Goal: Task Accomplishment & Management: Complete application form

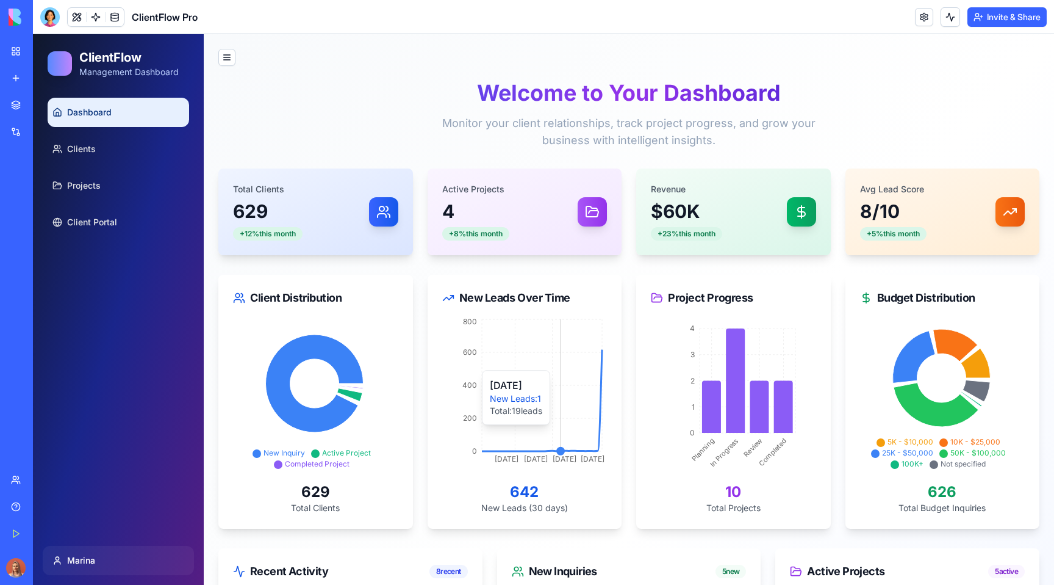
scroll to position [171, 0]
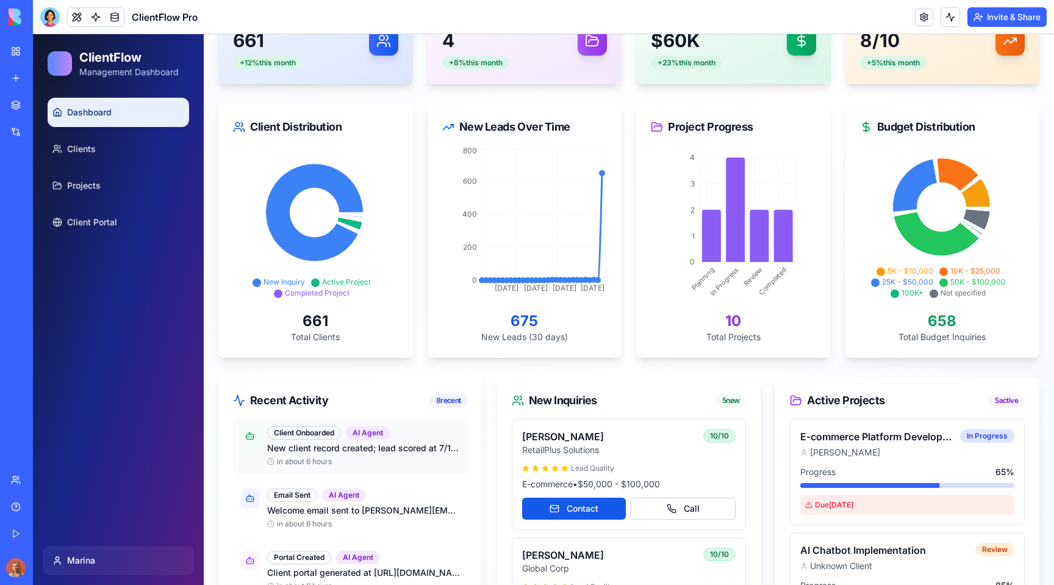
click at [297, 449] on p "New client record created; lead scored at 7/10; company info researched and add…" at bounding box center [363, 448] width 193 height 12
copy div "New client record created; lead scored at 7/10; company info researched and add…"
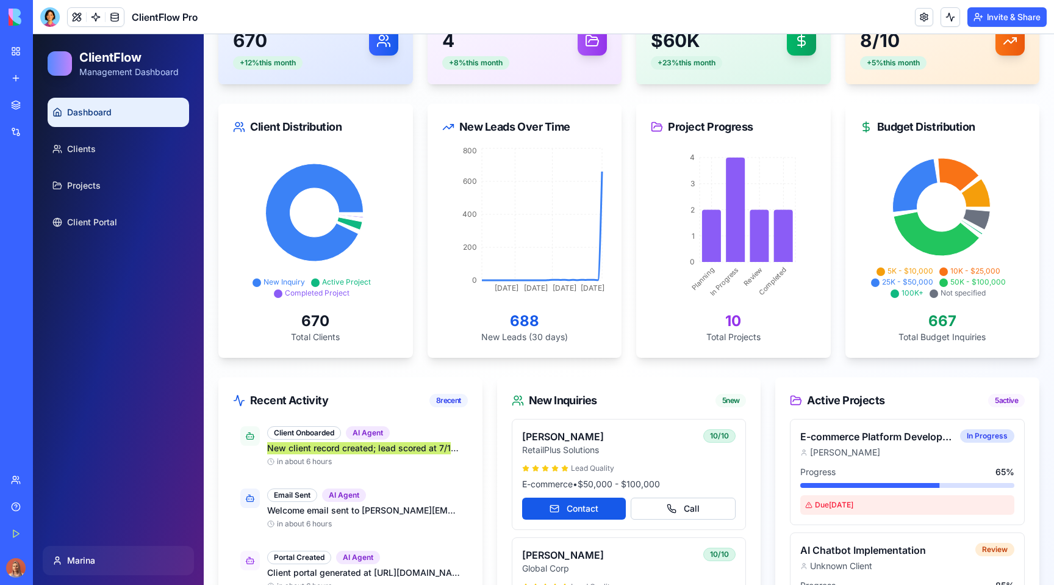
click at [156, 15] on span "ClientFlow Pro" at bounding box center [165, 17] width 66 height 15
copy header "ClientFlow Pro"
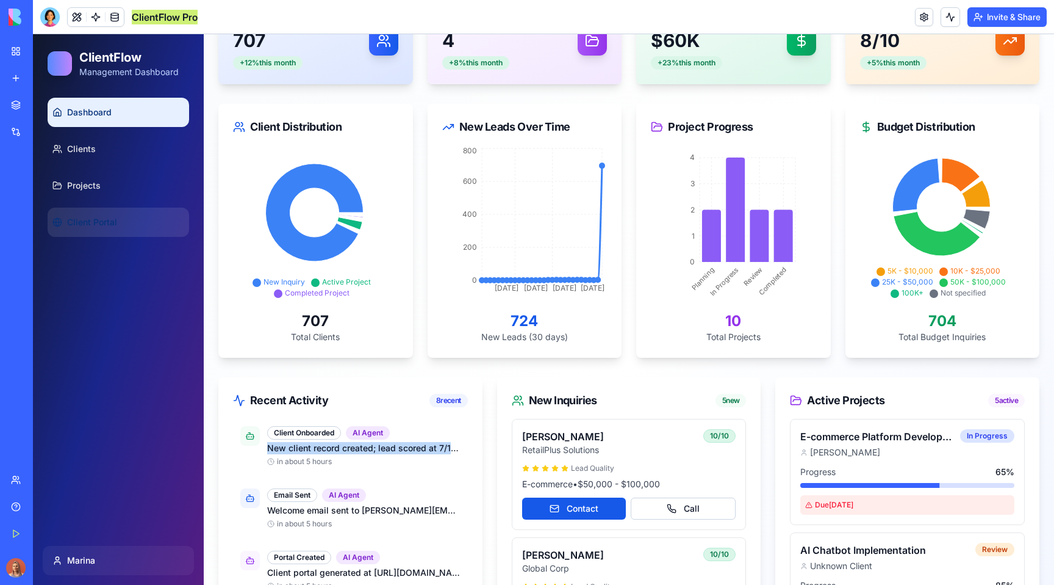
click at [126, 211] on link "Client Portal" at bounding box center [119, 221] width 142 height 29
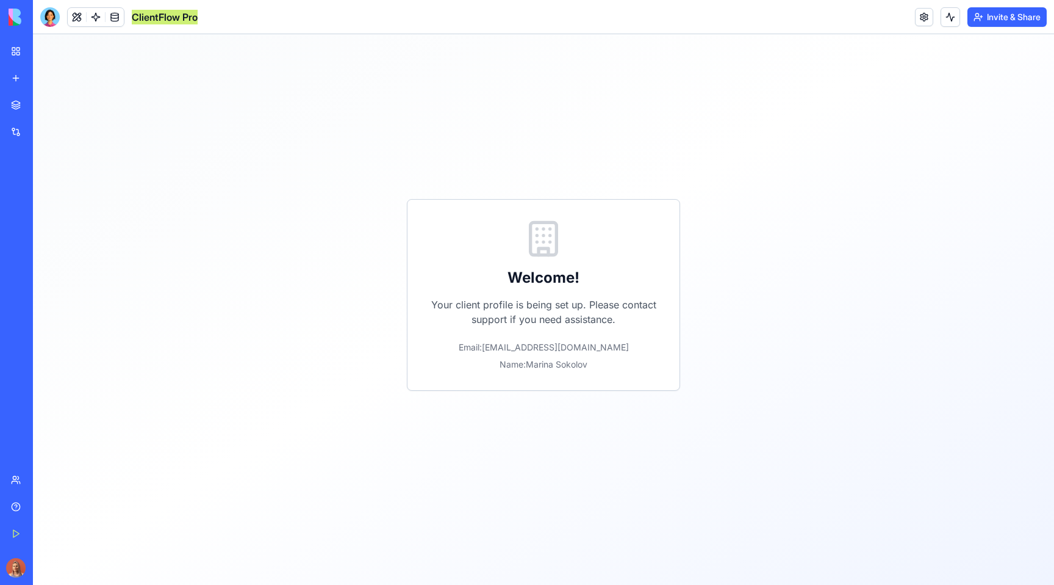
scroll to position [74, 0]
click at [516, 265] on div "Welcome! Your client profile is being set up. Please contact support if you nee…" at bounding box center [543, 295] width 273 height 192
click at [553, 318] on p "Your client profile is being set up. Please contact support if you need assista…" at bounding box center [543, 311] width 233 height 29
click at [984, 18] on button "Invite & Share" at bounding box center [1007, 17] width 79 height 20
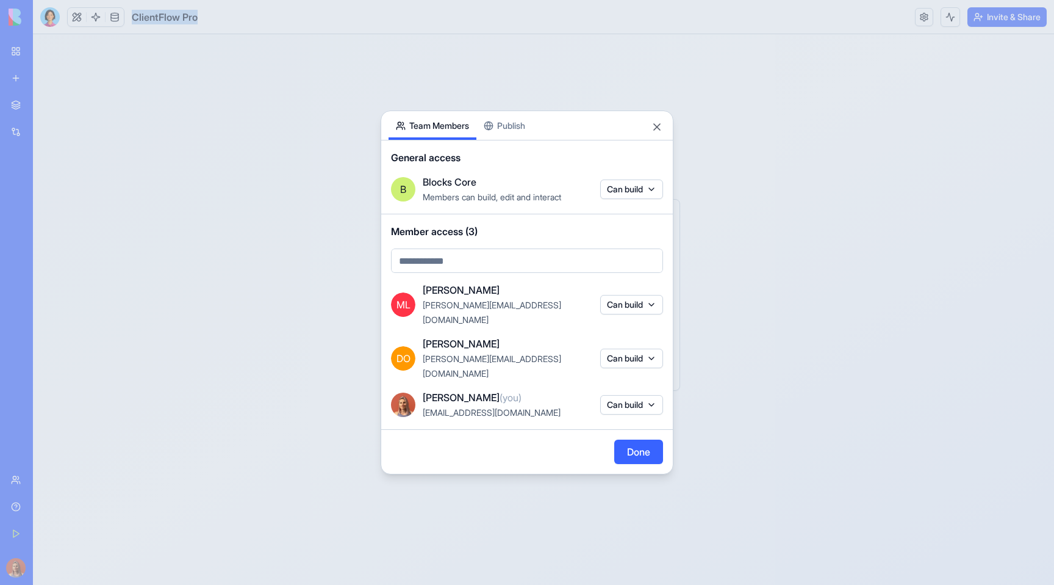
click at [620, 395] on button "Can build" at bounding box center [631, 405] width 63 height 20
click at [583, 381] on div at bounding box center [527, 292] width 1054 height 585
click at [685, 441] on div at bounding box center [527, 292] width 1054 height 585
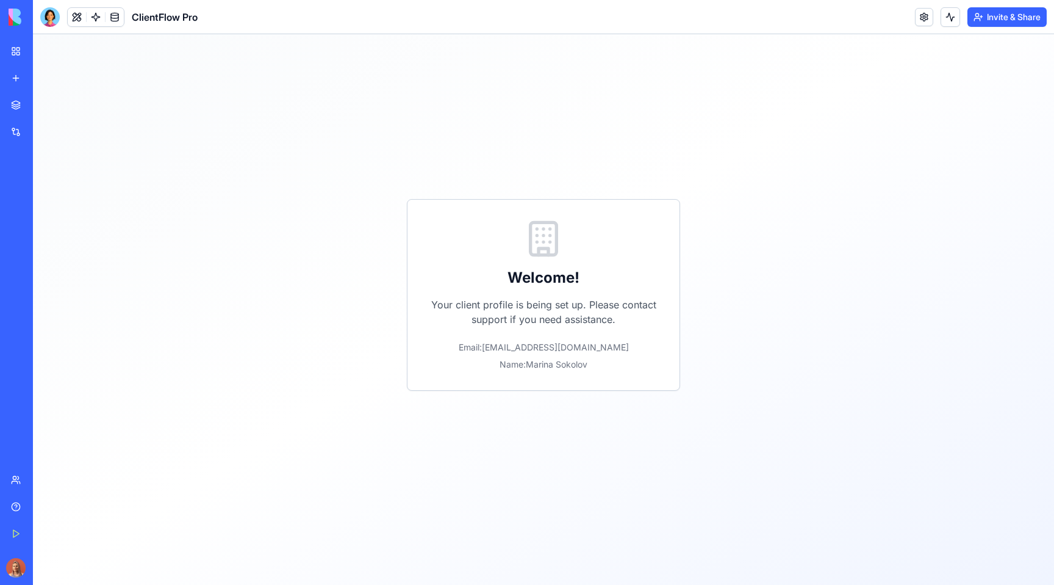
click at [603, 331] on div "Welcome! Your client profile is being set up. Please contact support if you nee…" at bounding box center [543, 295] width 273 height 192
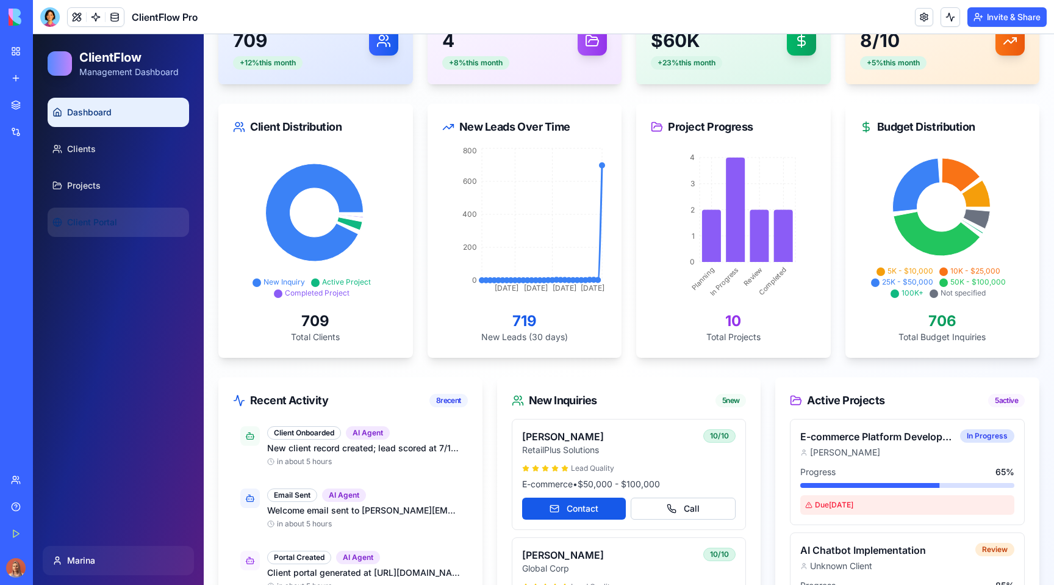
click at [107, 212] on link "Client Portal" at bounding box center [119, 221] width 142 height 29
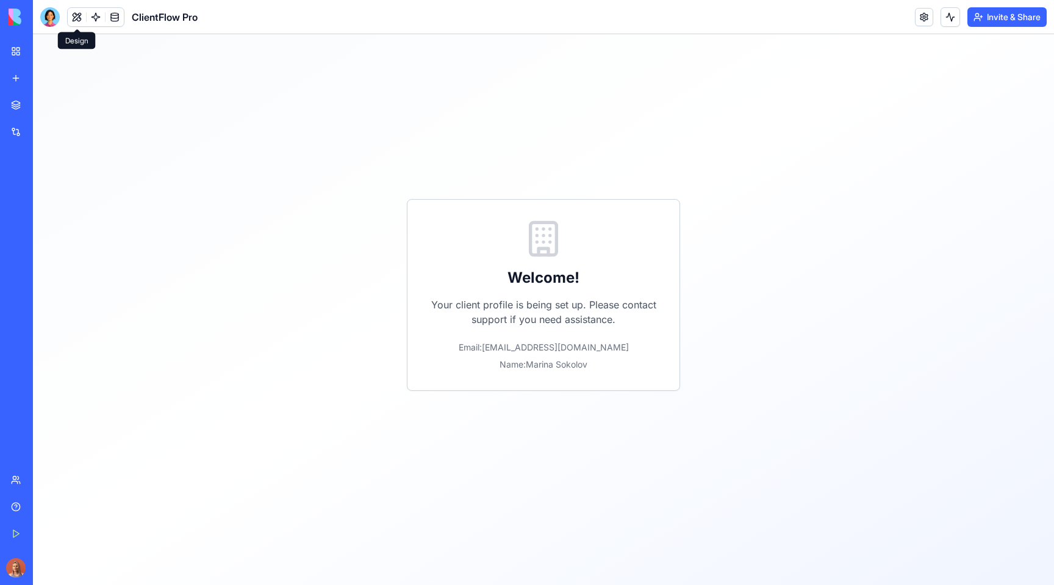
click at [71, 24] on button at bounding box center [77, 17] width 18 height 18
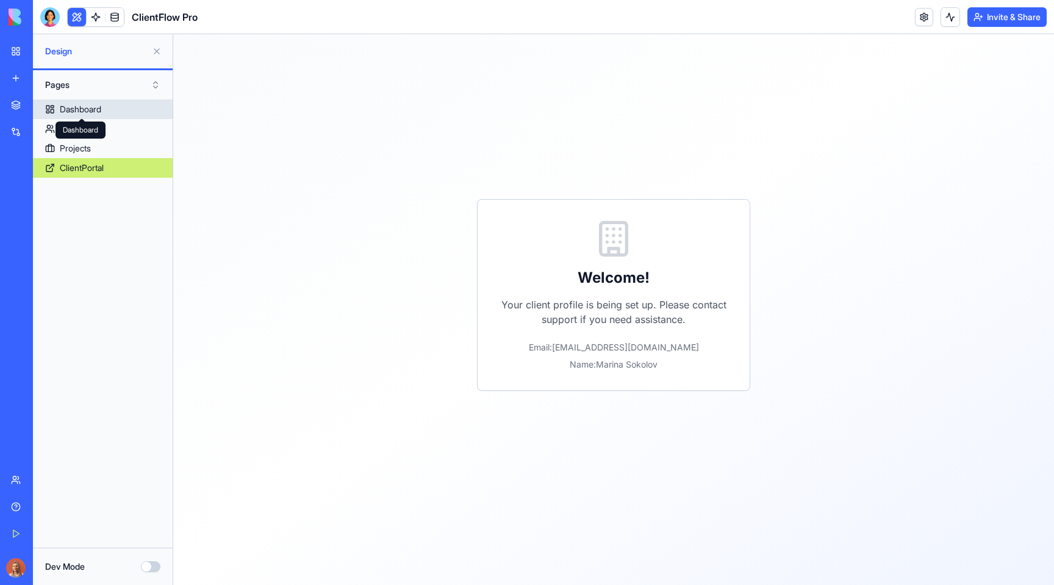
click at [85, 132] on div "Dashboard Dashboard" at bounding box center [81, 129] width 50 height 17
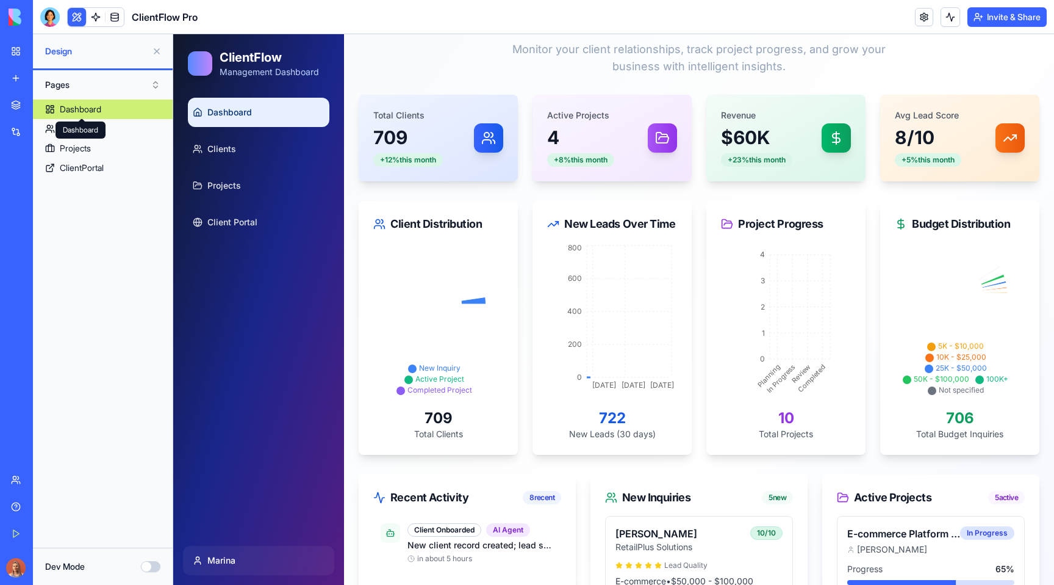
scroll to position [171, 0]
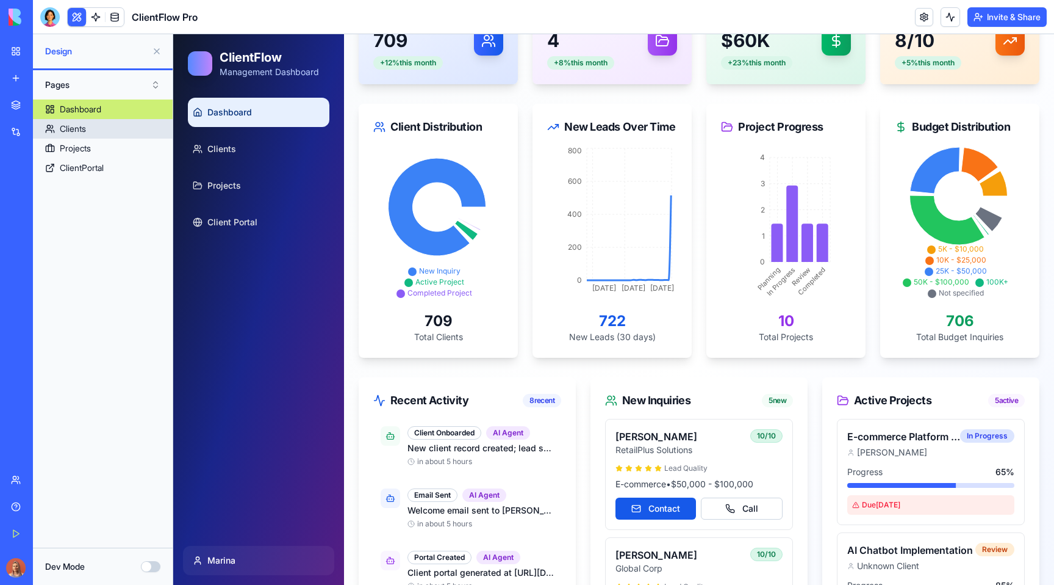
click at [112, 125] on link "Clients" at bounding box center [103, 129] width 140 height 20
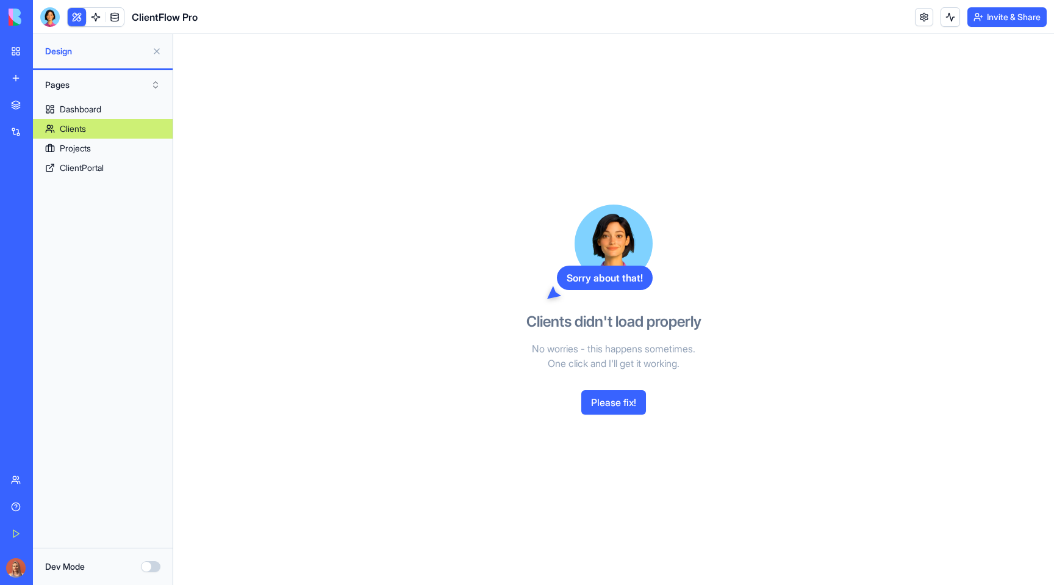
click at [98, 53] on span "Design" at bounding box center [96, 51] width 102 height 12
click at [70, 51] on span "Design" at bounding box center [96, 51] width 102 height 12
click at [52, 16] on div at bounding box center [50, 17] width 20 height 20
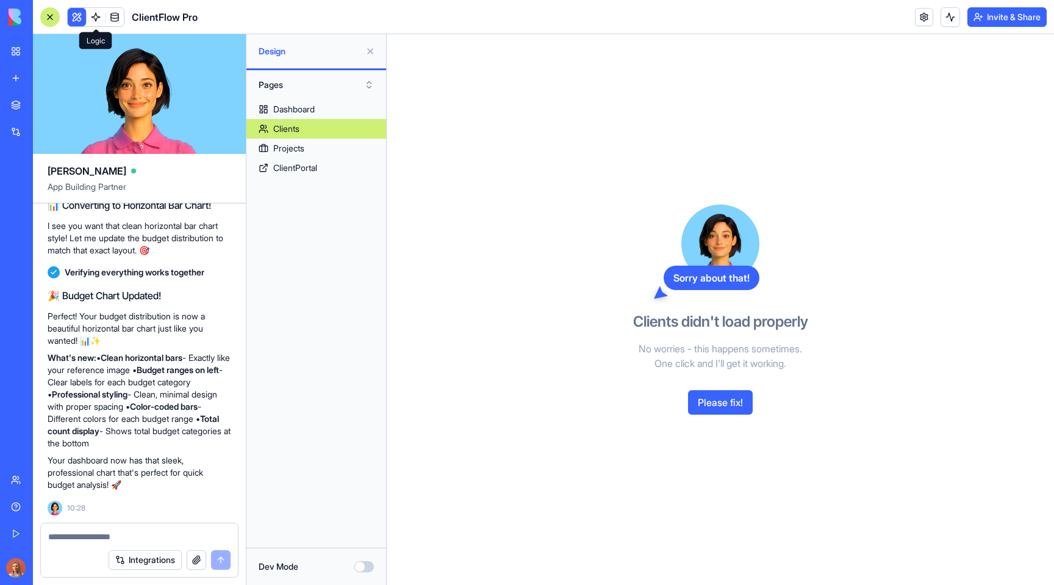
click at [100, 20] on link at bounding box center [96, 17] width 18 height 18
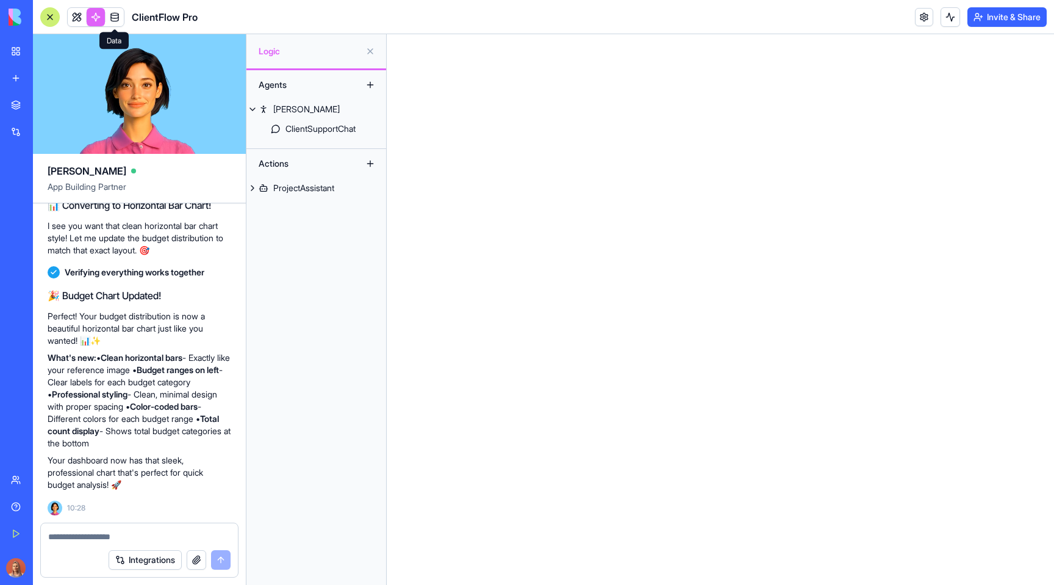
click at [113, 17] on link at bounding box center [115, 17] width 18 height 18
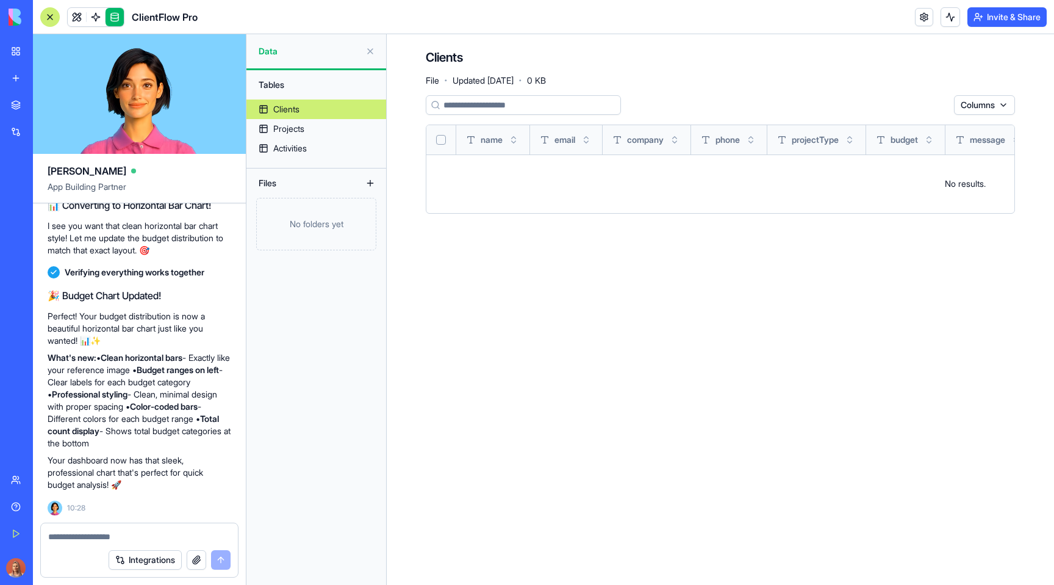
click at [512, 104] on input at bounding box center [523, 105] width 195 height 20
click at [319, 128] on link "Projects" at bounding box center [317, 129] width 140 height 20
click at [315, 146] on link "Activities" at bounding box center [317, 149] width 140 height 20
click at [290, 128] on div "Projects" at bounding box center [288, 129] width 31 height 12
click at [305, 238] on div "No folders yet" at bounding box center [316, 224] width 120 height 52
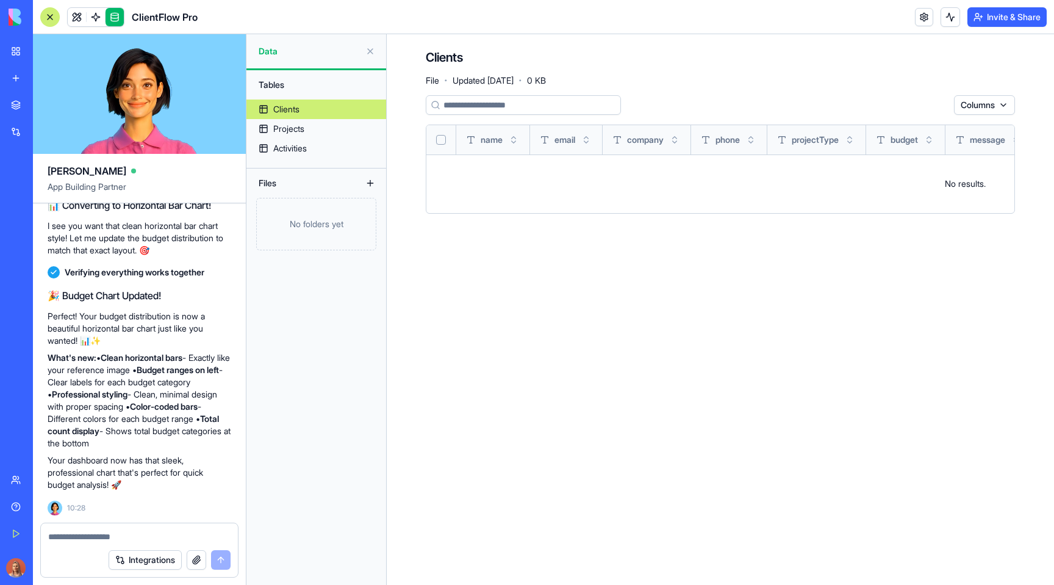
click at [325, 126] on link "Projects" at bounding box center [317, 129] width 140 height 20
click at [122, 536] on textarea at bounding box center [139, 536] width 182 height 12
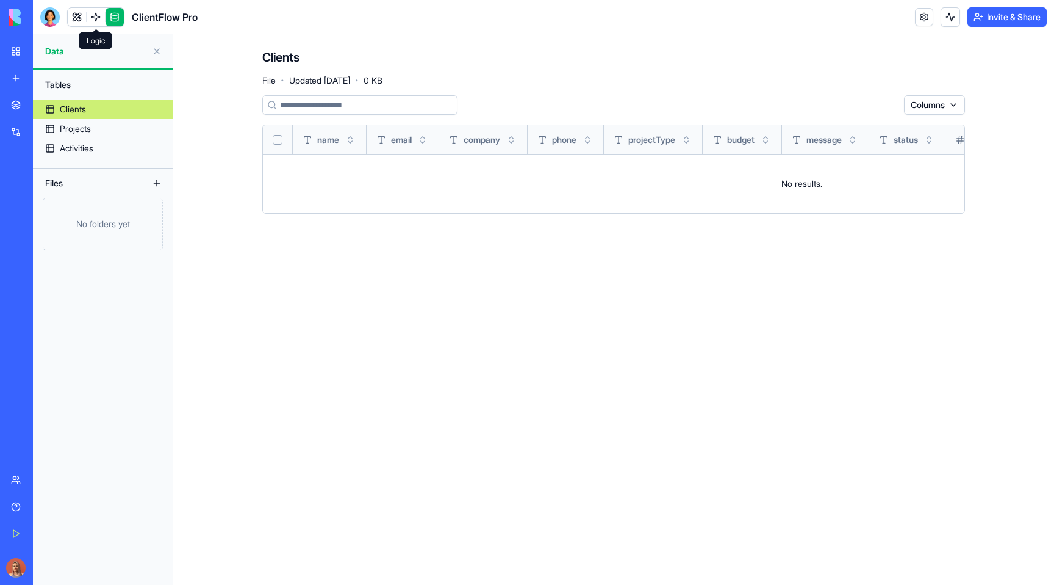
click at [92, 16] on link at bounding box center [96, 17] width 18 height 18
click at [74, 16] on link at bounding box center [77, 17] width 18 height 18
click at [74, 13] on link at bounding box center [77, 17] width 18 height 18
click at [49, 15] on div at bounding box center [50, 17] width 20 height 20
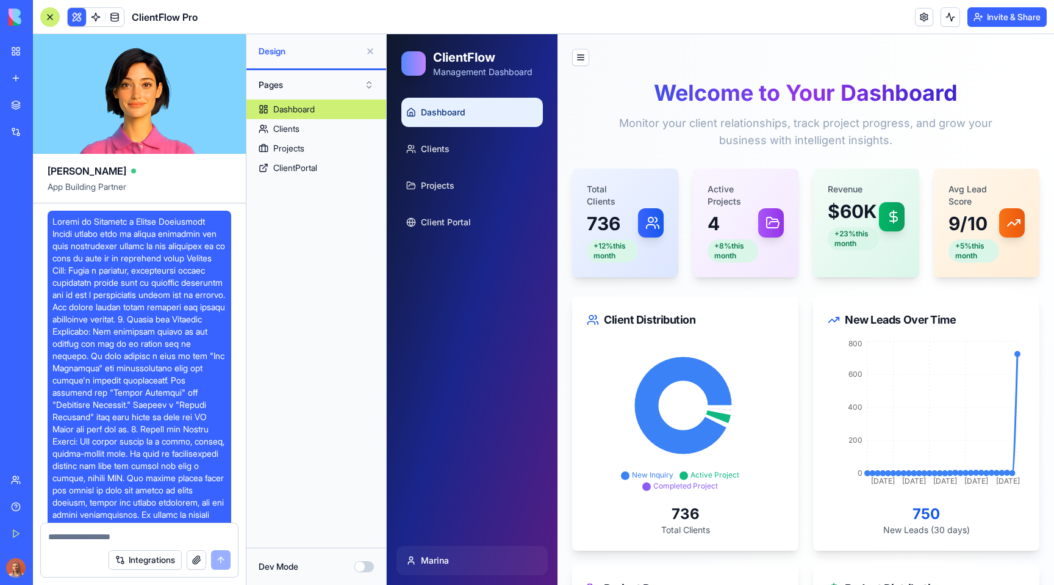
click at [80, 532] on textarea at bounding box center [139, 536] width 182 height 12
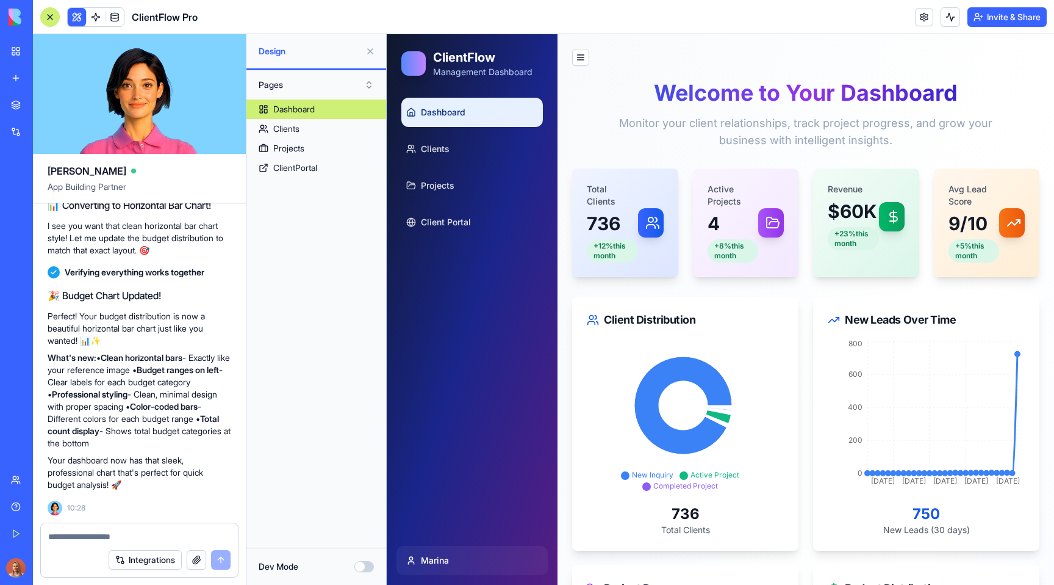
click at [153, 535] on textarea at bounding box center [139, 536] width 182 height 12
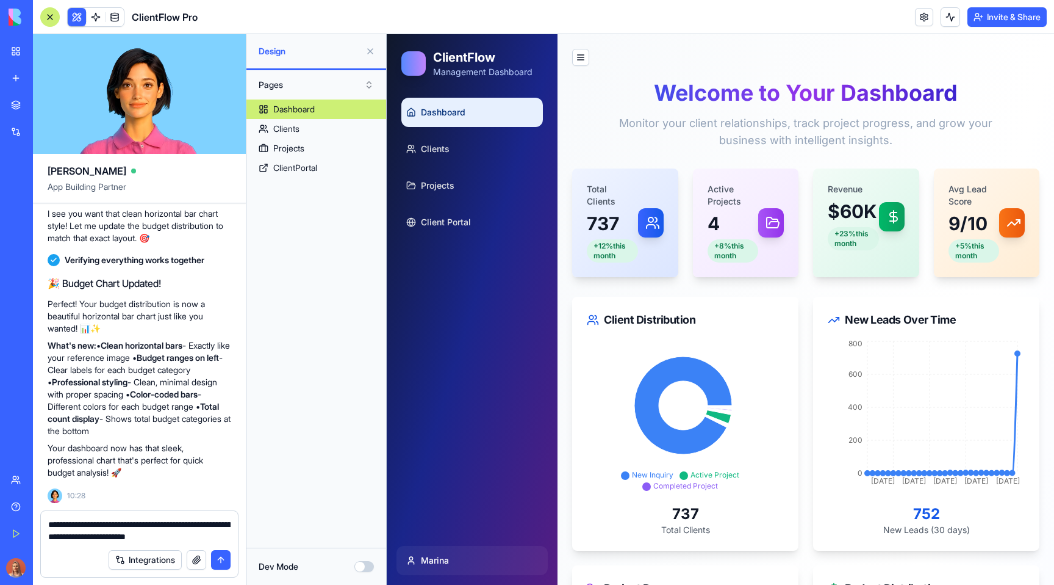
type textarea "**********"
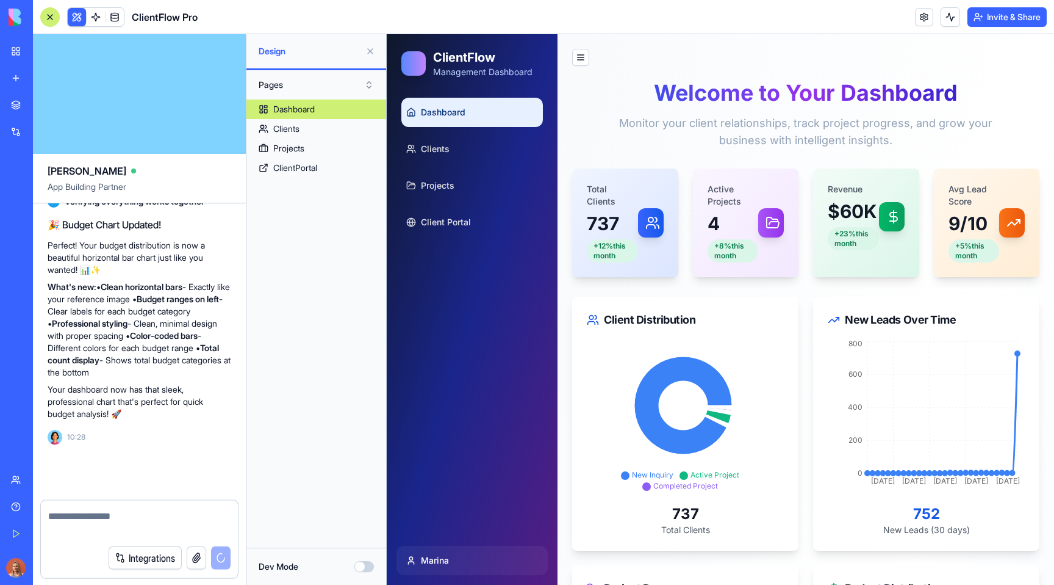
scroll to position [5644, 0]
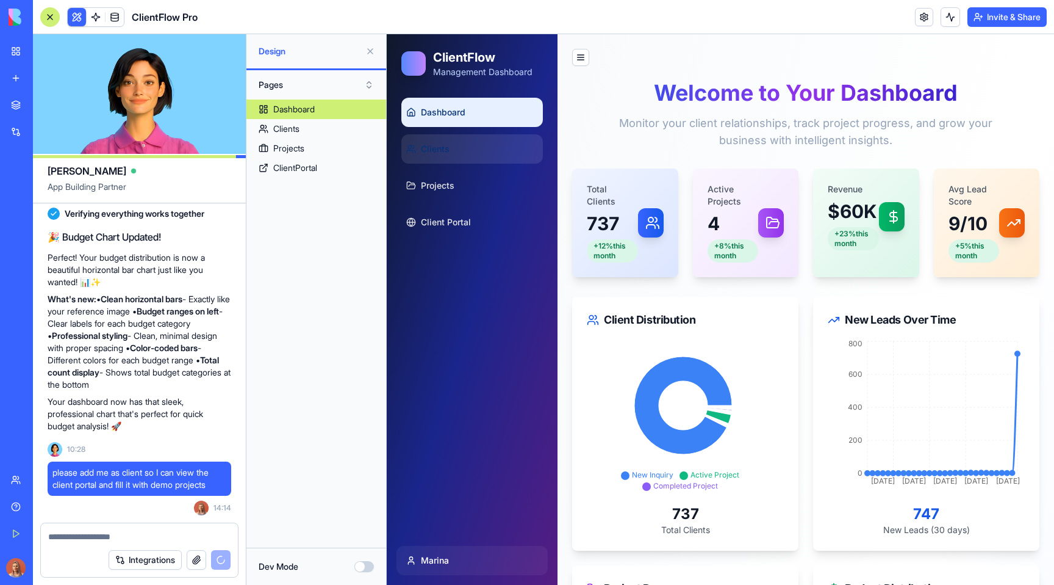
click at [466, 153] on link "Clients" at bounding box center [473, 148] width 142 height 29
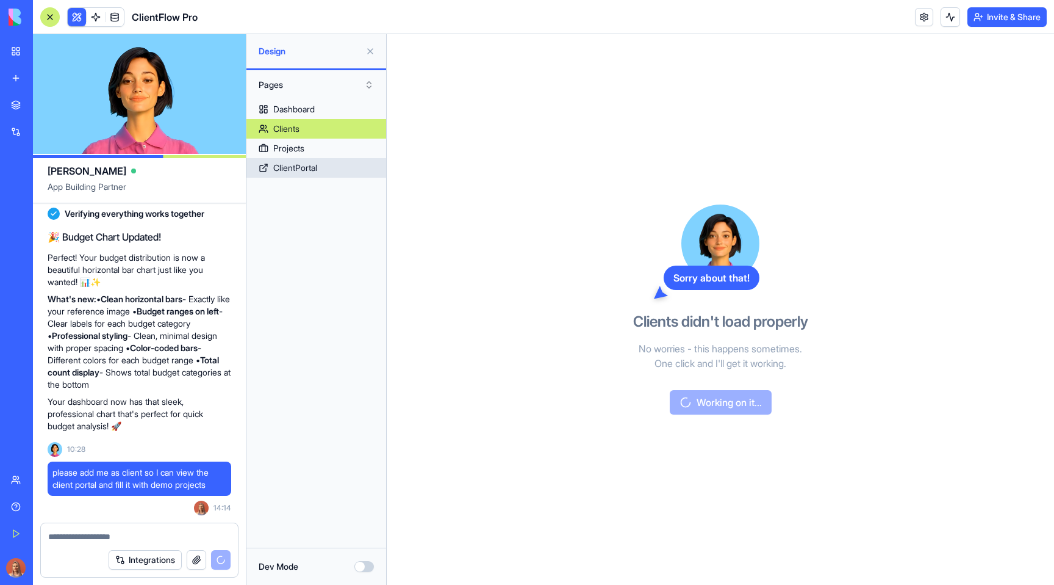
click at [315, 169] on div "ClientPortal" at bounding box center [295, 168] width 44 height 12
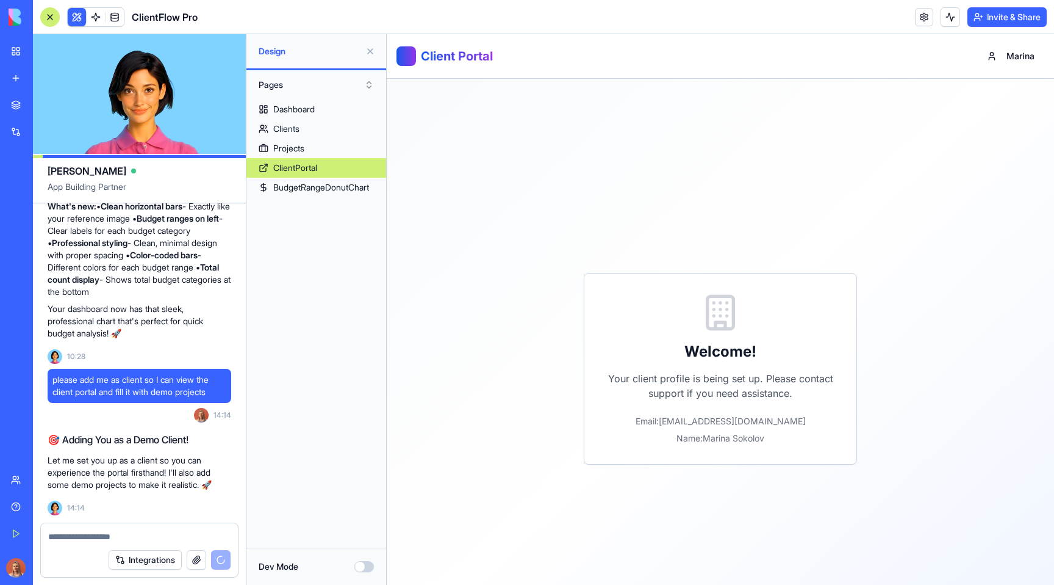
scroll to position [5771, 0]
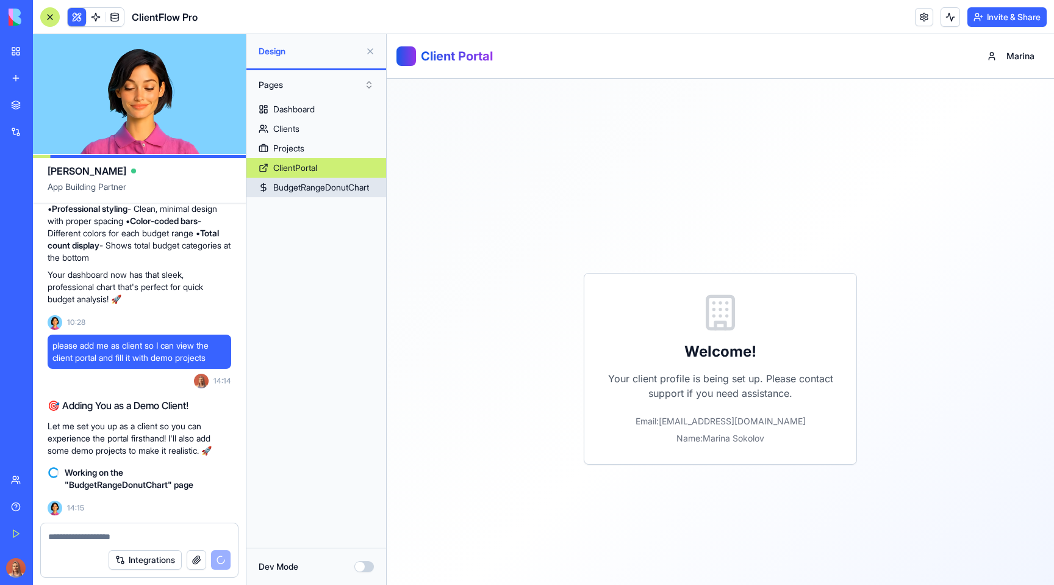
click at [326, 190] on div "BudgetRangeDonutChart" at bounding box center [321, 187] width 96 height 12
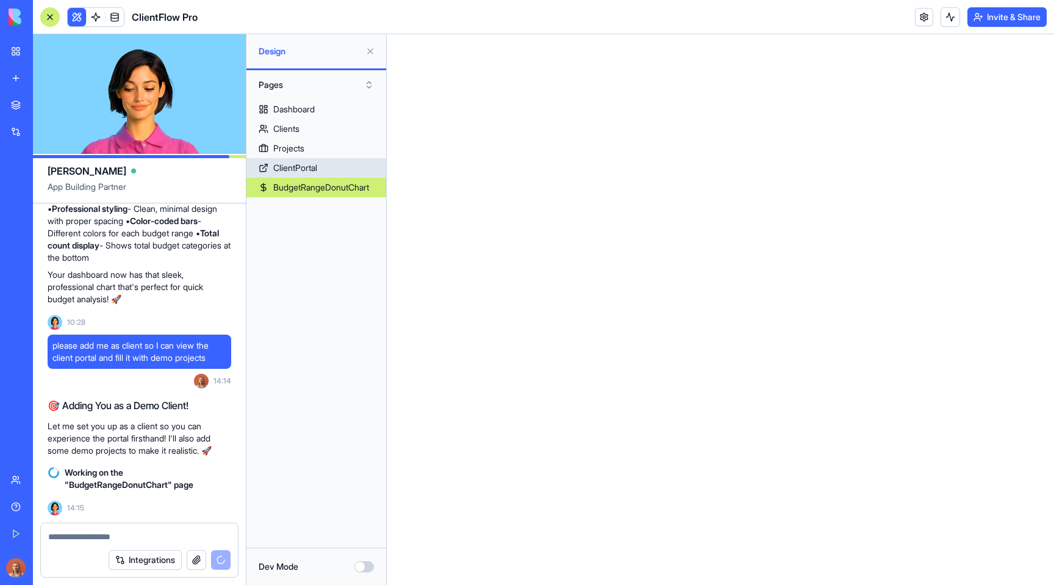
click at [322, 165] on link "ClientPortal" at bounding box center [317, 168] width 140 height 20
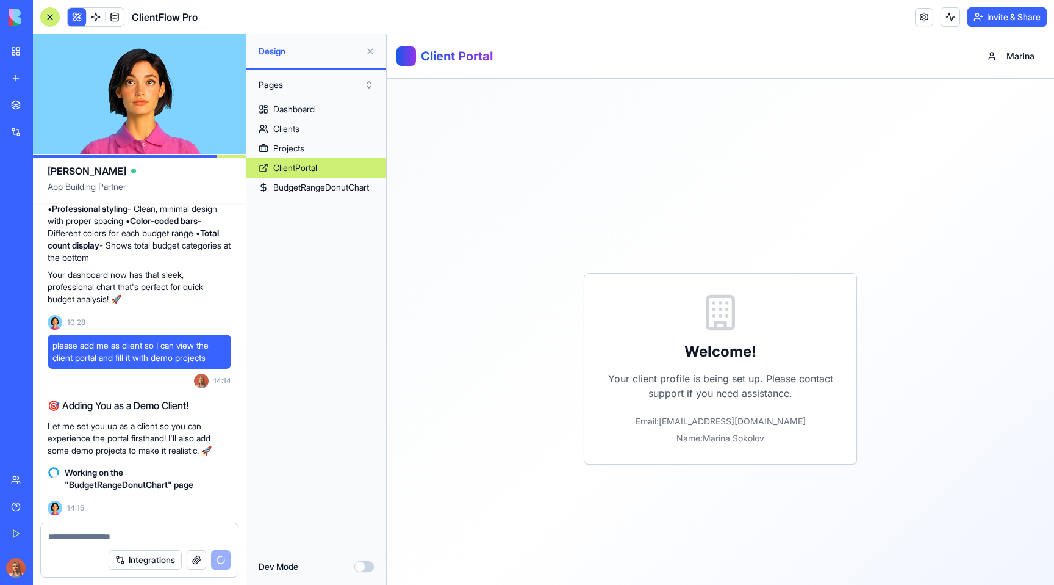
scroll to position [5209, 0]
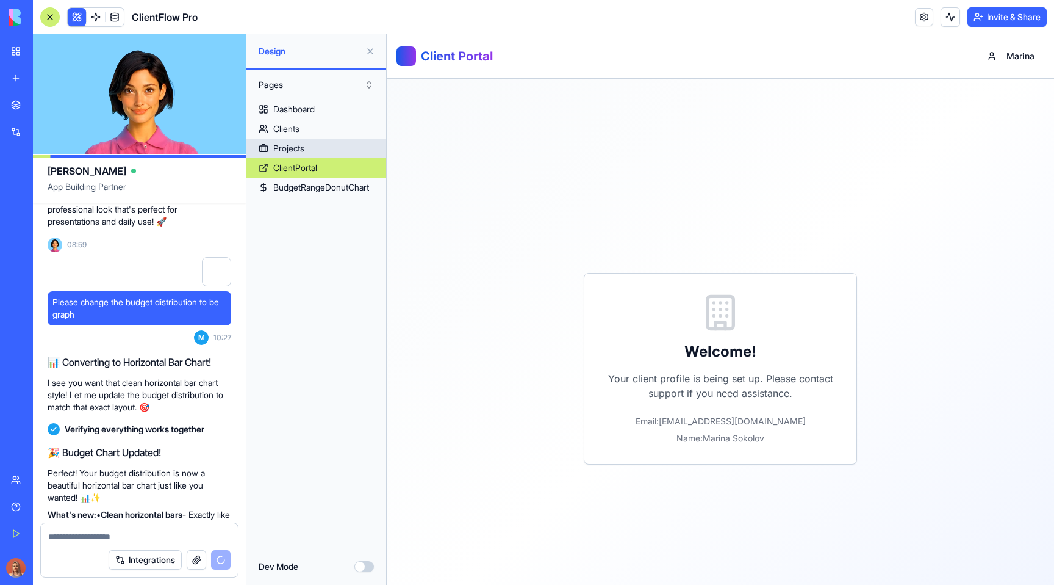
click at [312, 151] on link "Projects" at bounding box center [317, 149] width 140 height 20
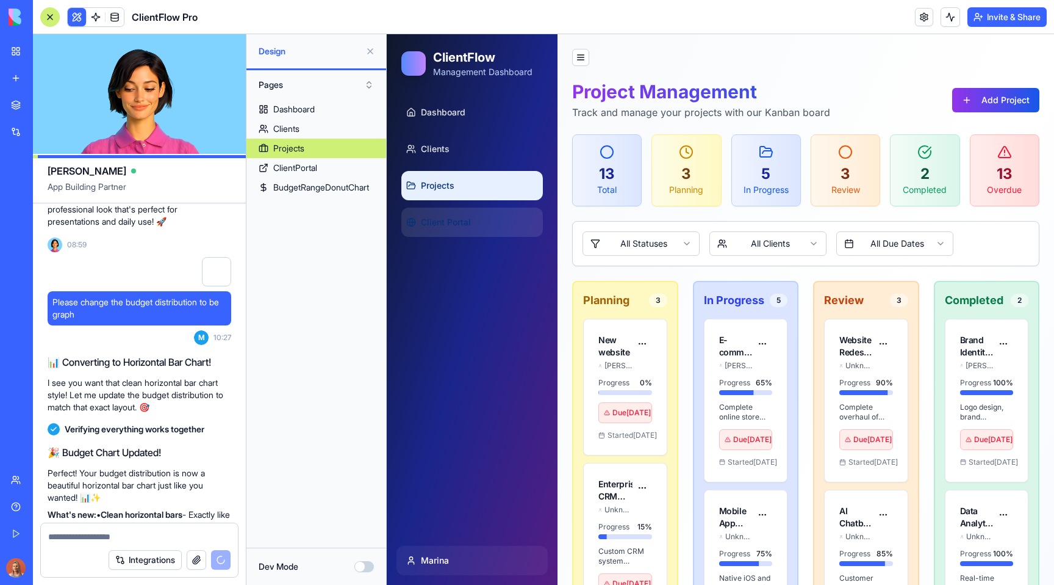
click at [492, 223] on link "Client Portal" at bounding box center [473, 221] width 142 height 29
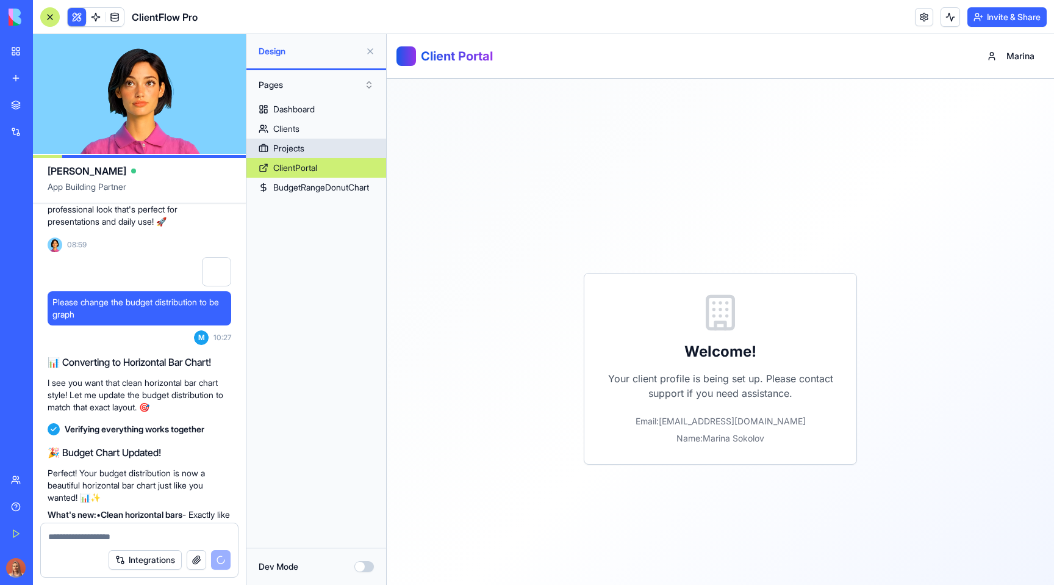
click at [328, 145] on link "Projects" at bounding box center [317, 149] width 140 height 20
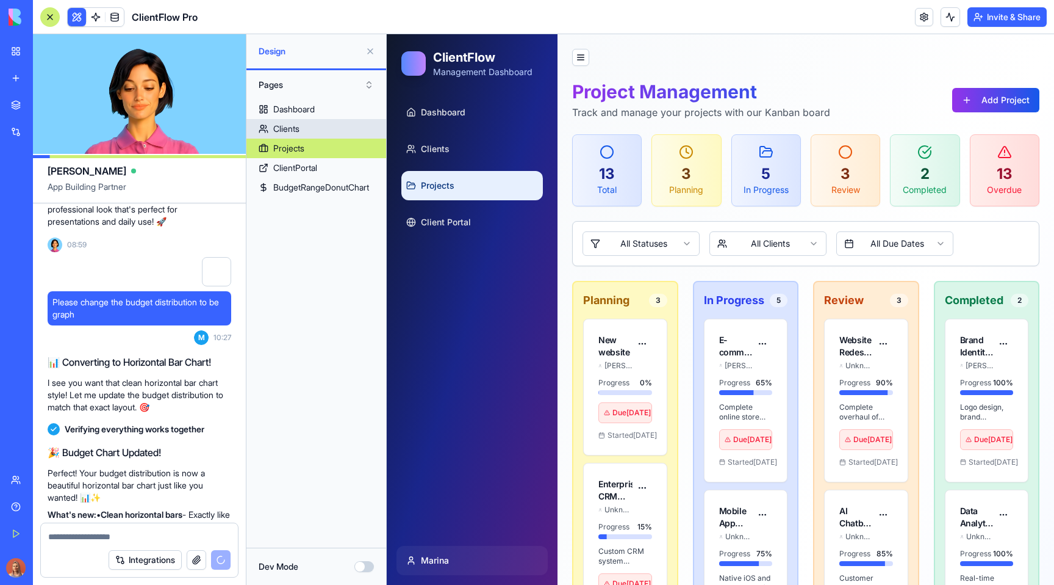
click at [329, 126] on link "Clients" at bounding box center [317, 129] width 140 height 20
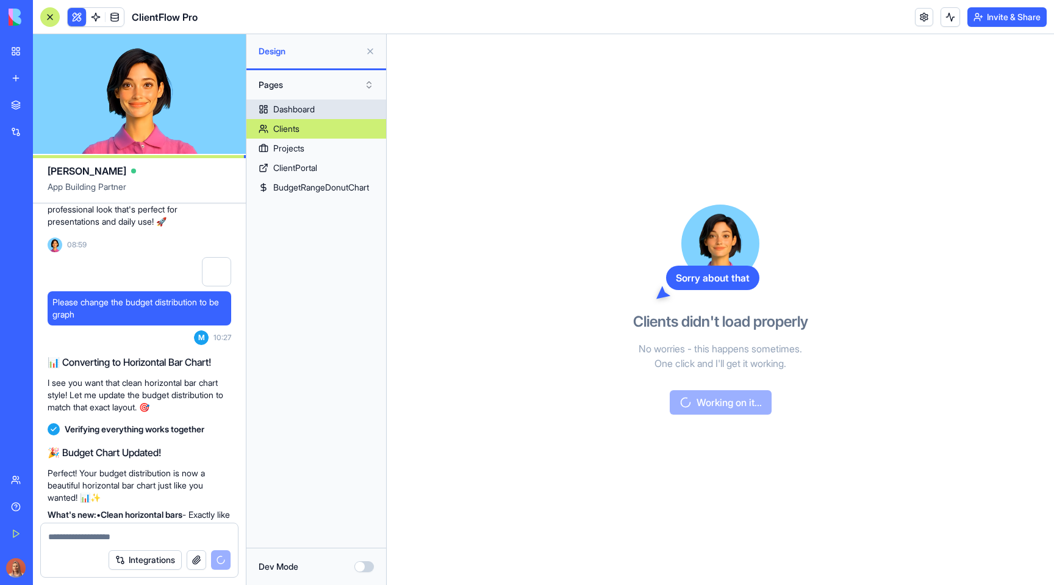
click at [336, 107] on link "Dashboard" at bounding box center [317, 109] width 140 height 20
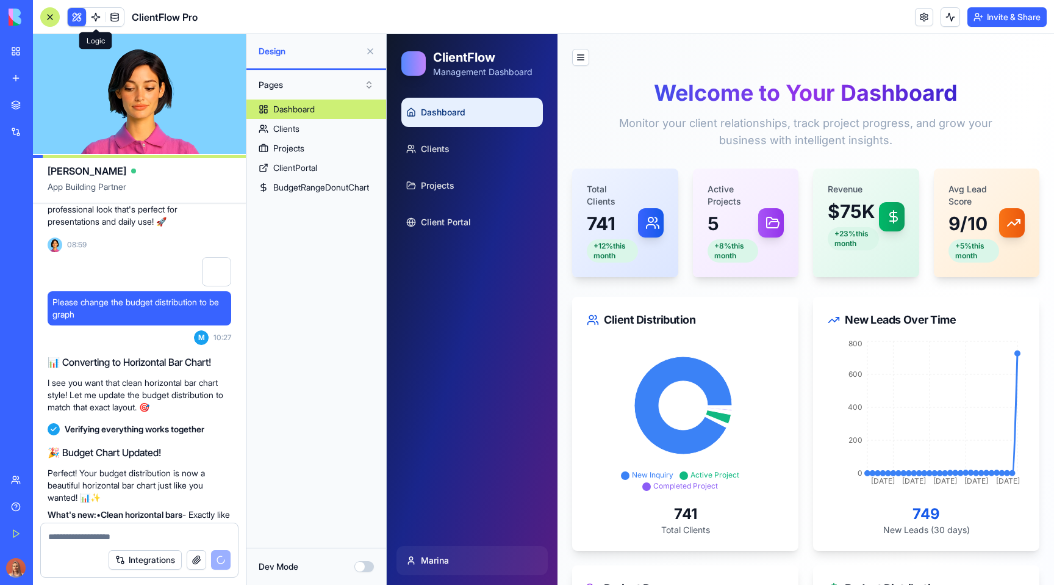
click at [97, 19] on link at bounding box center [96, 17] width 18 height 18
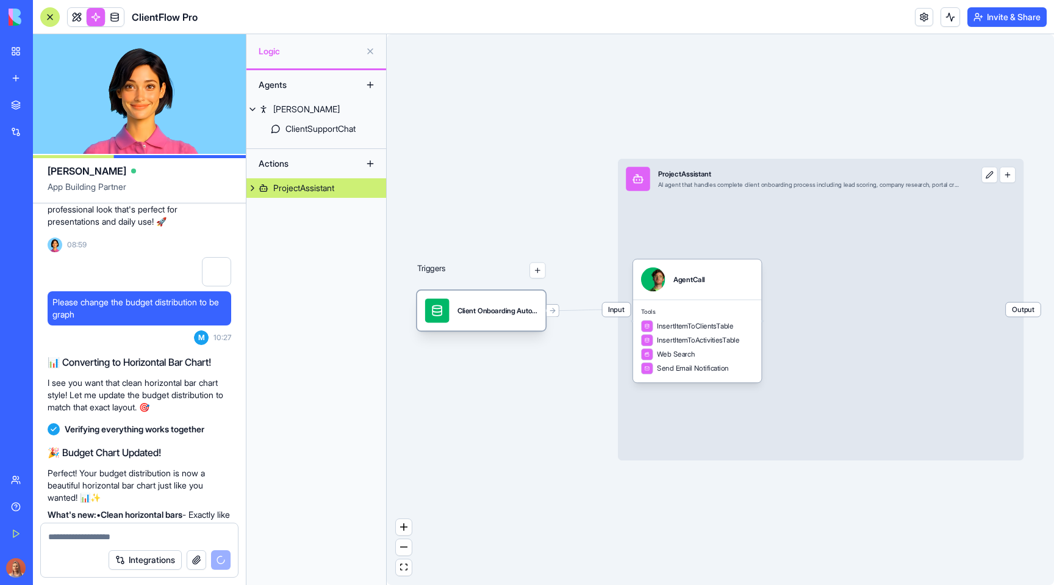
click at [486, 324] on div "Client Onboarding AutomationTrigger" at bounding box center [481, 310] width 129 height 40
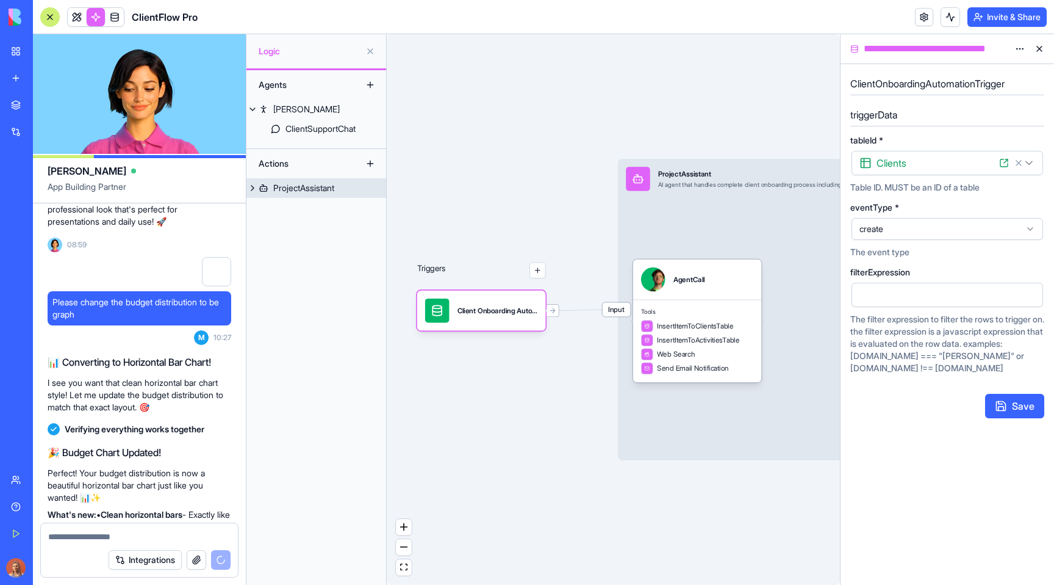
click at [318, 179] on link "ProjectAssistant" at bounding box center [317, 188] width 140 height 20
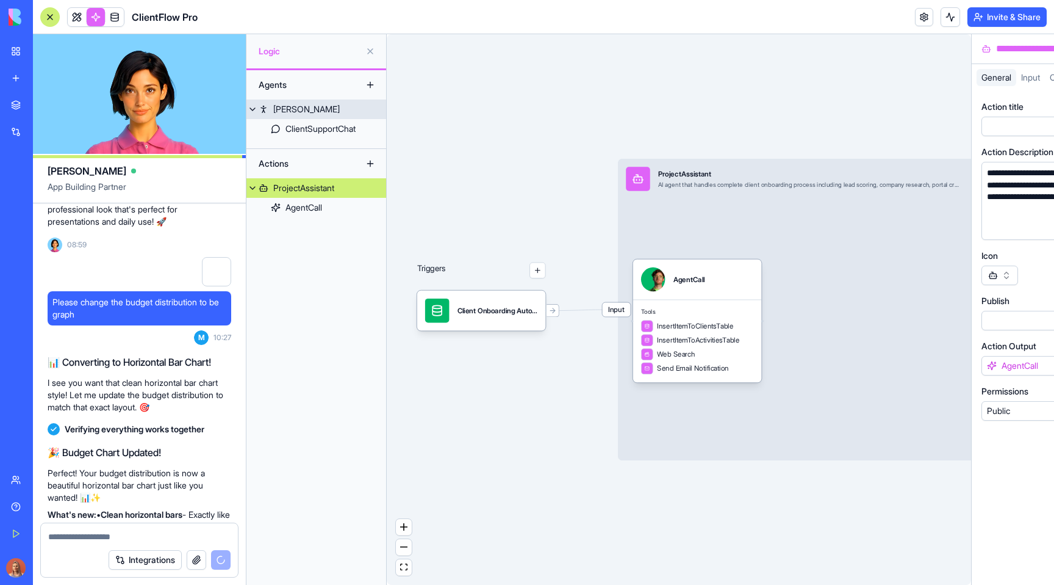
click at [298, 112] on link "Boris" at bounding box center [317, 109] width 140 height 20
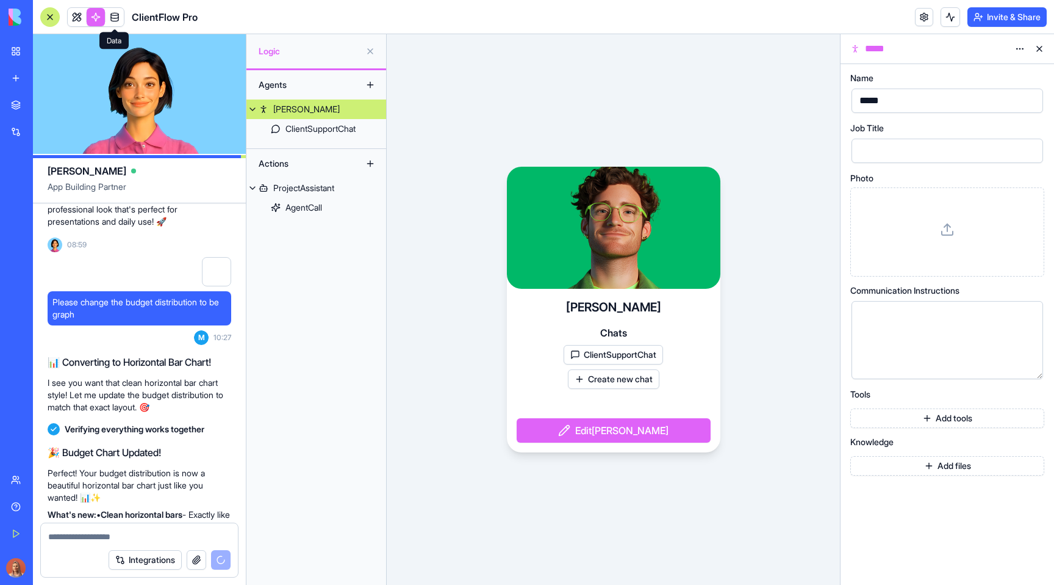
click at [113, 13] on link at bounding box center [115, 17] width 18 height 18
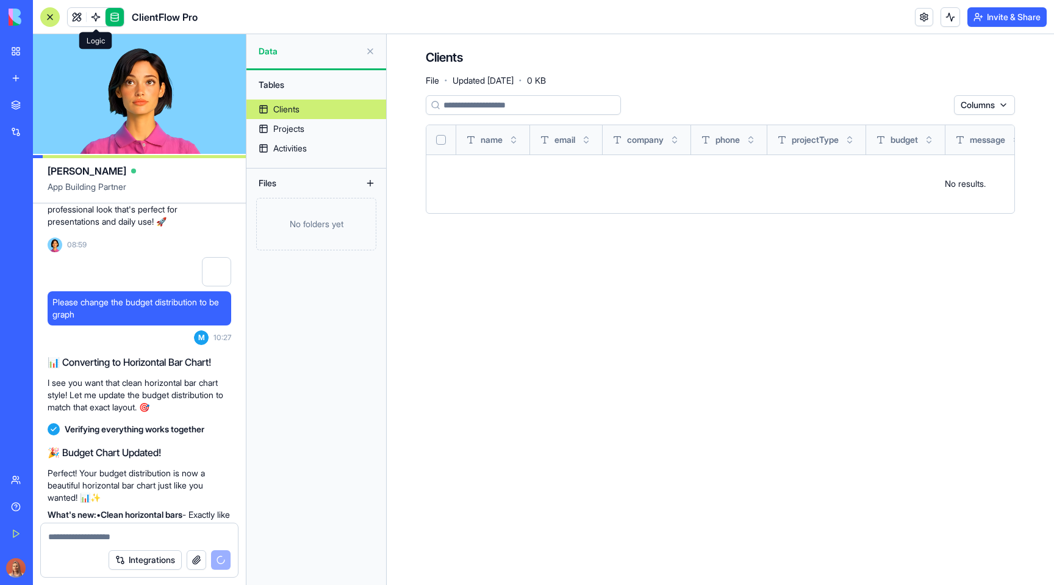
click at [339, 129] on link "Projects" at bounding box center [317, 129] width 140 height 20
click at [340, 146] on link "Activities" at bounding box center [317, 149] width 140 height 20
click at [329, 276] on div "Tables Clients Projects Activities Files No folders yet" at bounding box center [317, 327] width 140 height 514
click at [319, 90] on div "Tables" at bounding box center [317, 85] width 128 height 20
click at [295, 148] on div "Activities" at bounding box center [290, 148] width 34 height 12
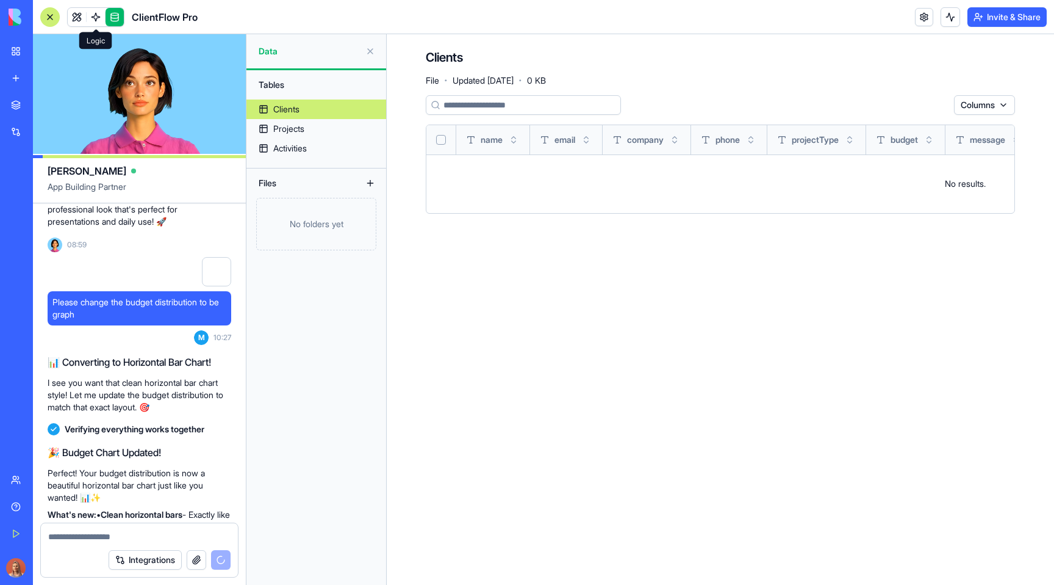
click at [319, 141] on link "Activities" at bounding box center [317, 149] width 140 height 20
click at [305, 149] on div "Activities" at bounding box center [290, 148] width 34 height 12
click at [75, 20] on link at bounding box center [77, 17] width 18 height 18
click at [74, 19] on link at bounding box center [77, 17] width 18 height 18
click at [79, 16] on link at bounding box center [77, 17] width 18 height 18
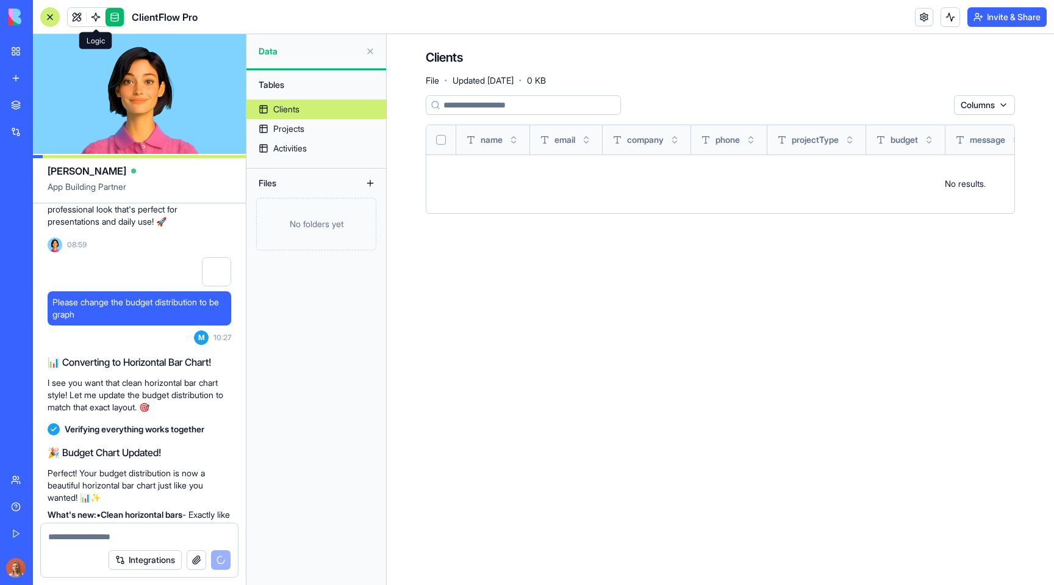
click at [27, 20] on img at bounding box center [47, 17] width 76 height 17
click at [54, 17] on div at bounding box center [50, 17] width 20 height 20
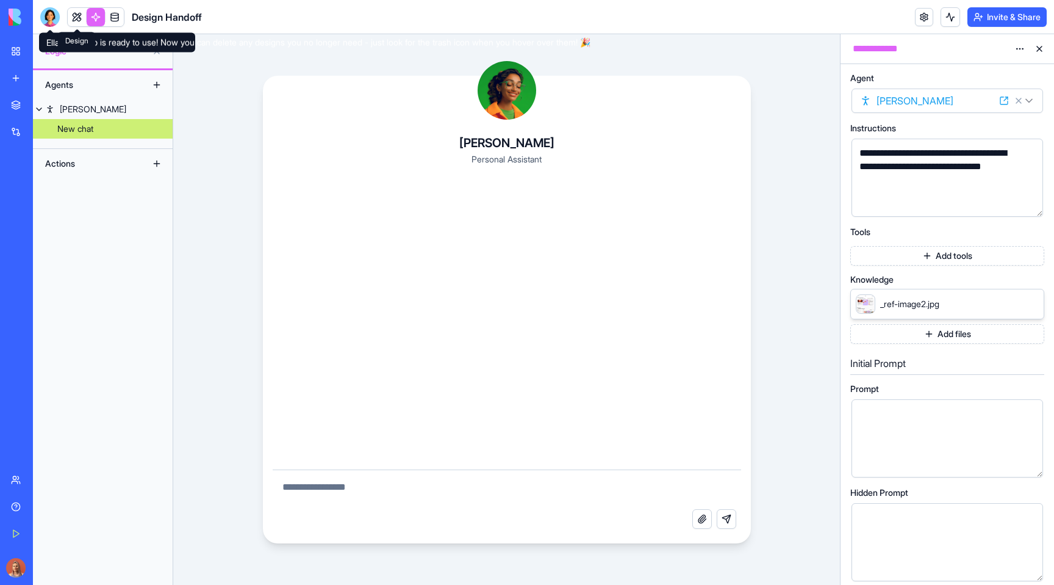
click at [74, 17] on link at bounding box center [77, 17] width 18 height 18
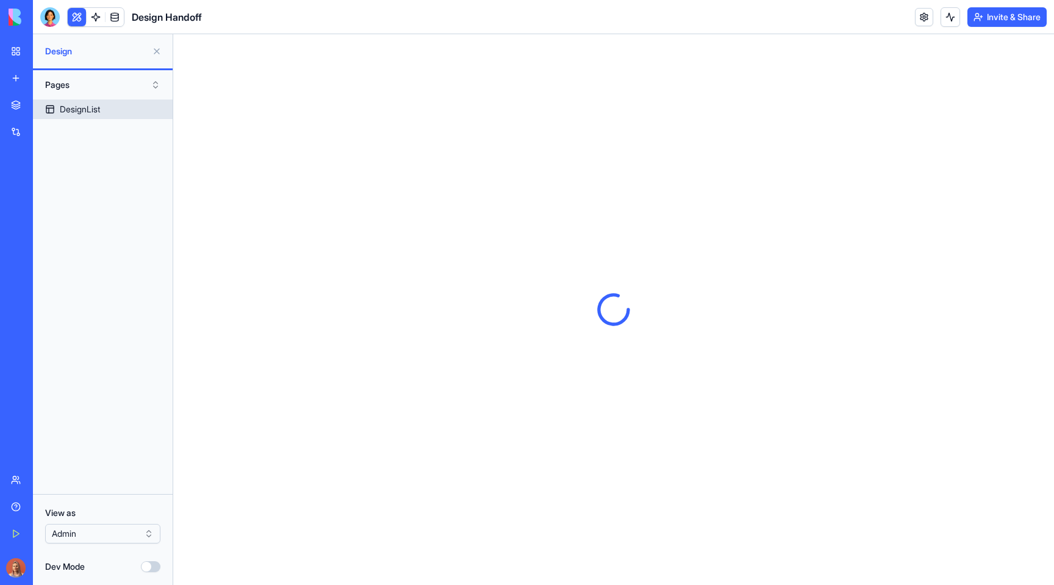
click at [100, 110] on div "DesignList" at bounding box center [80, 109] width 40 height 12
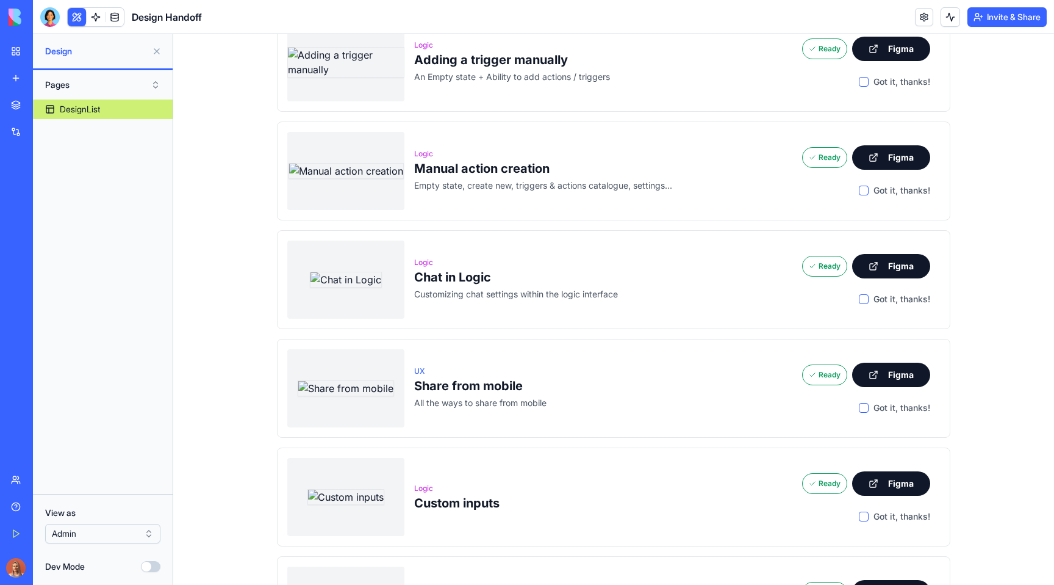
scroll to position [1340, 0]
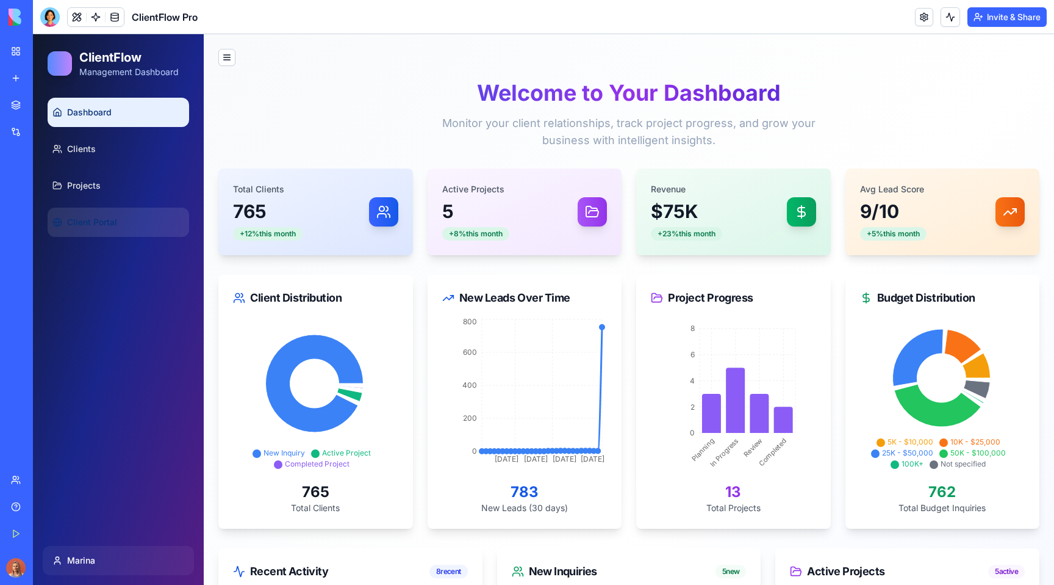
click at [139, 223] on link "Client Portal" at bounding box center [119, 221] width 142 height 29
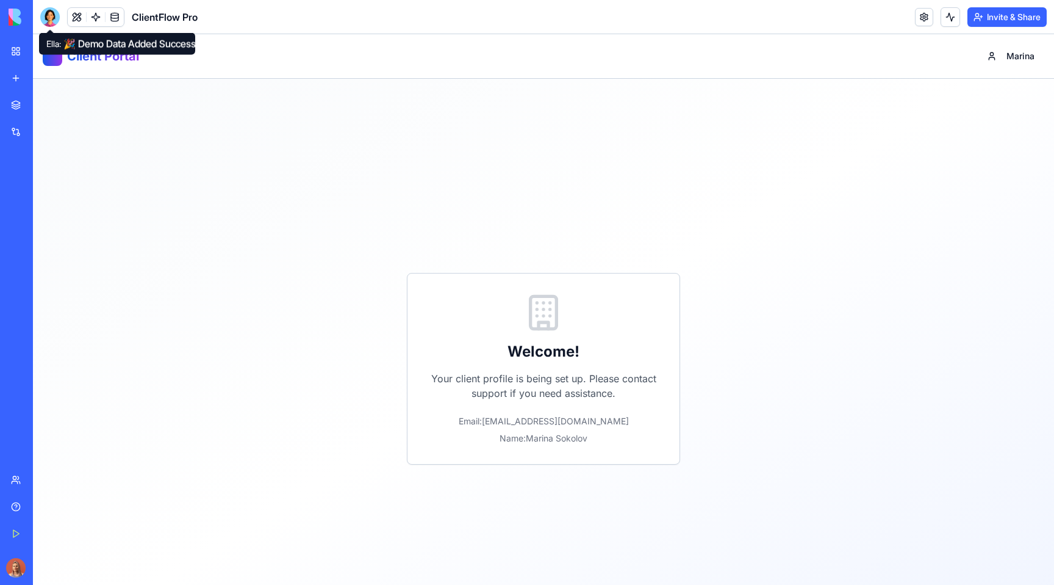
click at [54, 20] on div at bounding box center [50, 17] width 20 height 20
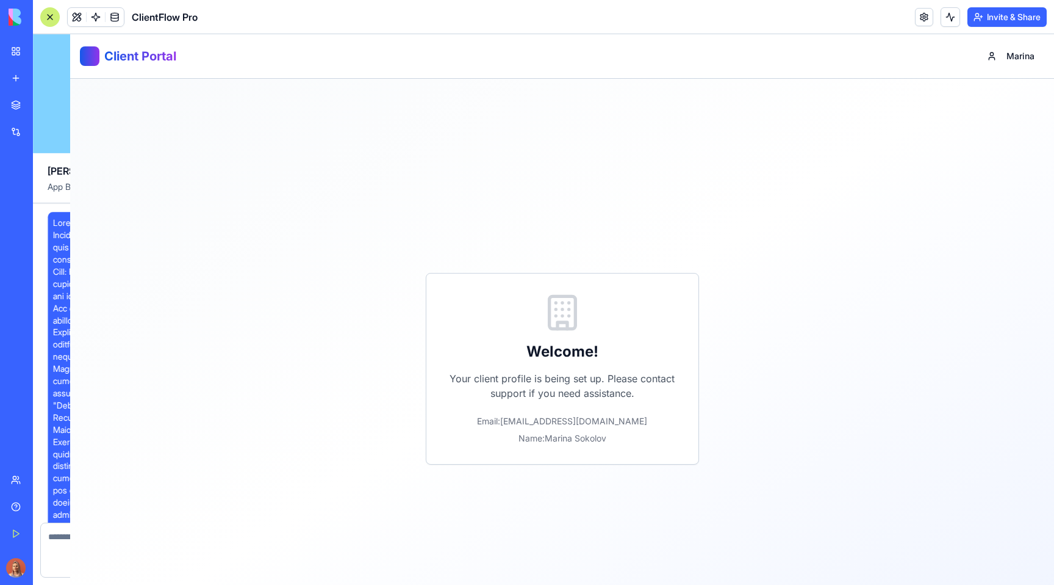
scroll to position [6228, 0]
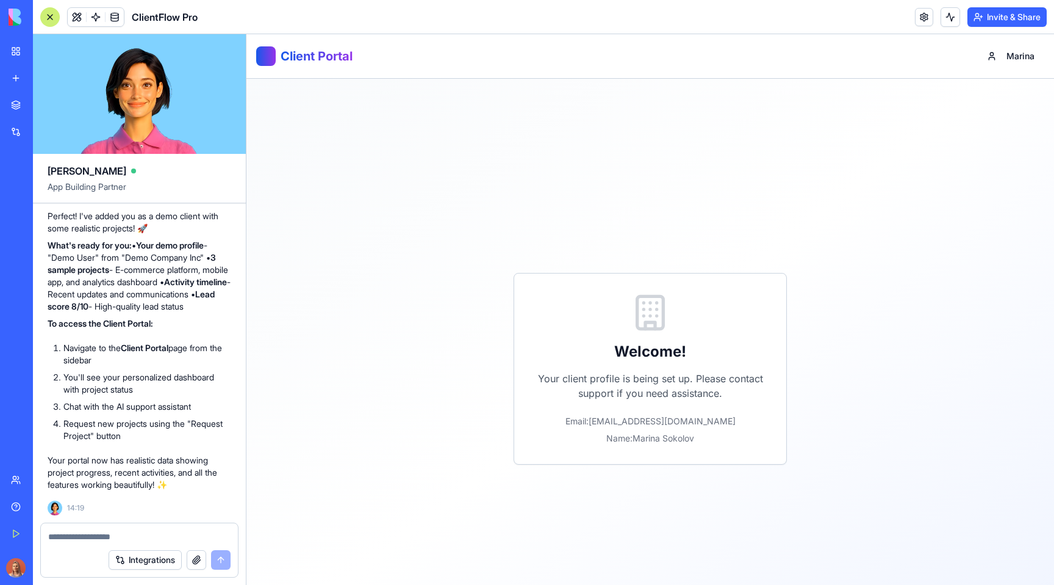
click at [54, 20] on div at bounding box center [50, 17] width 20 height 20
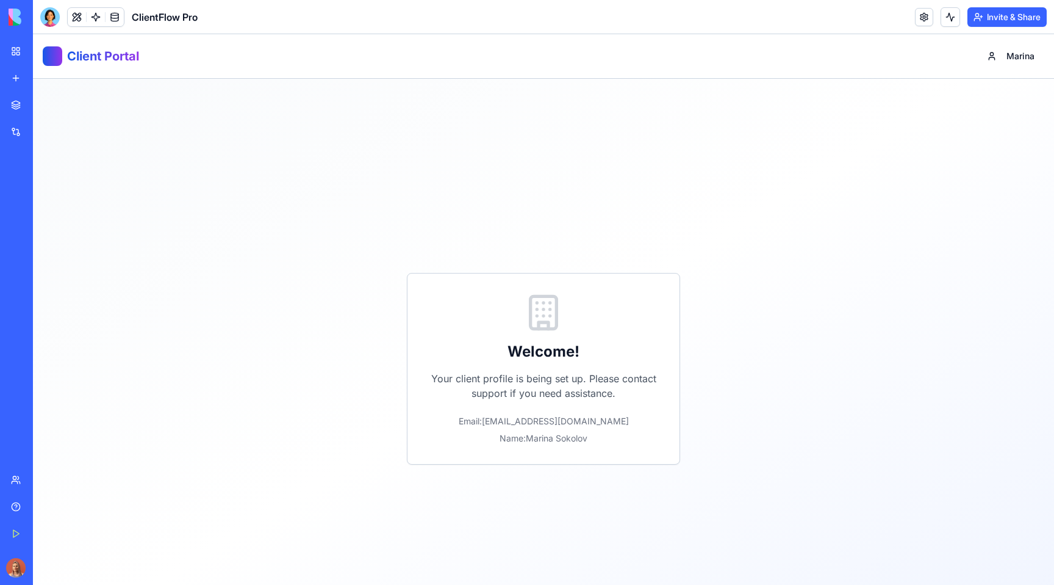
click at [54, 20] on div at bounding box center [50, 17] width 20 height 20
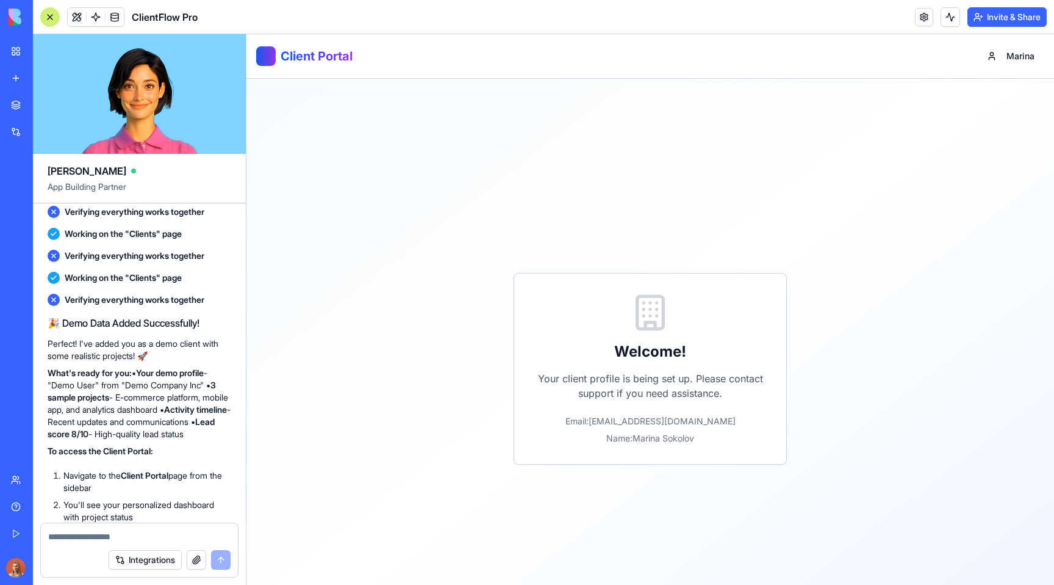
scroll to position [5805, 0]
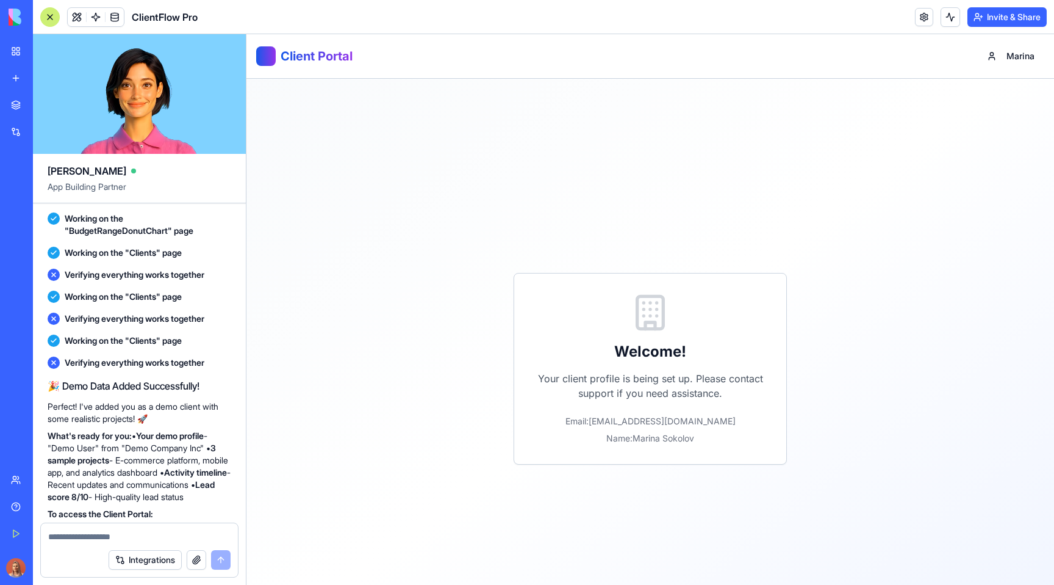
click at [165, 134] on button "Undo" at bounding box center [171, 127] width 37 height 15
click at [95, 23] on span at bounding box center [96, 17] width 34 height 34
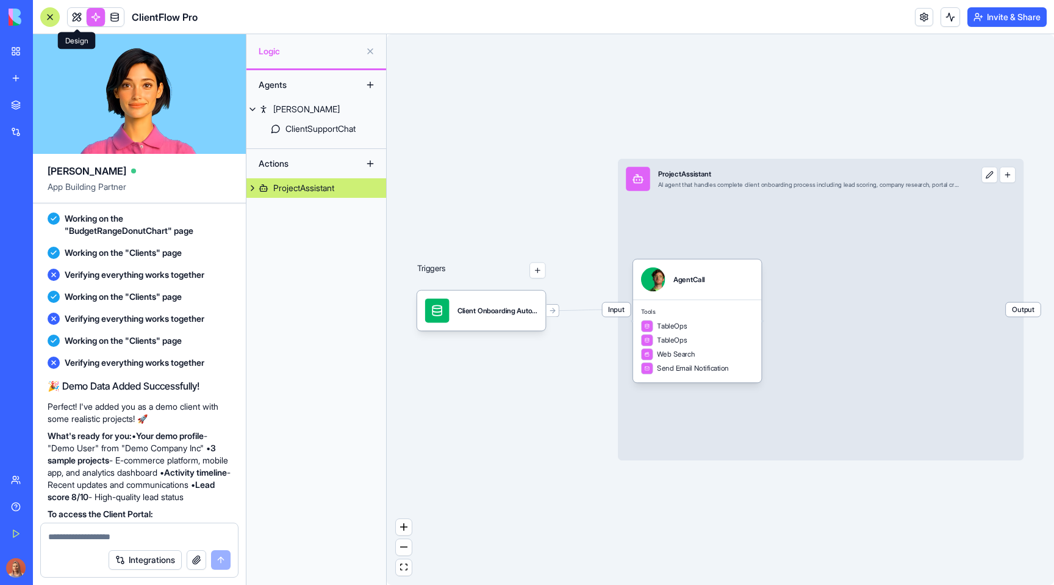
click at [79, 23] on link at bounding box center [77, 17] width 18 height 18
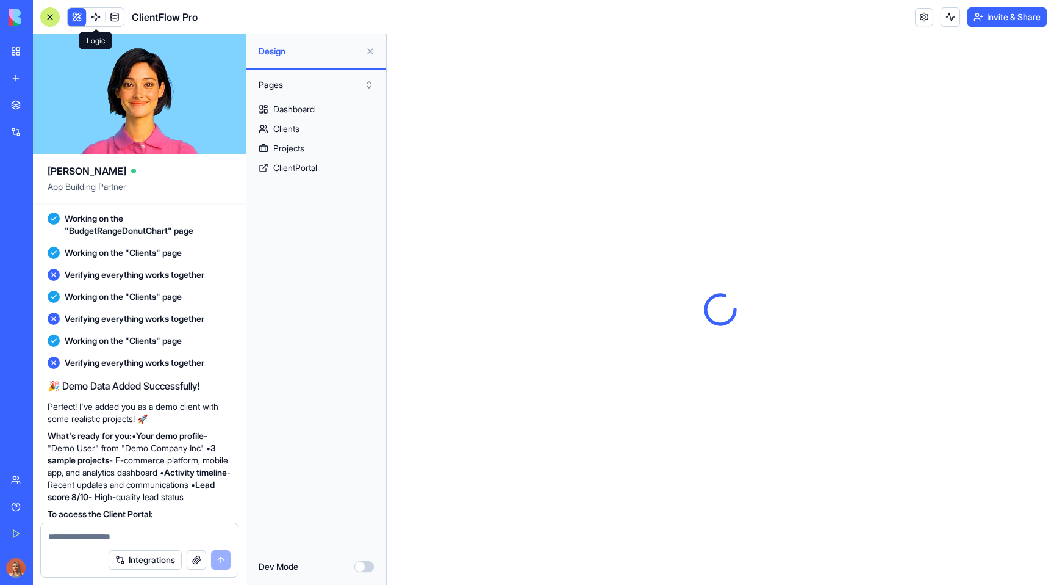
click at [101, 25] on link at bounding box center [96, 17] width 18 height 18
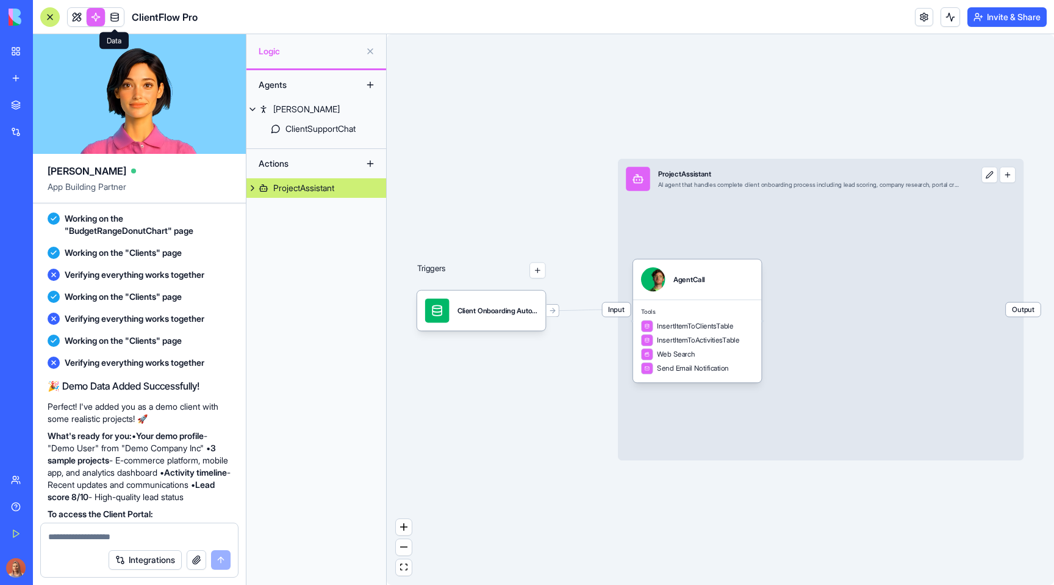
click at [117, 18] on link at bounding box center [115, 17] width 18 height 18
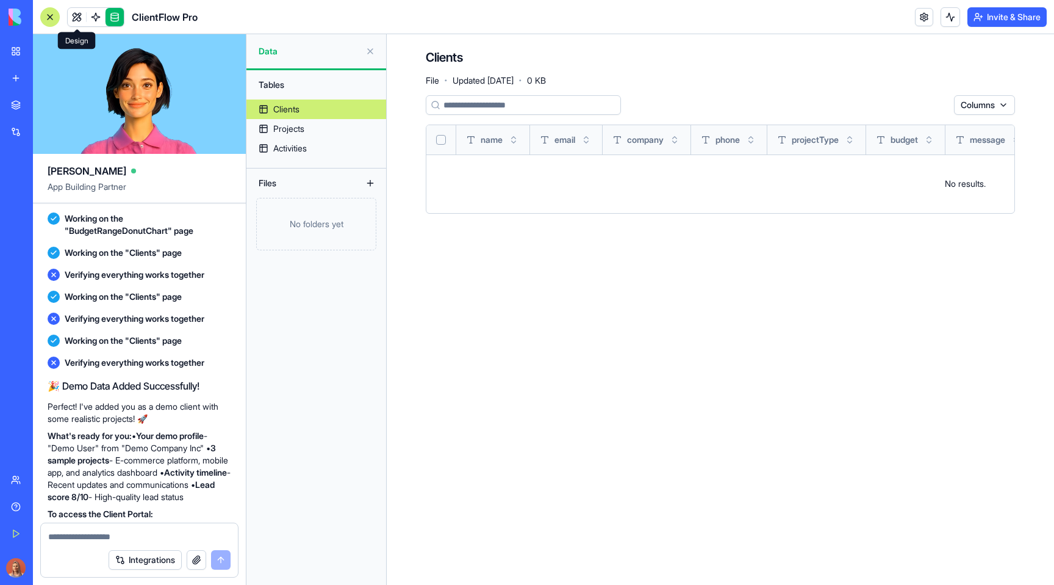
click at [73, 21] on link at bounding box center [77, 17] width 18 height 18
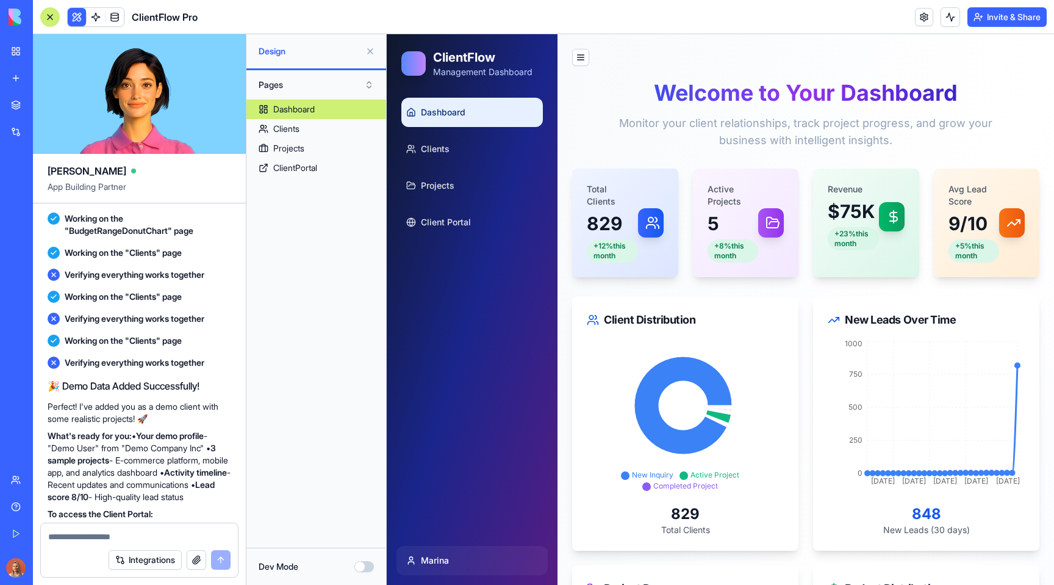
scroll to position [6228, 0]
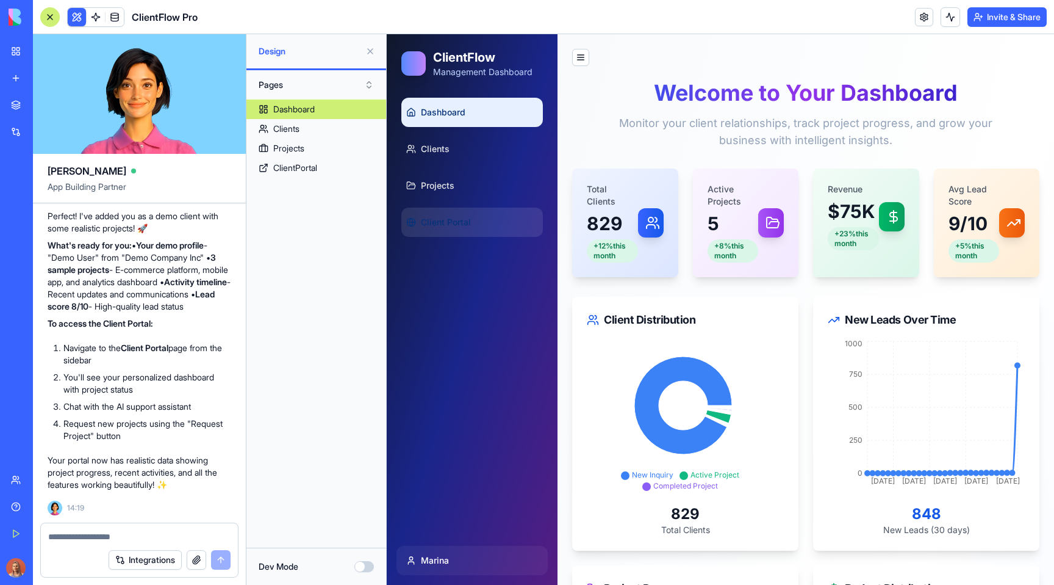
click at [447, 229] on link "Client Portal" at bounding box center [473, 221] width 142 height 29
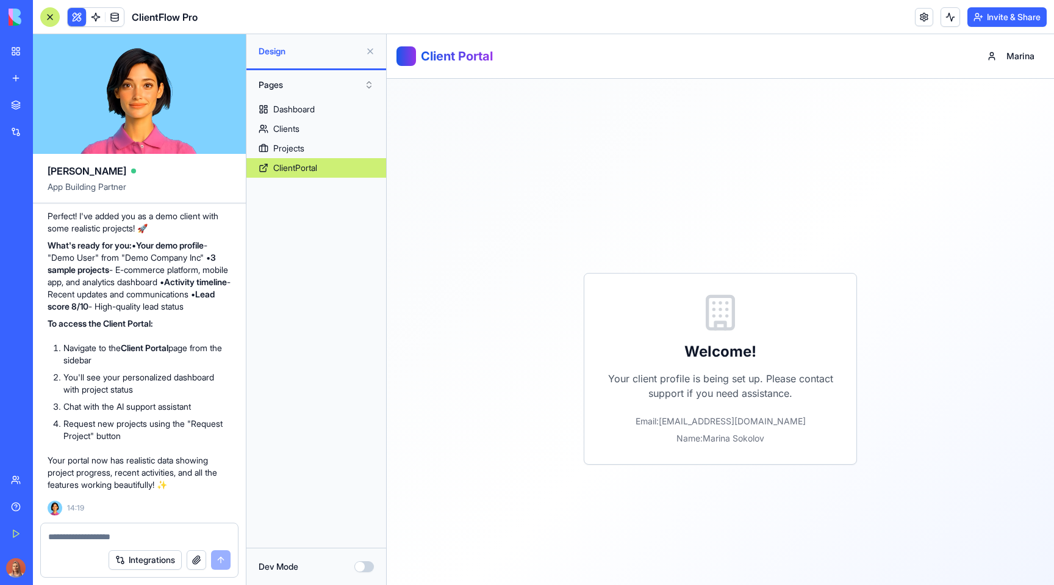
click at [994, 19] on button "Invite & Share" at bounding box center [1007, 17] width 79 height 20
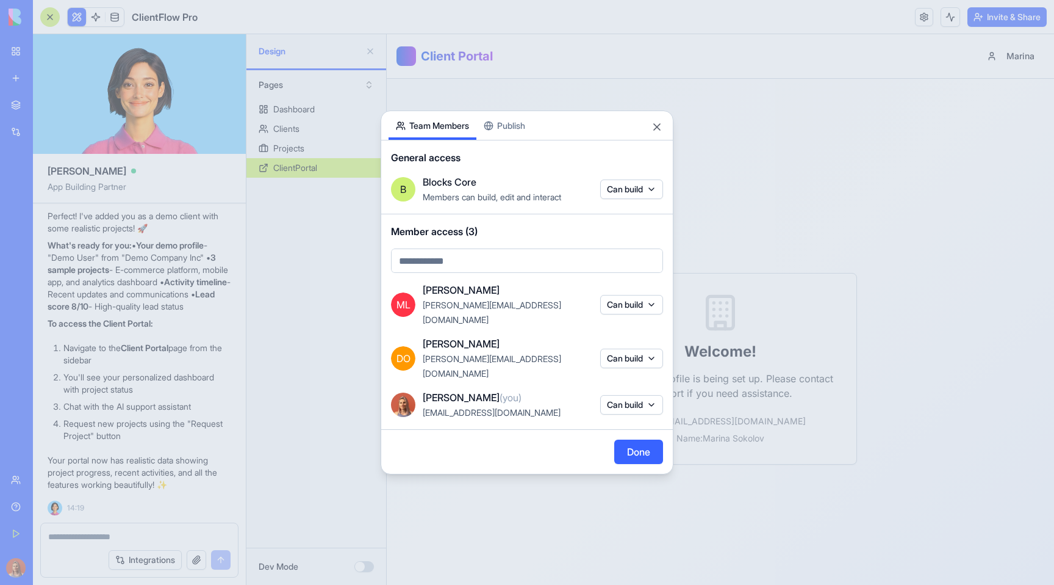
click at [621, 395] on button "Can build" at bounding box center [631, 405] width 63 height 20
click at [578, 358] on div at bounding box center [527, 292] width 1054 height 585
click at [666, 140] on div "Share App Team Members Publish" at bounding box center [527, 125] width 292 height 29
click at [664, 140] on div "Share App Team Members Publish" at bounding box center [527, 125] width 292 height 29
click at [661, 133] on button "Close" at bounding box center [657, 127] width 12 height 12
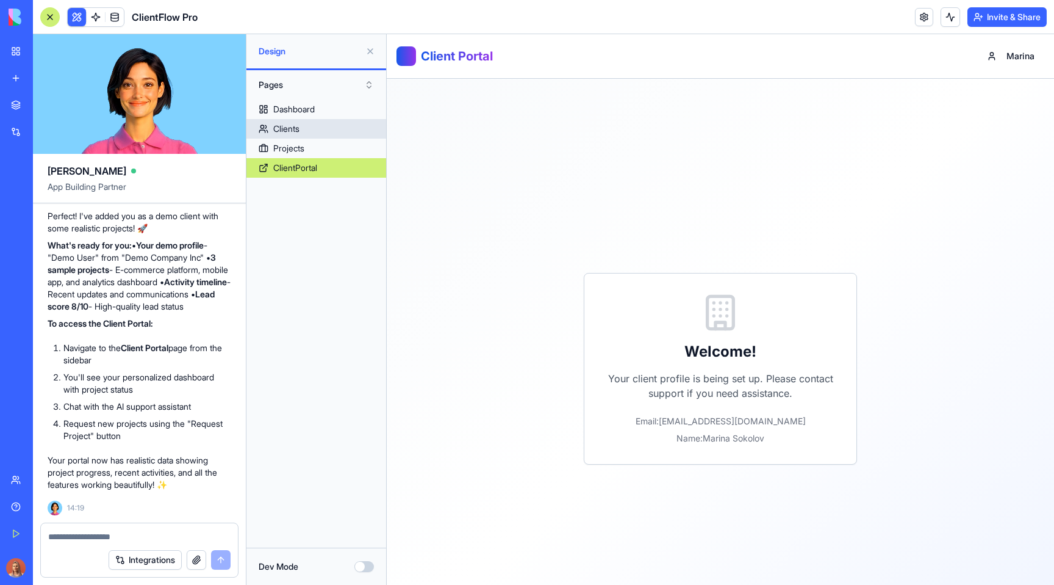
click at [284, 128] on div "Clients" at bounding box center [286, 129] width 26 height 12
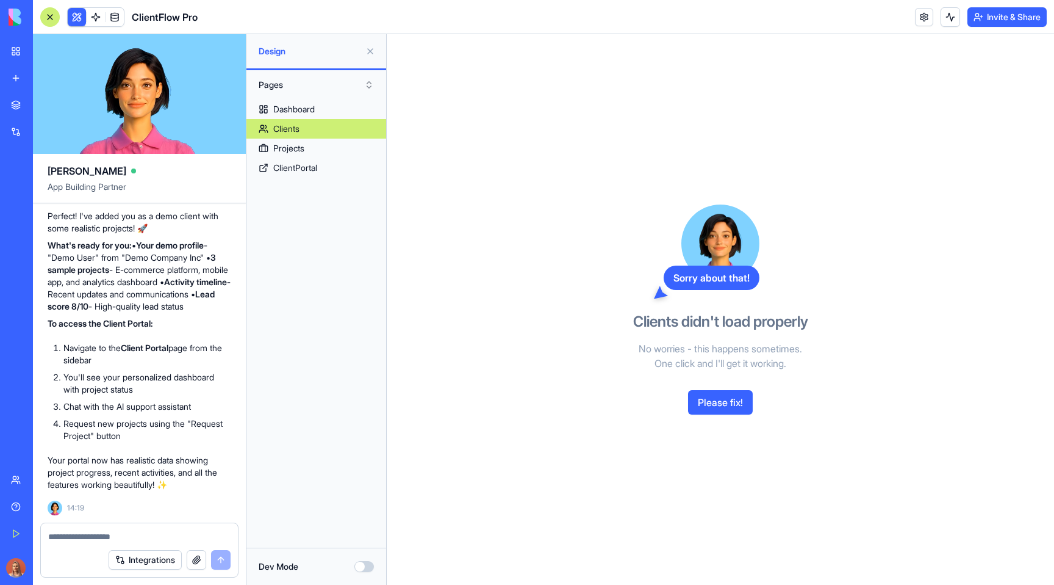
click at [715, 408] on button "Please fix!" at bounding box center [720, 402] width 65 height 24
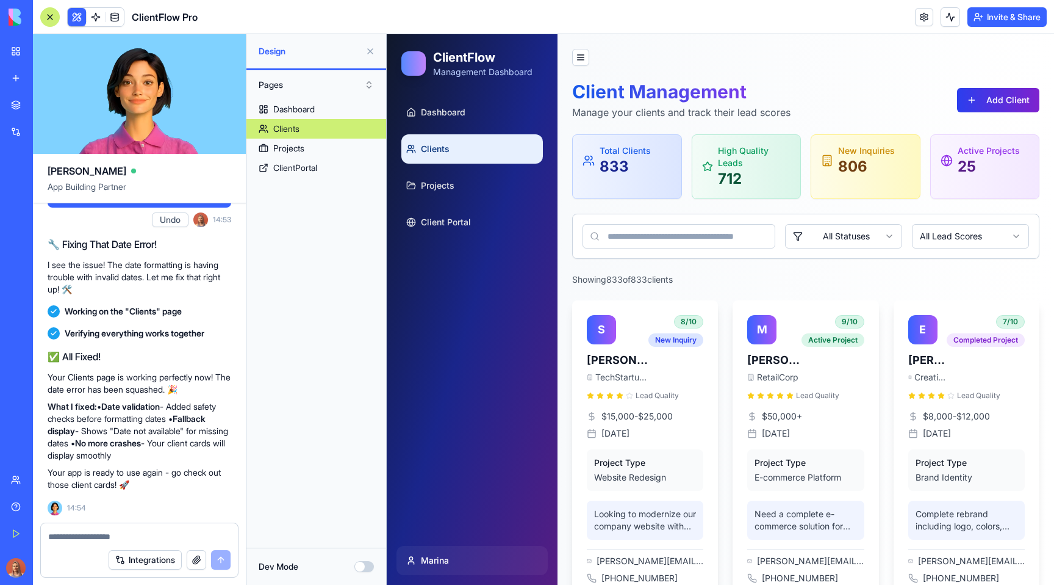
click at [999, 101] on button "Add Client" at bounding box center [998, 100] width 82 height 24
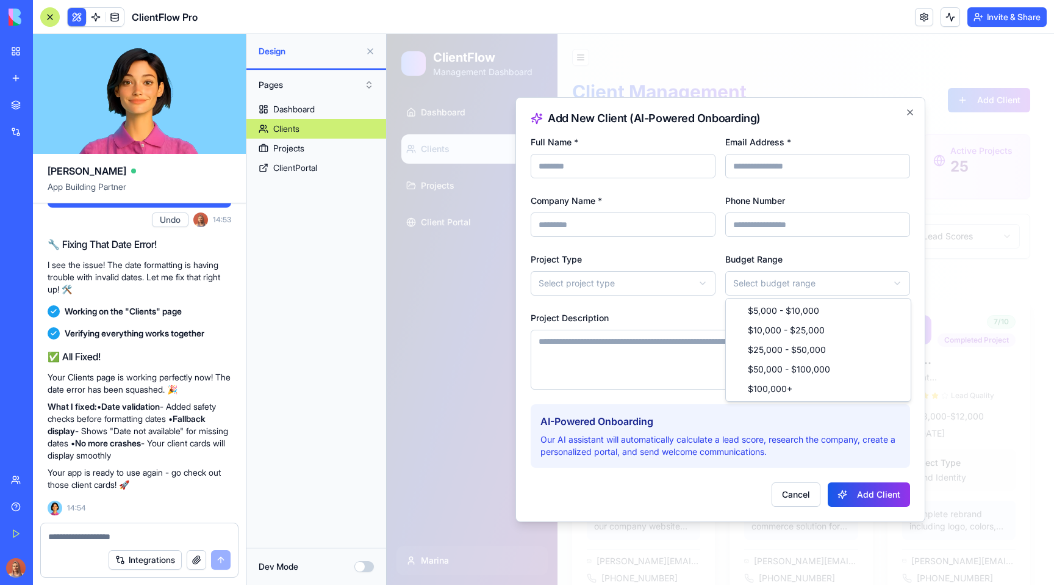
select select "**********"
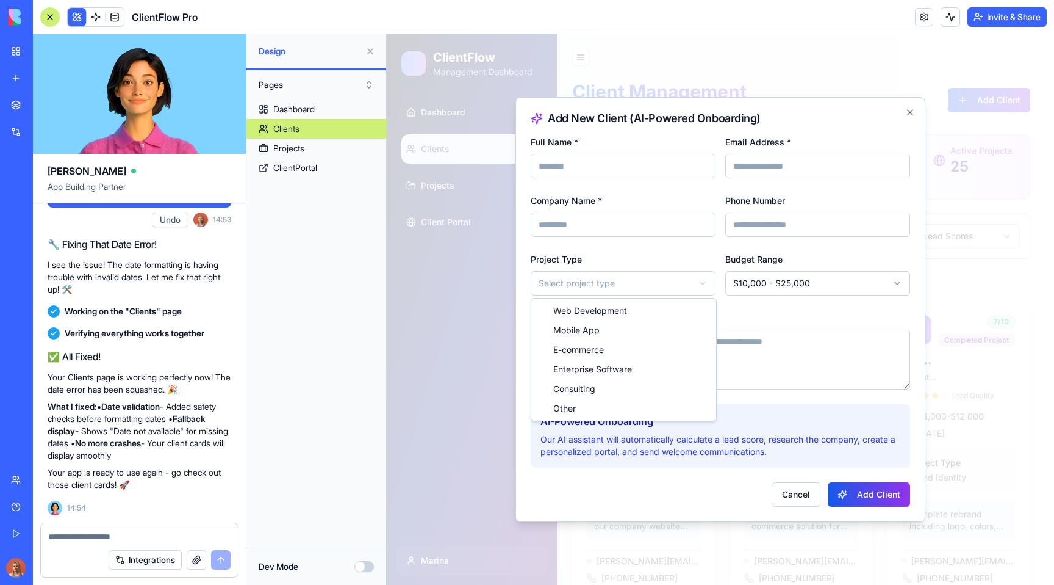
select select "**********"
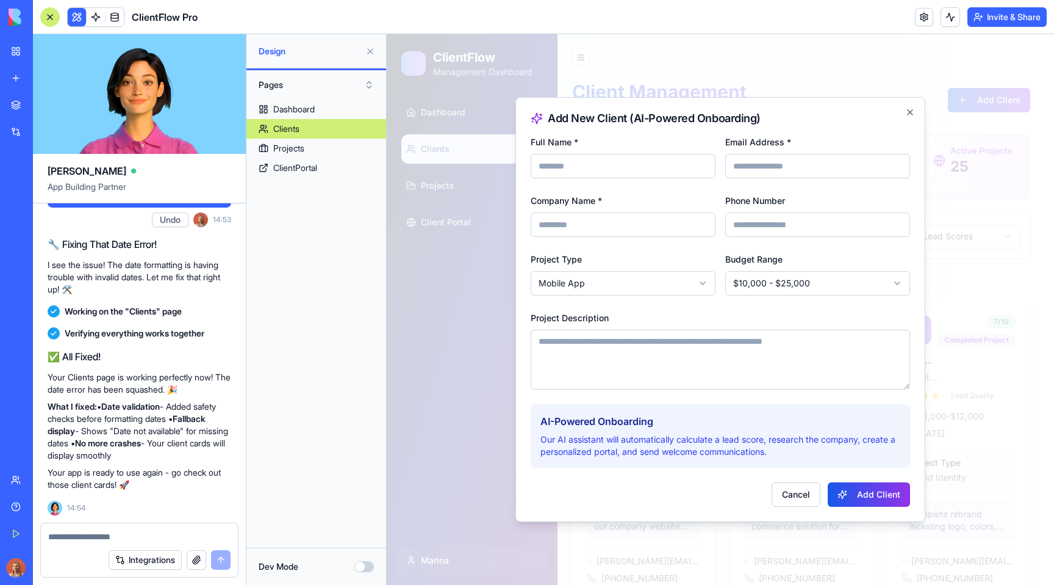
click at [600, 220] on input "Company Name *" at bounding box center [623, 224] width 185 height 24
type input "******"
click at [750, 209] on div "Phone Number" at bounding box center [818, 215] width 185 height 44
click at [754, 221] on input "Phone Number" at bounding box center [818, 224] width 185 height 24
click at [719, 337] on textarea "Project Description" at bounding box center [721, 359] width 380 height 60
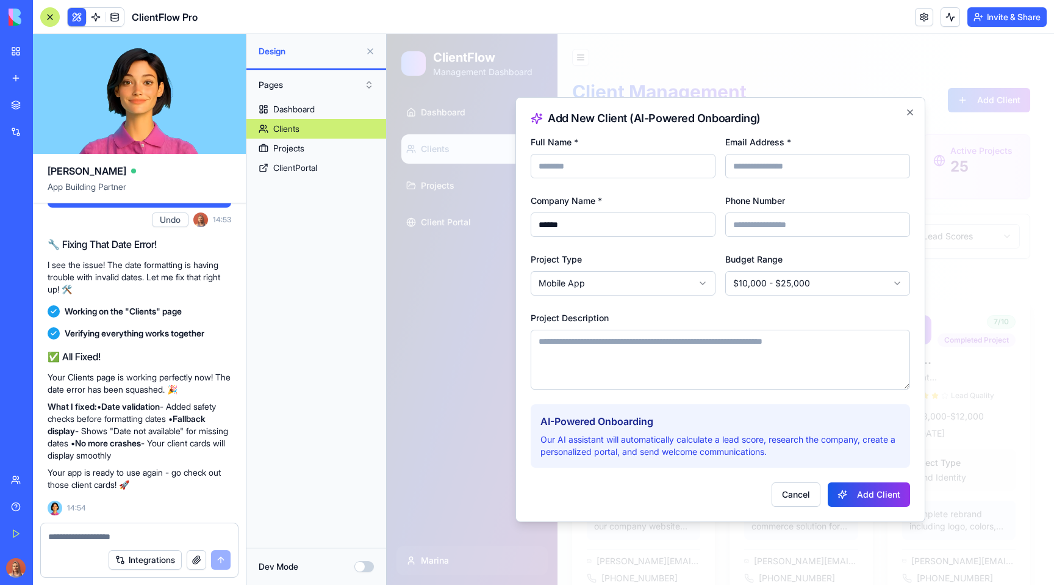
click at [794, 165] on input "Email Address *" at bounding box center [818, 166] width 185 height 24
type input "*"
type input "**********"
click at [648, 170] on input "Full Name *" at bounding box center [623, 166] width 185 height 24
type input "**********"
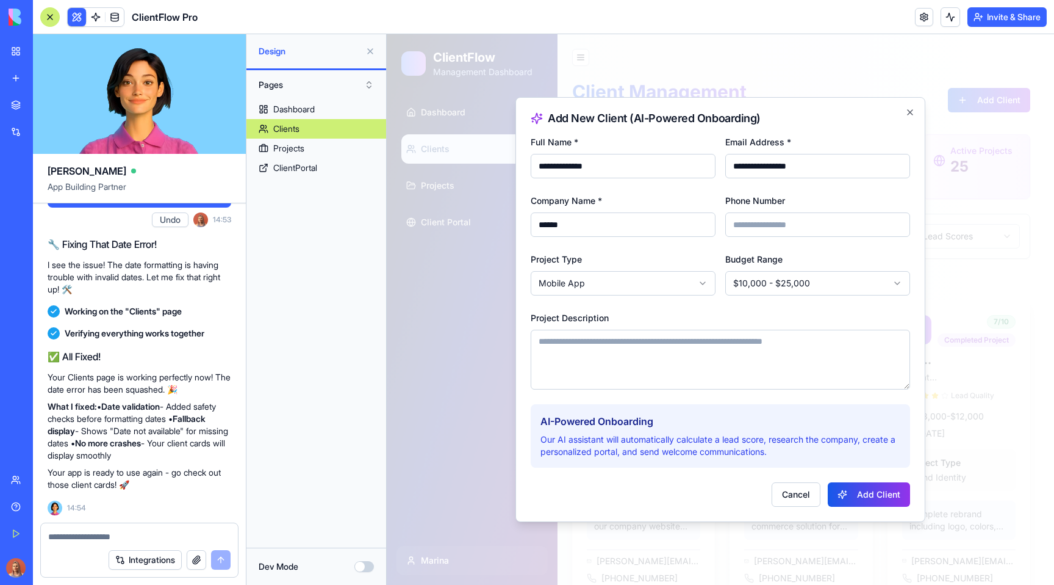
drag, startPoint x: 780, startPoint y: 237, endPoint x: 784, endPoint y: 227, distance: 10.7
click at [782, 232] on form "**********" at bounding box center [721, 320] width 380 height 372
click at [784, 227] on input "Phone Number" at bounding box center [818, 224] width 185 height 24
click at [860, 193] on div "Phone Number" at bounding box center [818, 215] width 185 height 44
click at [870, 497] on button "Add Client" at bounding box center [869, 494] width 82 height 24
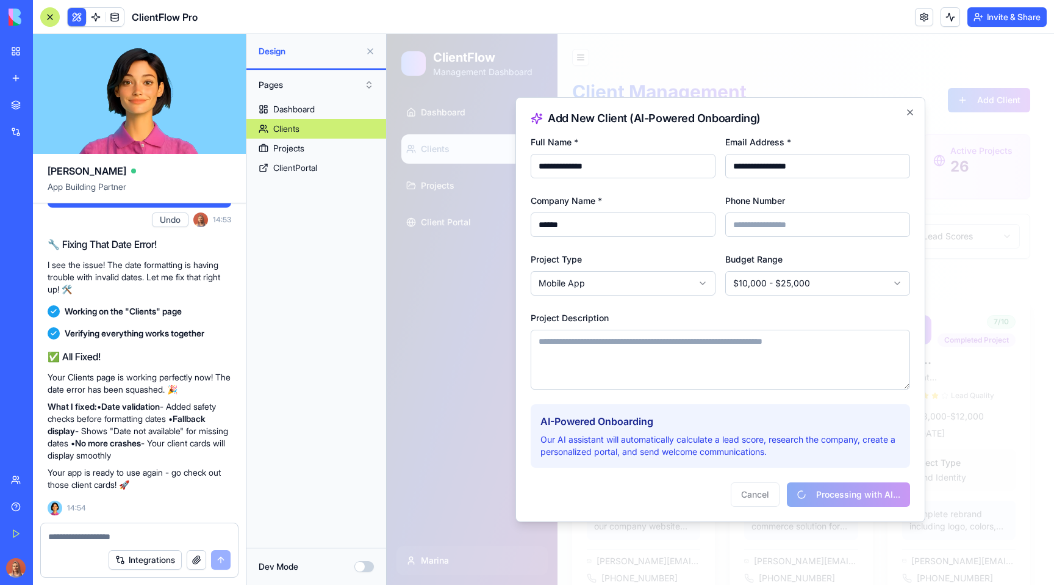
click at [787, 464] on div "AI-Powered Onboarding Our AI assistant will automatically calculate a lead scor…" at bounding box center [721, 435] width 380 height 63
click at [325, 438] on div "Dashboard Clients Projects ClientPortal" at bounding box center [317, 318] width 140 height 438
click at [459, 412] on div at bounding box center [721, 309] width 668 height 550
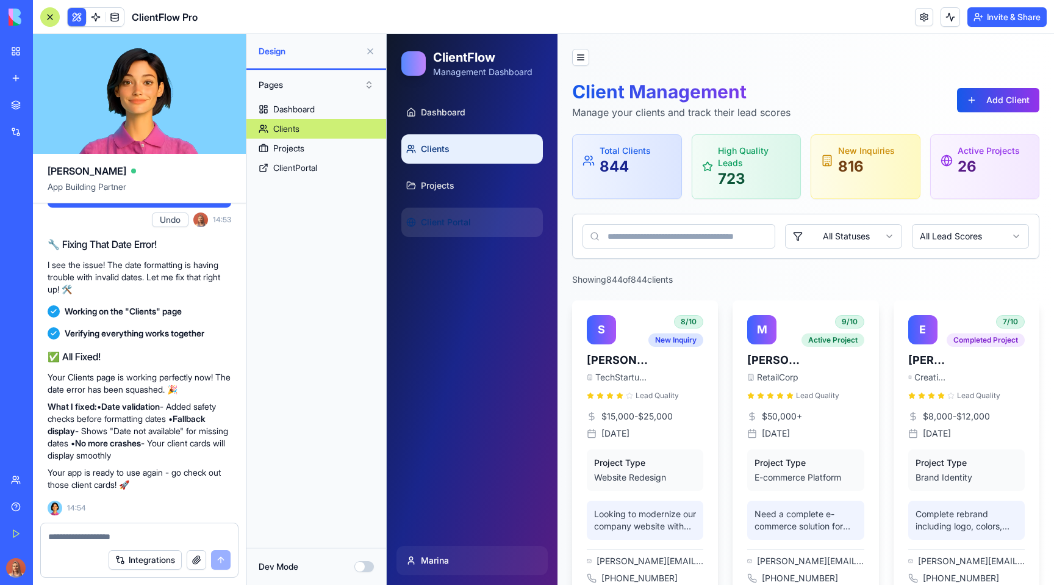
click at [458, 218] on span "Client Portal" at bounding box center [446, 222] width 50 height 12
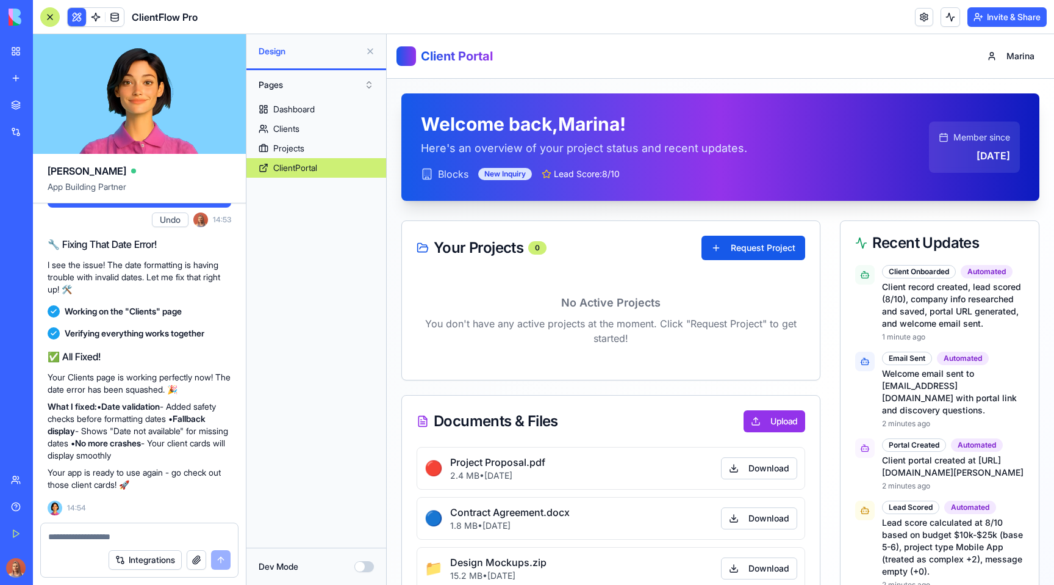
click at [506, 128] on h1 "Welcome back, Marina !" at bounding box center [584, 124] width 326 height 22
copy h1 "Welcome back, Marina !"
click at [573, 148] on p "Here's an overview of your project status and recent updates." at bounding box center [584, 148] width 326 height 17
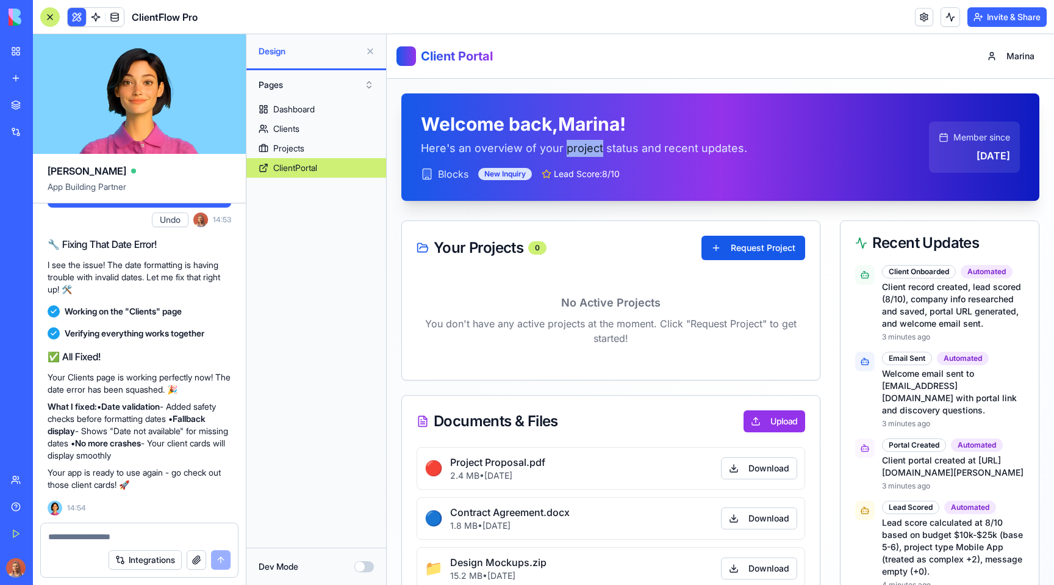
click at [573, 148] on p "Here's an overview of your project status and recent updates." at bounding box center [584, 148] width 326 height 17
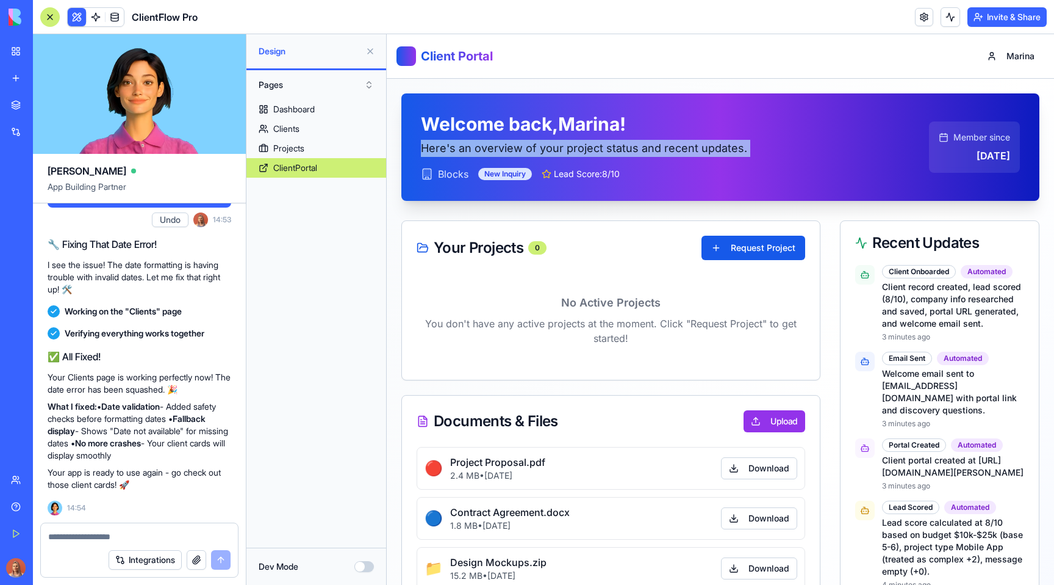
click at [573, 148] on p "Here's an overview of your project status and recent updates." at bounding box center [584, 148] width 326 height 17
copy div "Here's an overview of your project status and recent updates."
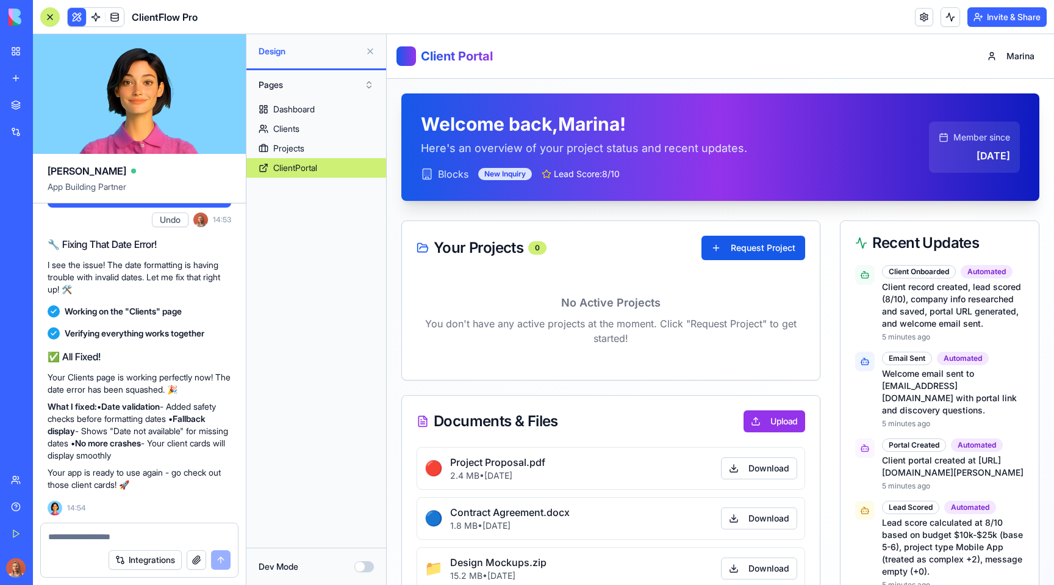
click at [402, 297] on div "No Active Projects You don't have any active projects at the moment. Click "Req…" at bounding box center [611, 327] width 418 height 105
click at [372, 52] on button at bounding box center [371, 51] width 20 height 20
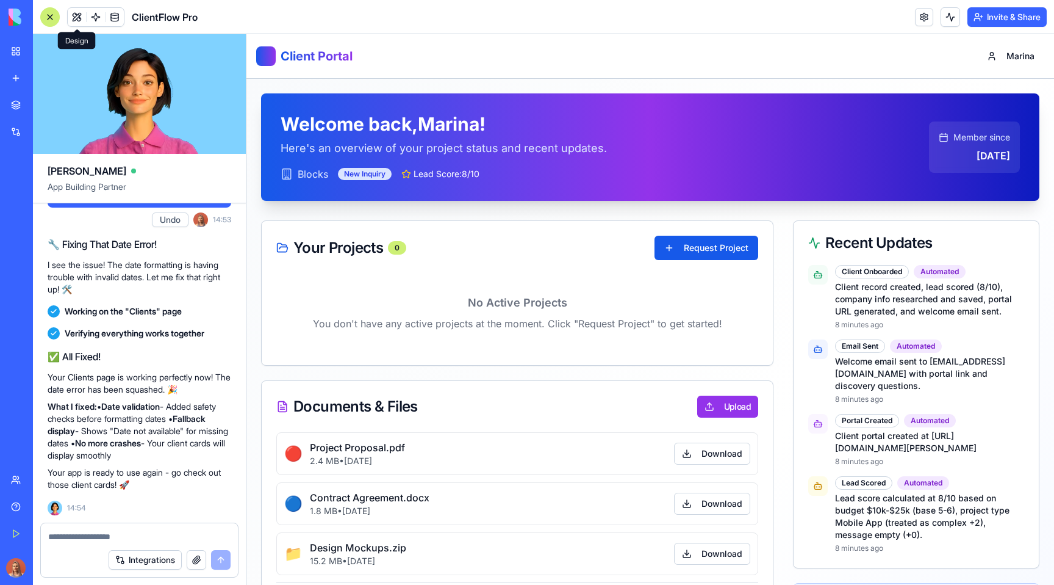
click at [400, 146] on p "Here's an overview of your project status and recent updates." at bounding box center [444, 148] width 326 height 17
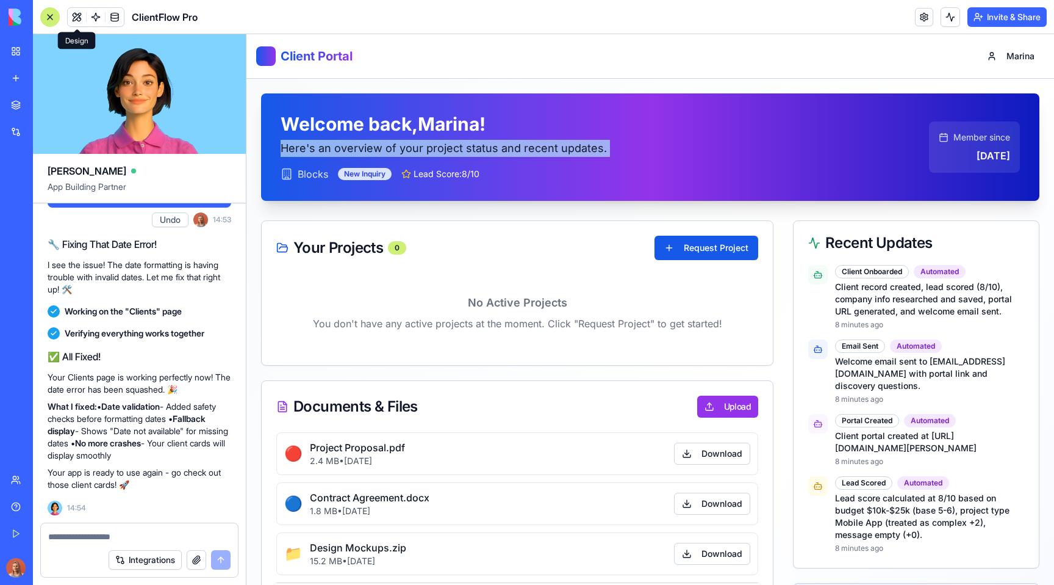
click at [400, 146] on p "Here's an overview of your project status and recent updates." at bounding box center [444, 148] width 326 height 17
copy div "Here's an overview of your project status and recent updates."
click at [337, 248] on span "Your Projects" at bounding box center [338, 247] width 90 height 15
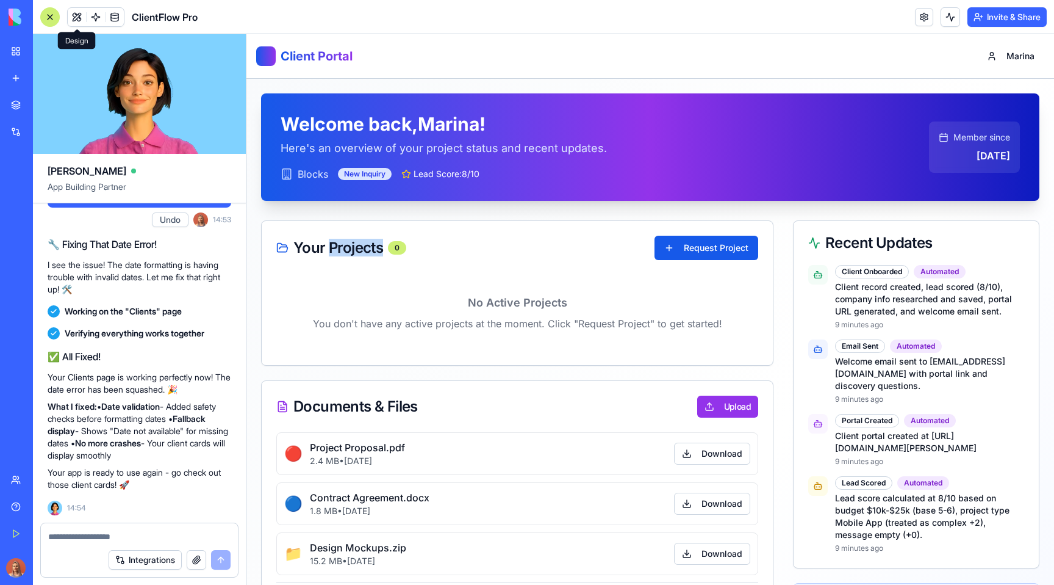
click at [337, 248] on span "Your Projects" at bounding box center [338, 247] width 90 height 15
click at [307, 253] on span "Your Projects" at bounding box center [338, 247] width 90 height 15
drag, startPoint x: 293, startPoint y: 244, endPoint x: 383, endPoint y: 248, distance: 89.8
click at [383, 248] on div "Your Projects 0" at bounding box center [341, 247] width 130 height 15
copy span "Your Projects"
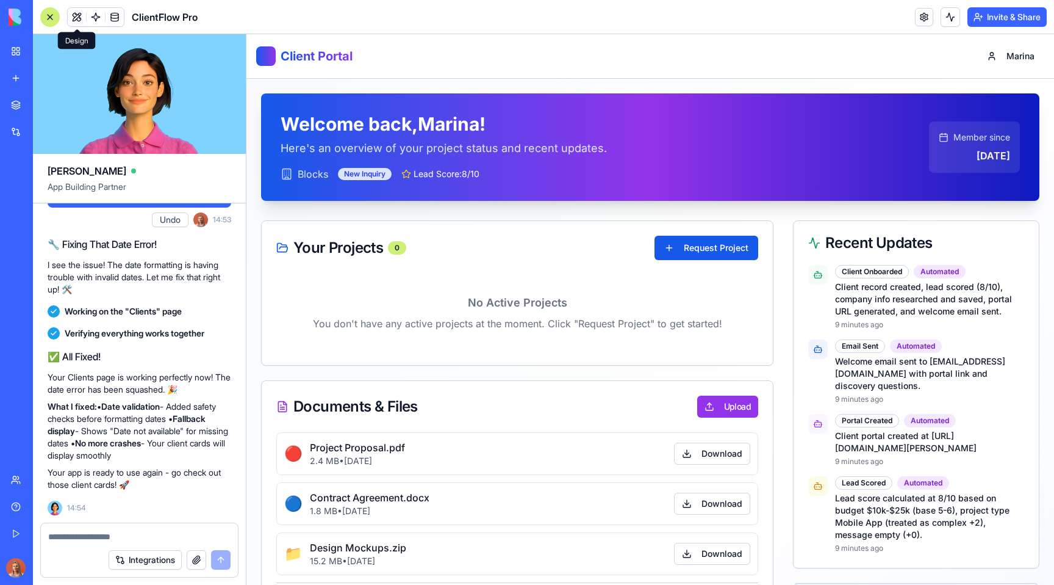
drag, startPoint x: 600, startPoint y: 251, endPoint x: 757, endPoint y: 248, distance: 156.9
click at [757, 248] on div "Your Projects 0 Request Project" at bounding box center [517, 248] width 511 height 54
drag, startPoint x: 757, startPoint y: 248, endPoint x: 741, endPoint y: 249, distance: 15.3
click at [741, 249] on div "Your Projects 0 Request Project" at bounding box center [517, 248] width 511 height 54
copy button "Request Project"
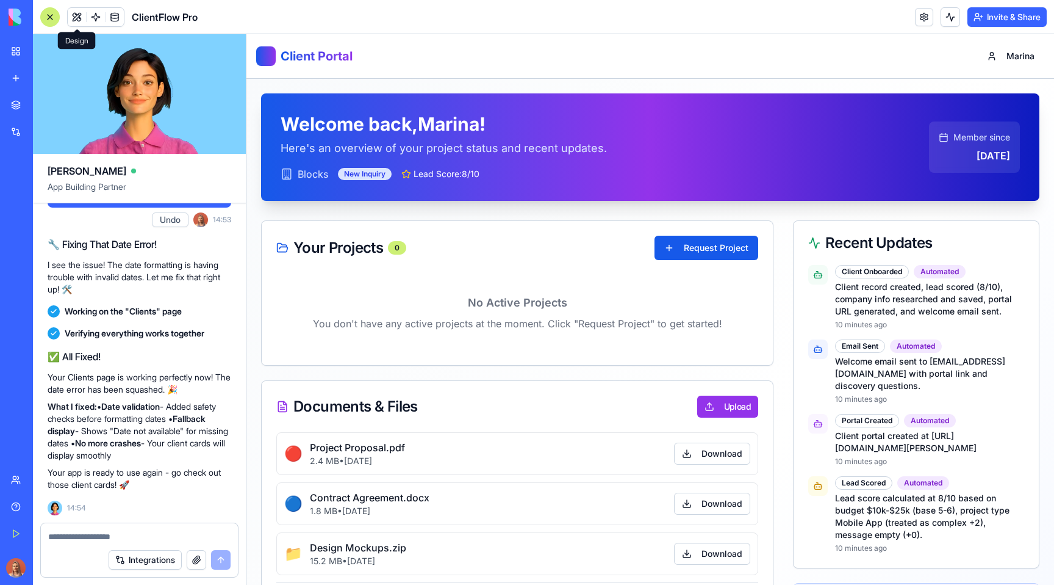
click at [657, 290] on div "No Active Projects You don't have any active projects at the moment. Click "Req…" at bounding box center [517, 313] width 482 height 76
click at [698, 254] on button "Request Project" at bounding box center [707, 248] width 104 height 24
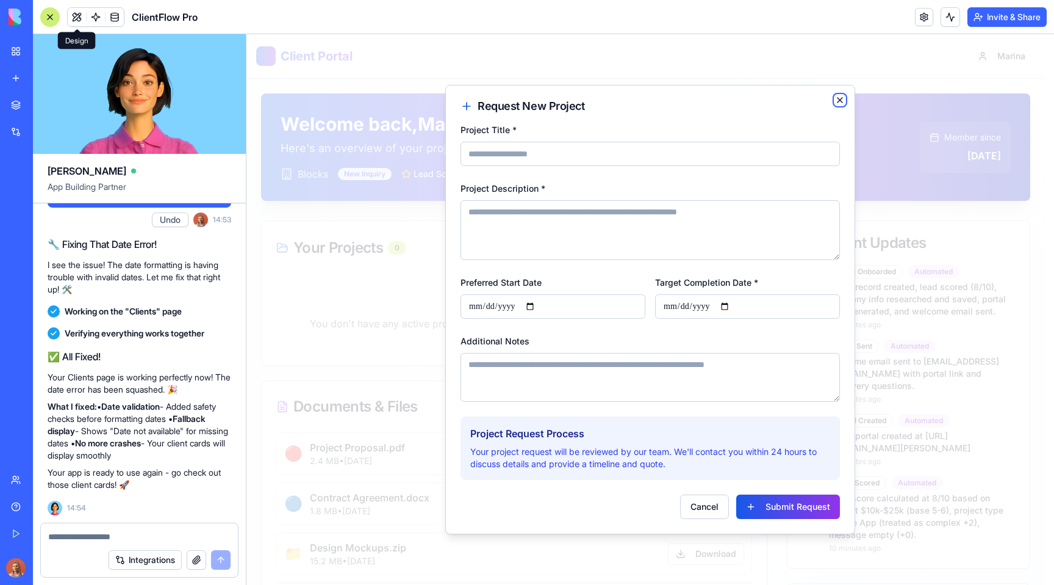
click at [844, 97] on icon "button" at bounding box center [840, 100] width 10 height 10
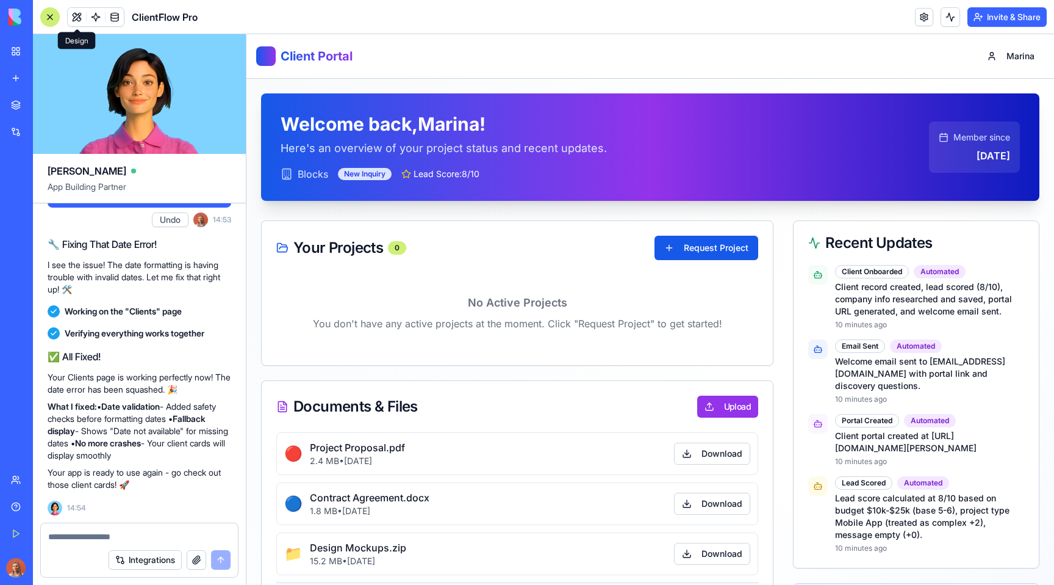
click at [184, 539] on textarea at bounding box center [139, 536] width 182 height 12
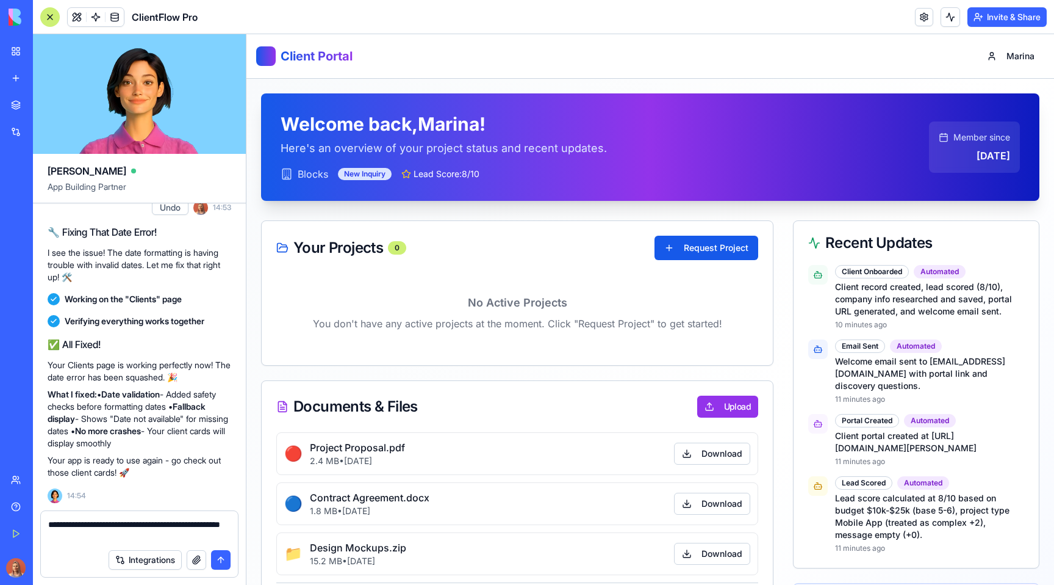
type textarea "**********"
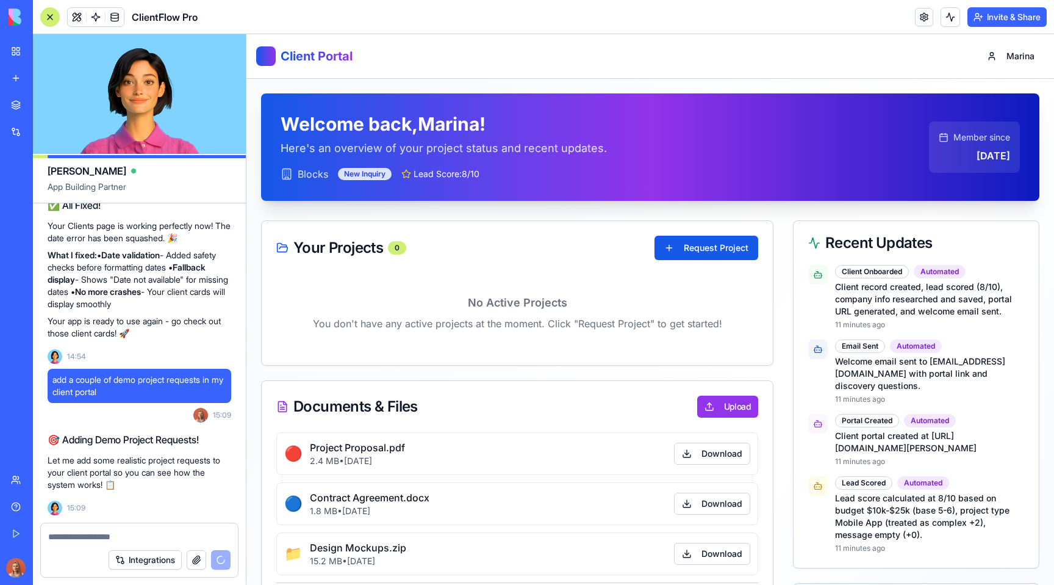
scroll to position [6979, 0]
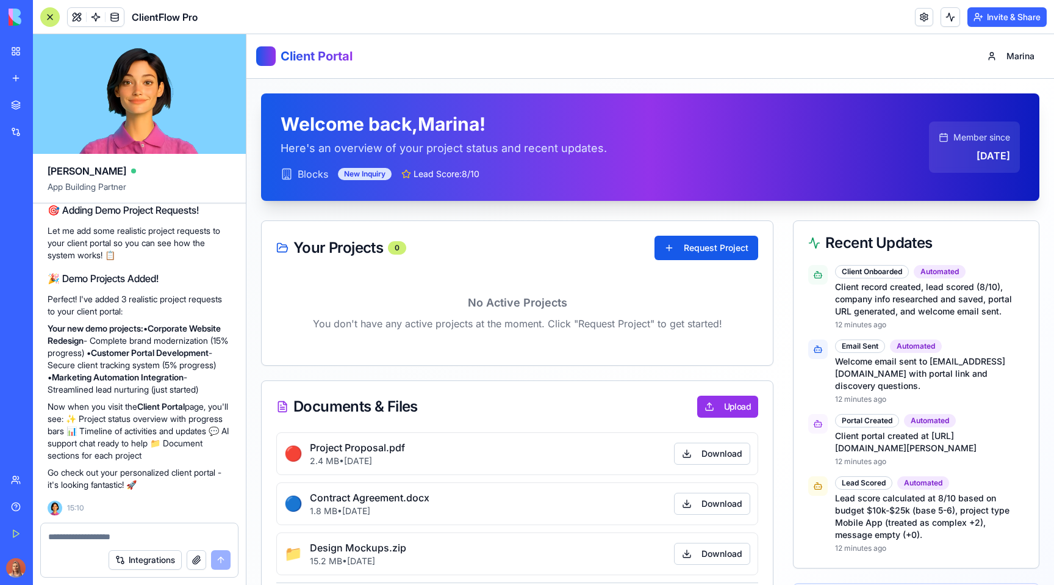
click at [851, 241] on span "Recent Updates" at bounding box center [879, 243] width 107 height 15
copy div "Recent Updates"
click at [954, 137] on span "Member since" at bounding box center [982, 137] width 57 height 12
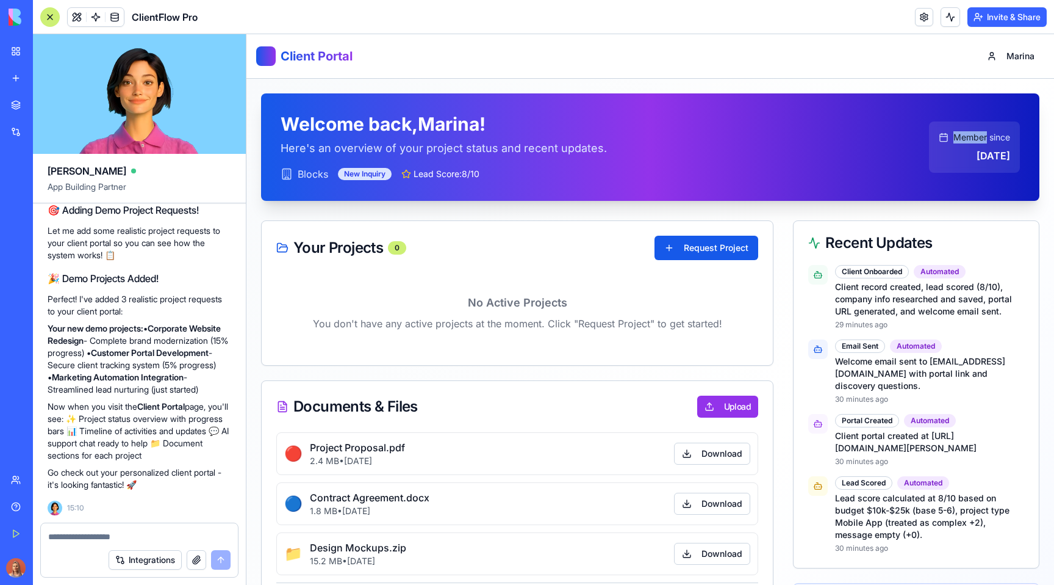
click at [954, 137] on span "Member since" at bounding box center [982, 137] width 57 height 12
copy span "Member since"
click at [696, 235] on div "Your Projects 0 Request Project" at bounding box center [517, 248] width 511 height 54
click at [690, 254] on button "Request Project" at bounding box center [707, 248] width 104 height 24
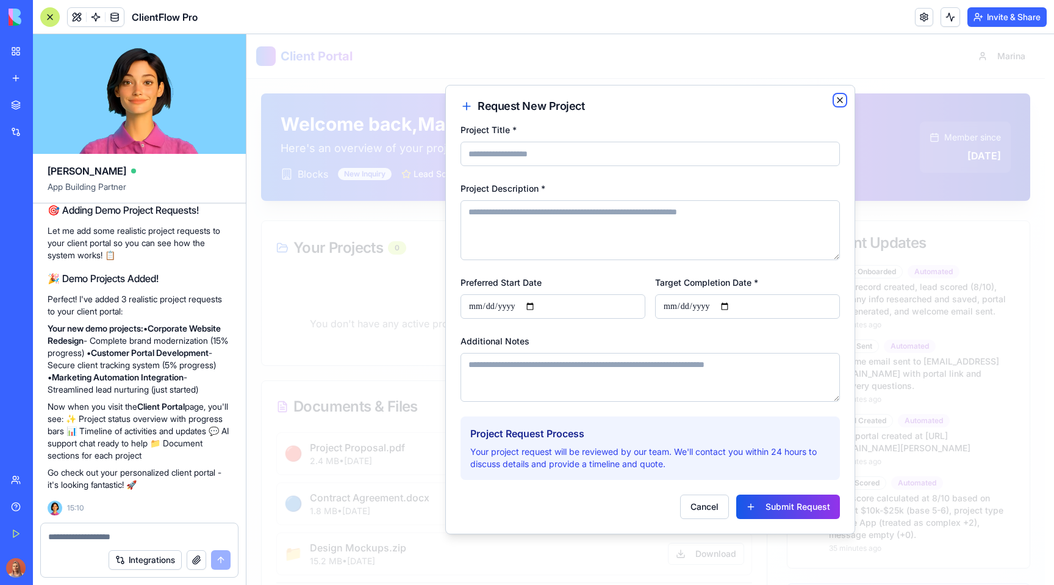
click at [841, 100] on icon "button" at bounding box center [840, 100] width 10 height 10
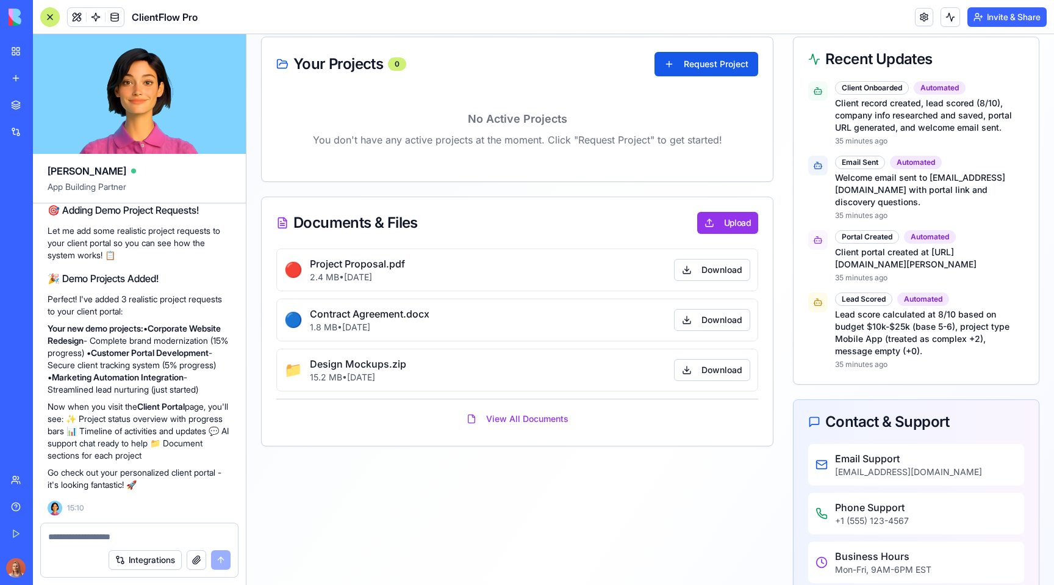
scroll to position [157, 0]
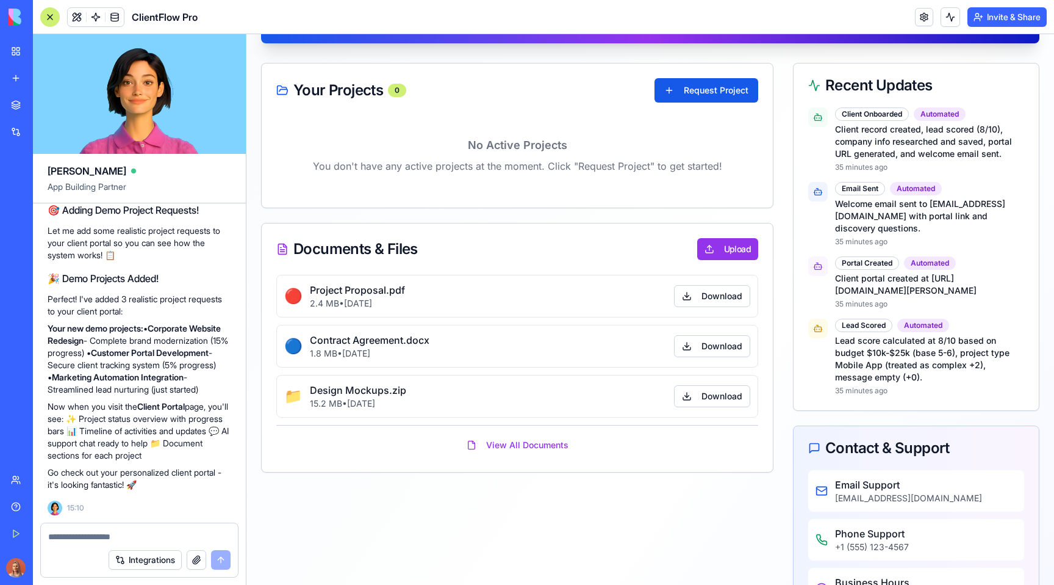
click at [342, 249] on span "Documents & Files" at bounding box center [355, 249] width 124 height 15
click at [394, 247] on span "Documents & Files" at bounding box center [355, 249] width 124 height 15
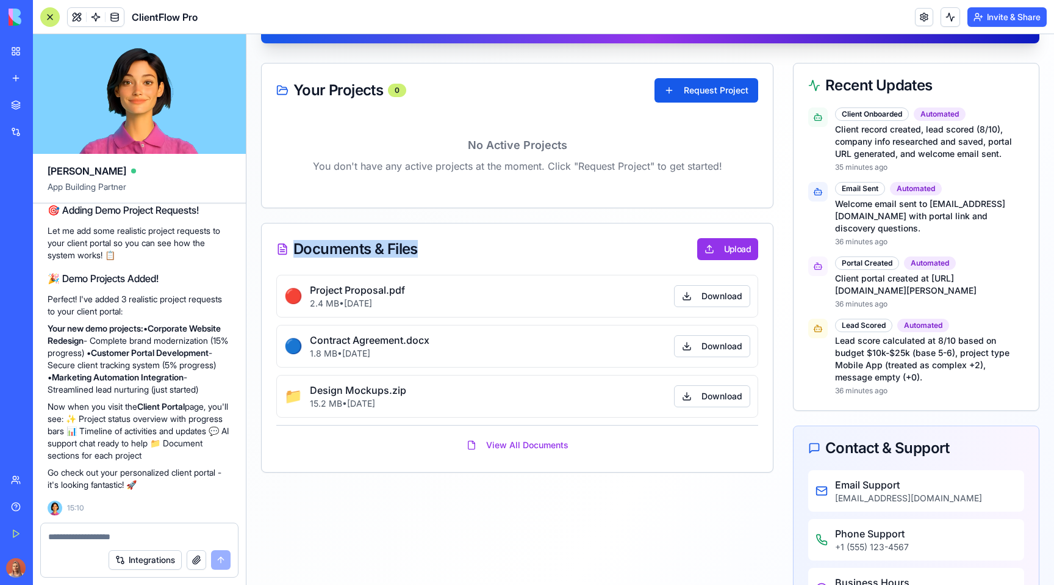
copy span "Documents & Files"
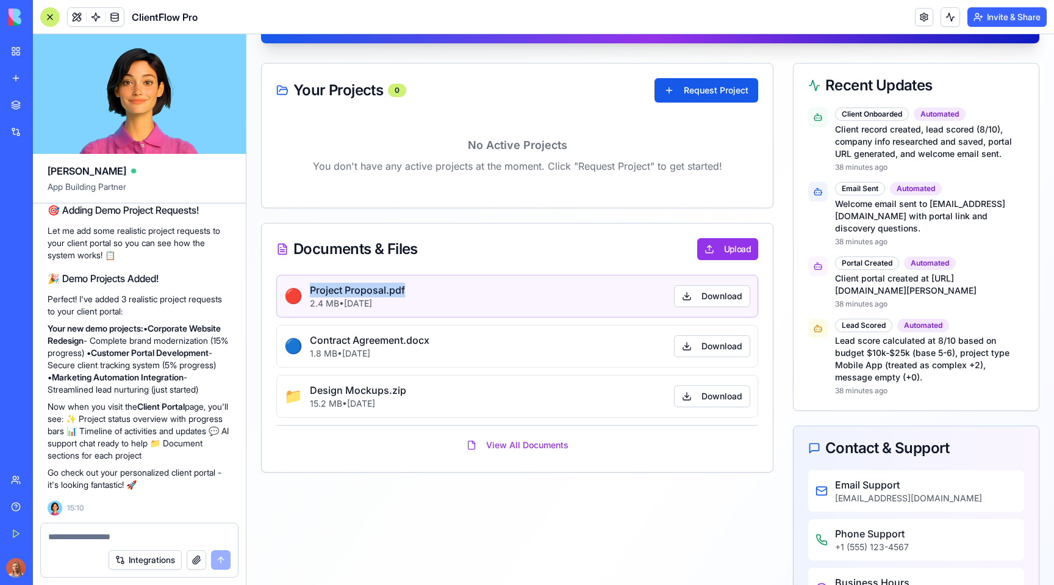
drag, startPoint x: 427, startPoint y: 287, endPoint x: 305, endPoint y: 287, distance: 121.4
click at [305, 287] on div "🔴 Project Proposal.pdf 2.4 MB • 2024-01-15 Download" at bounding box center [517, 296] width 482 height 43
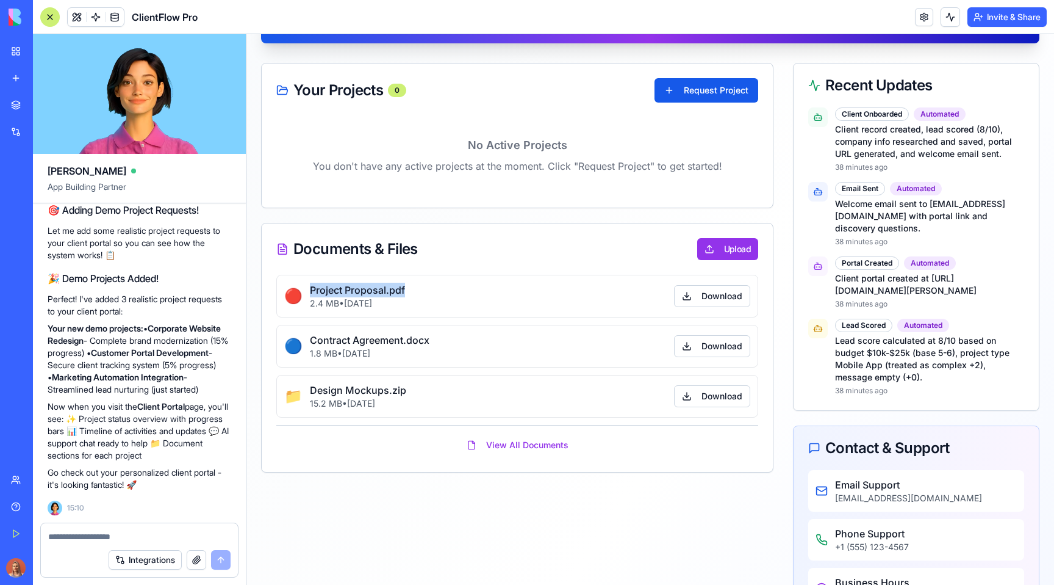
copy h4 "Project Proposal.pdf"
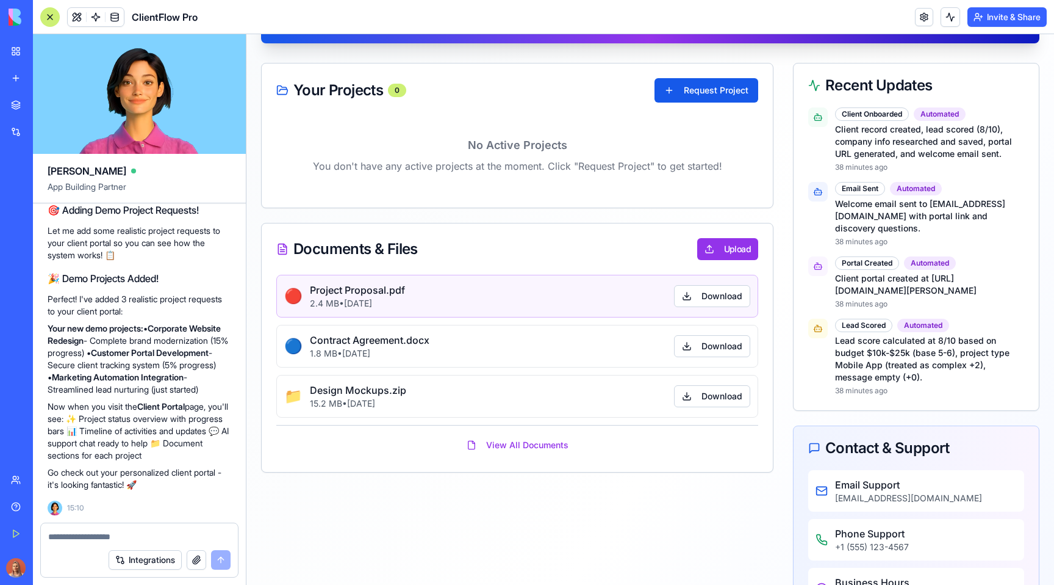
click at [356, 304] on p "2.4 MB • 2024-01-15" at bounding box center [357, 303] width 95 height 12
copy p "2.4 MB • 2024-01-15"
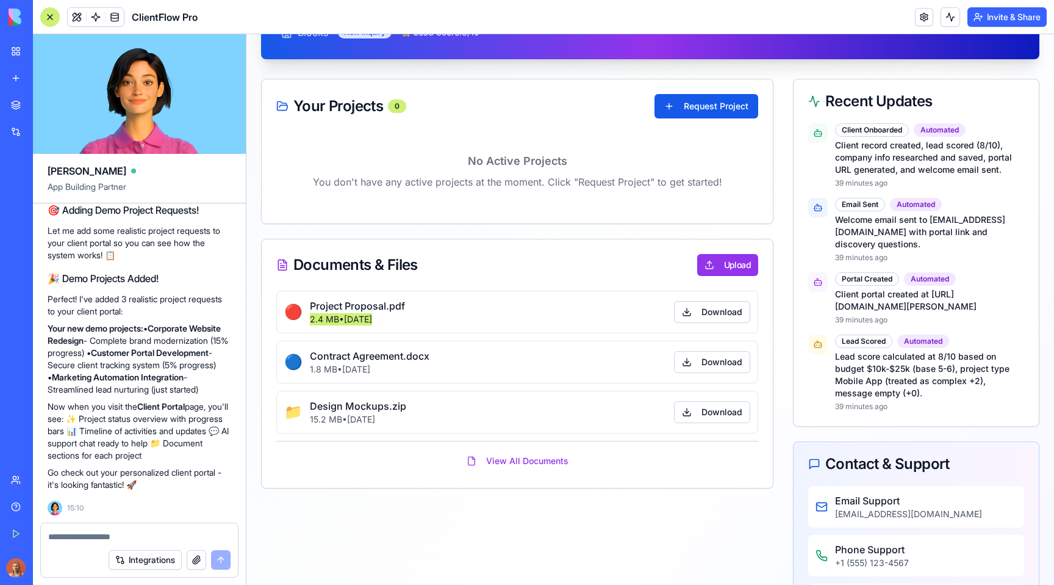
scroll to position [134, 0]
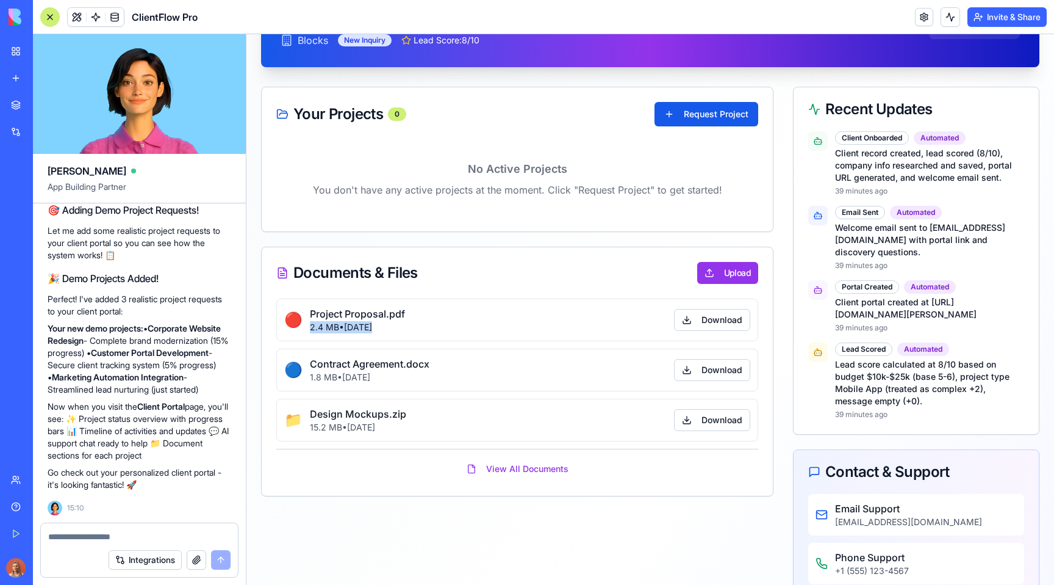
click at [898, 162] on p "Client record created, lead scored (8/10), company info researched and saved, p…" at bounding box center [929, 165] width 189 height 37
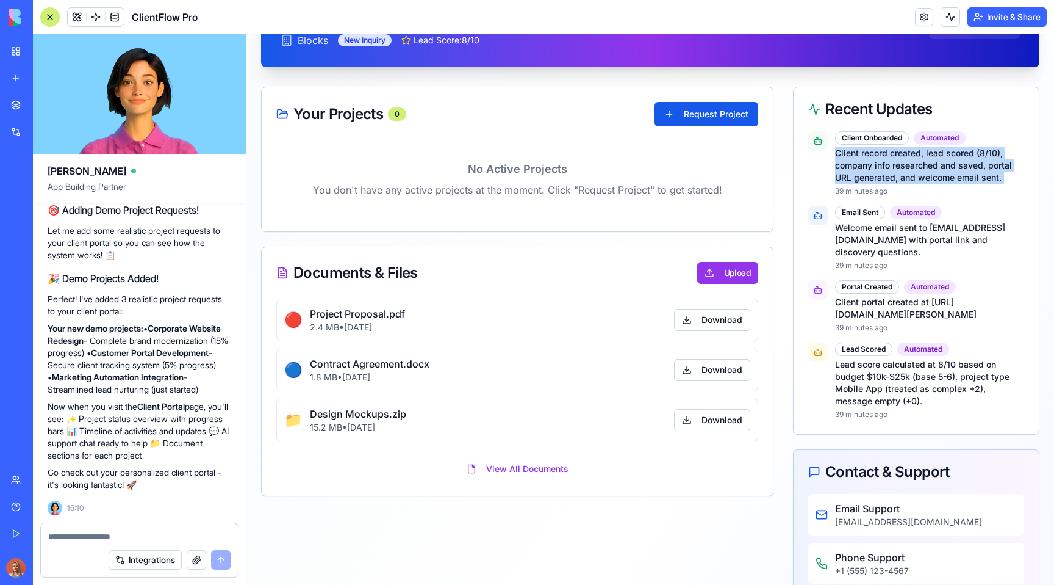
click at [898, 162] on p "Client record created, lead scored (8/10), company info researched and saved, p…" at bounding box center [929, 165] width 189 height 37
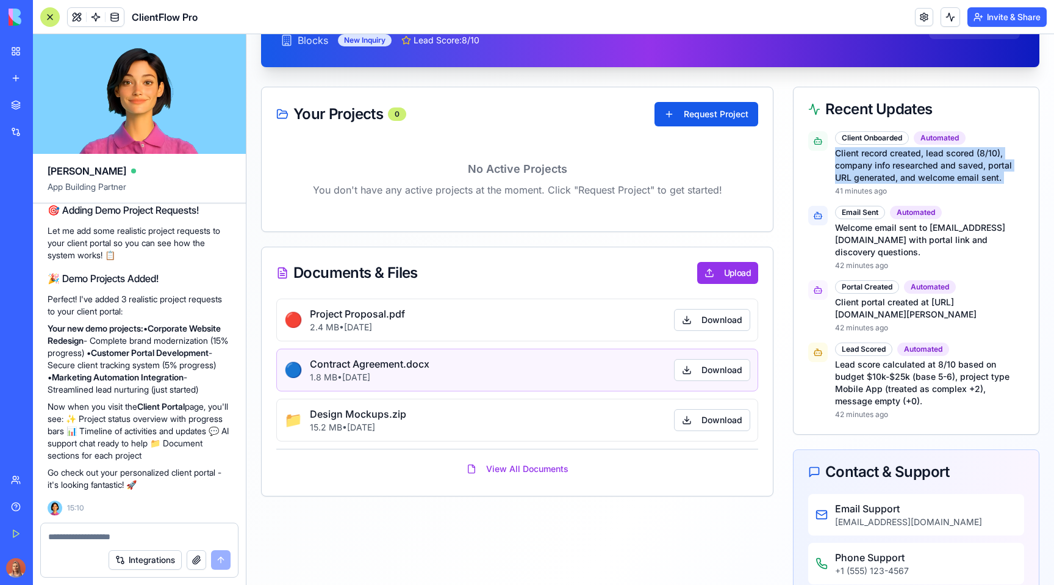
click at [355, 361] on h4 "Contract Agreement.docx" at bounding box center [370, 363] width 120 height 15
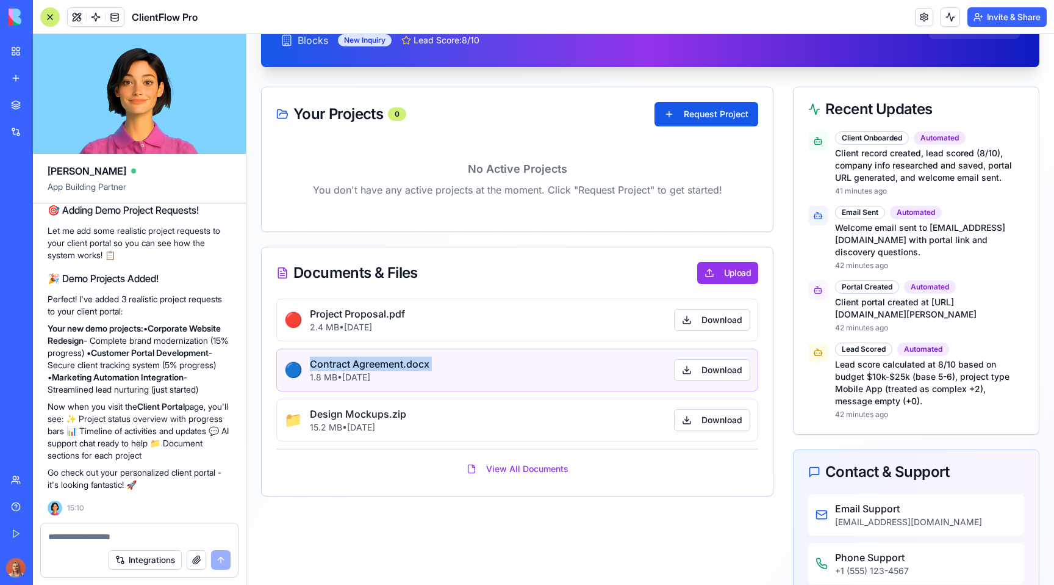
click at [355, 361] on h4 "Contract Agreement.docx" at bounding box center [370, 363] width 120 height 15
click at [396, 359] on h4 "Contract Agreement.docx" at bounding box center [370, 363] width 120 height 15
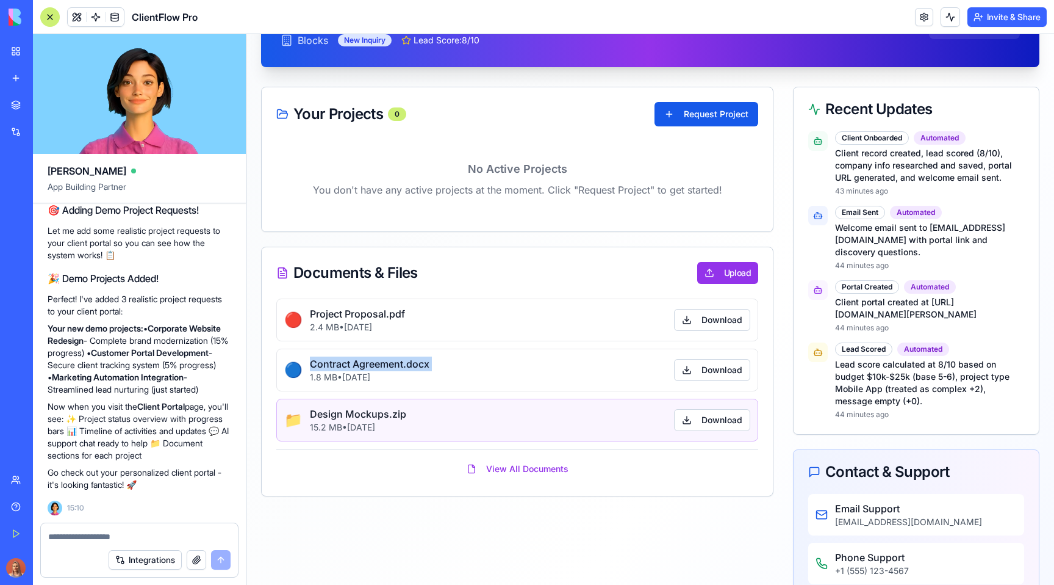
click at [361, 406] on h4 "Design Mockups.zip" at bounding box center [358, 413] width 96 height 15
click at [359, 408] on h4 "Design Mockups.zip" at bounding box center [358, 413] width 96 height 15
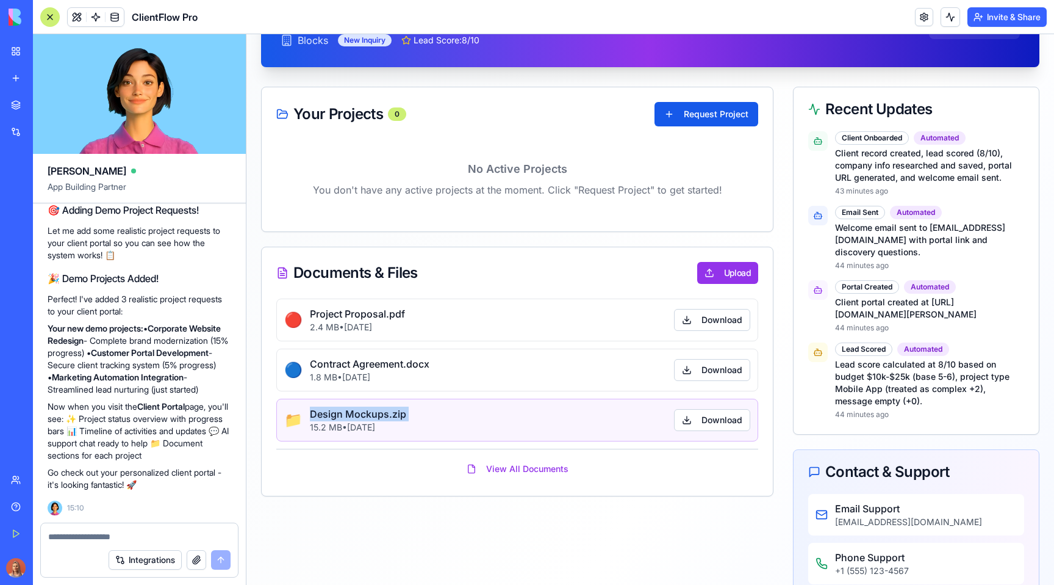
click at [339, 428] on p "15.2 MB • 2024-01-25" at bounding box center [358, 427] width 96 height 12
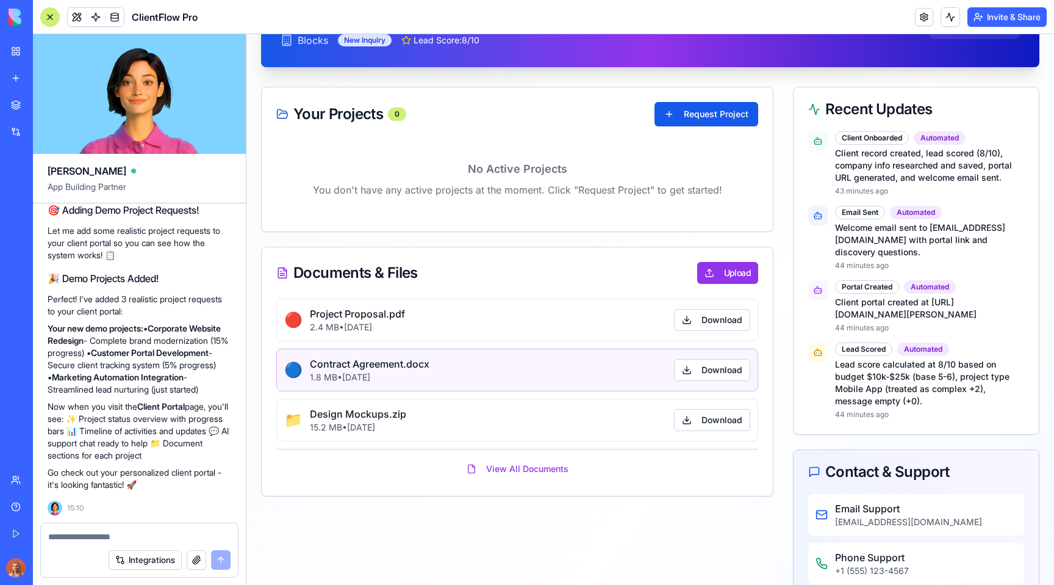
click at [364, 378] on p "1.8 MB • 2024-01-20" at bounding box center [370, 377] width 120 height 12
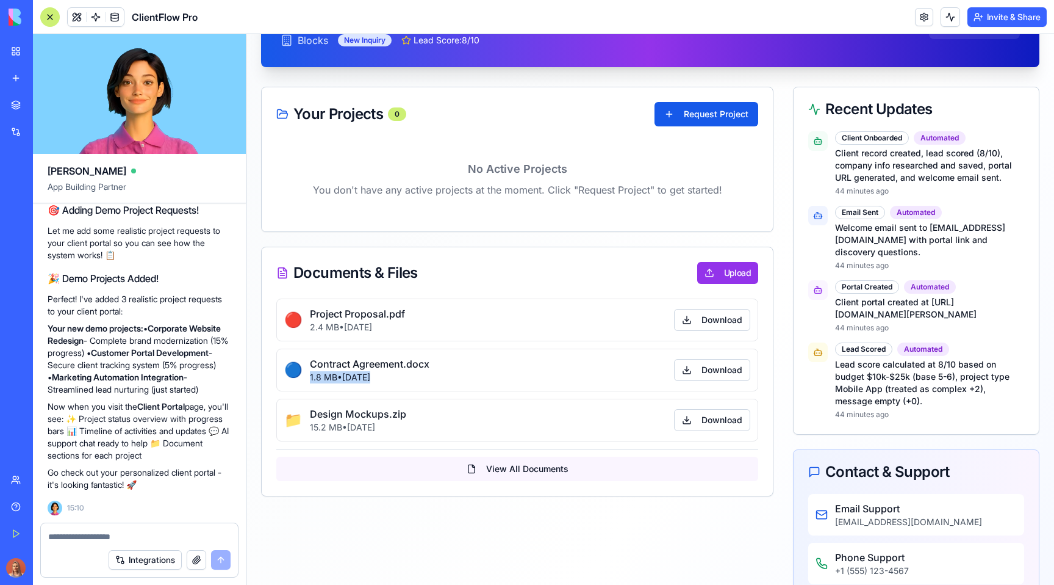
click at [552, 466] on button "View All Documents" at bounding box center [517, 468] width 482 height 24
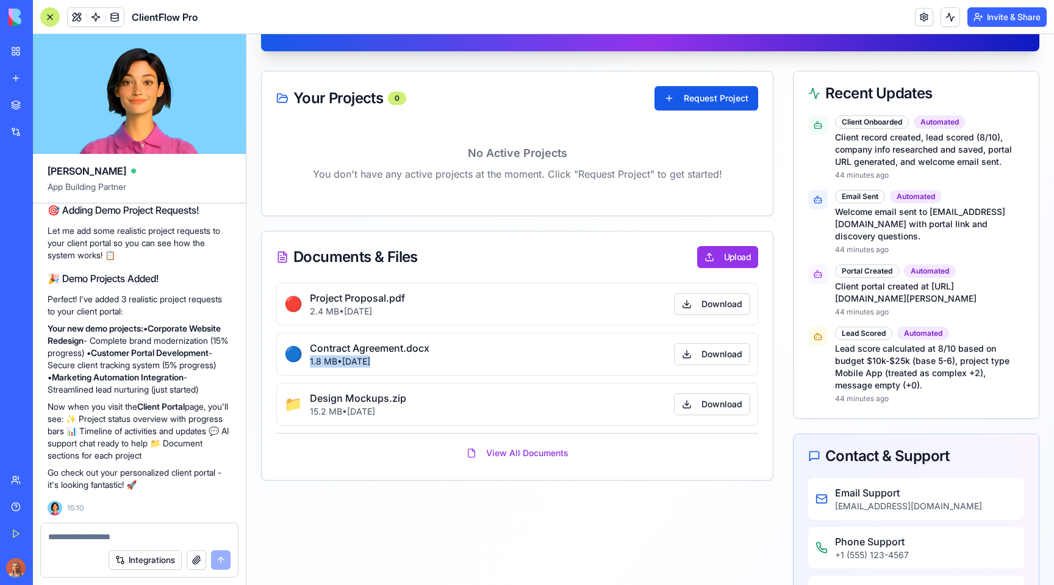
scroll to position [165, 0]
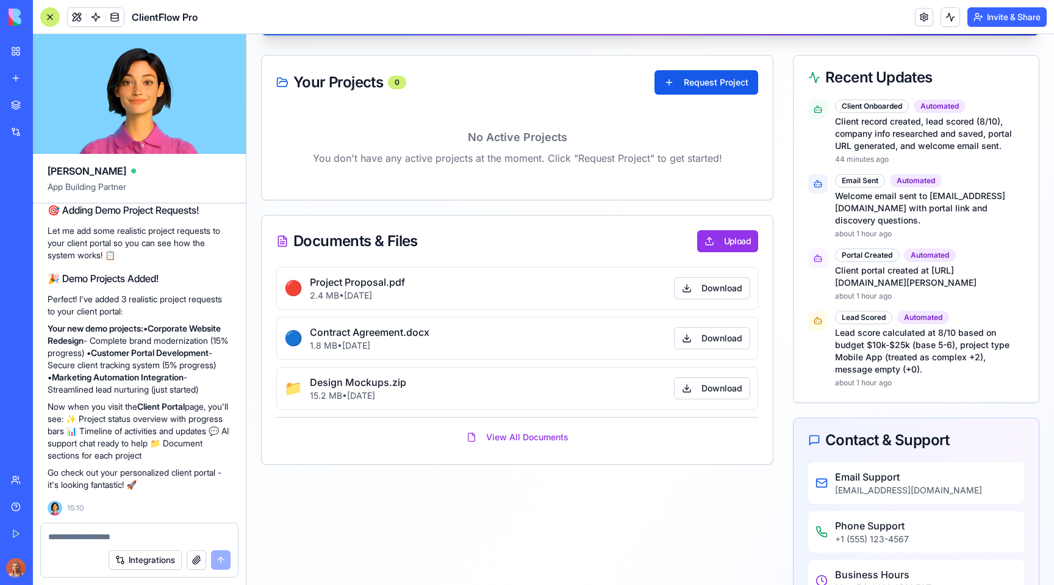
click at [882, 103] on div "Client Onboarded" at bounding box center [872, 105] width 74 height 13
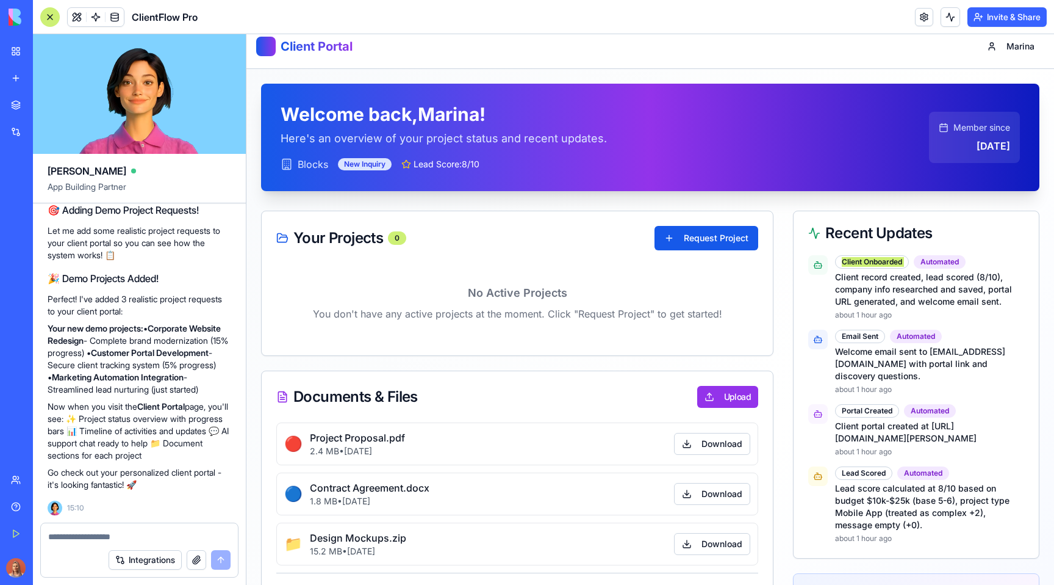
scroll to position [57, 0]
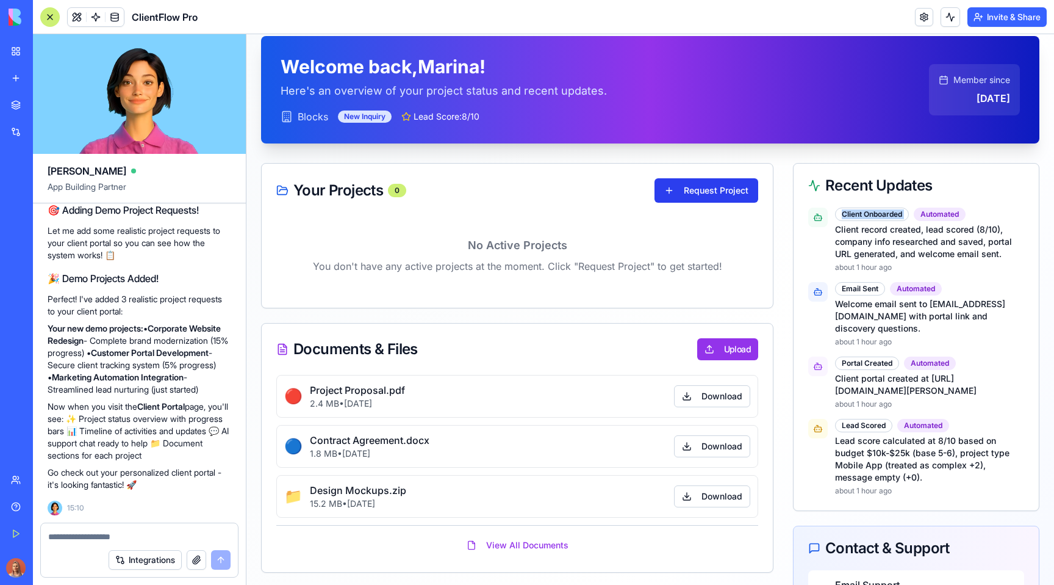
click at [734, 191] on button "Request Project" at bounding box center [707, 190] width 104 height 24
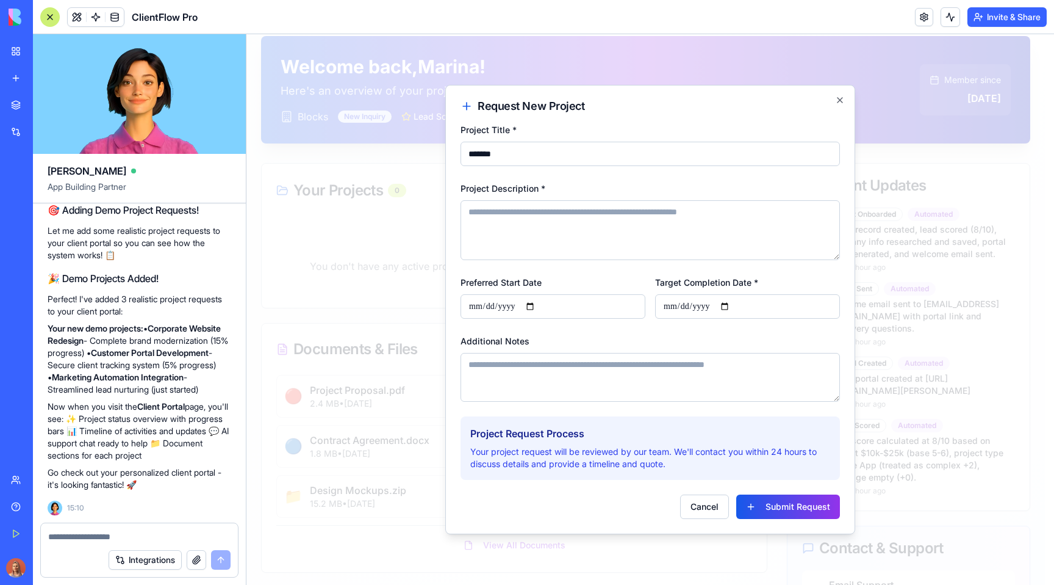
type input "********"
click at [841, 106] on div "**********" at bounding box center [650, 309] width 410 height 449
click at [840, 101] on icon "button" at bounding box center [840, 100] width 5 height 5
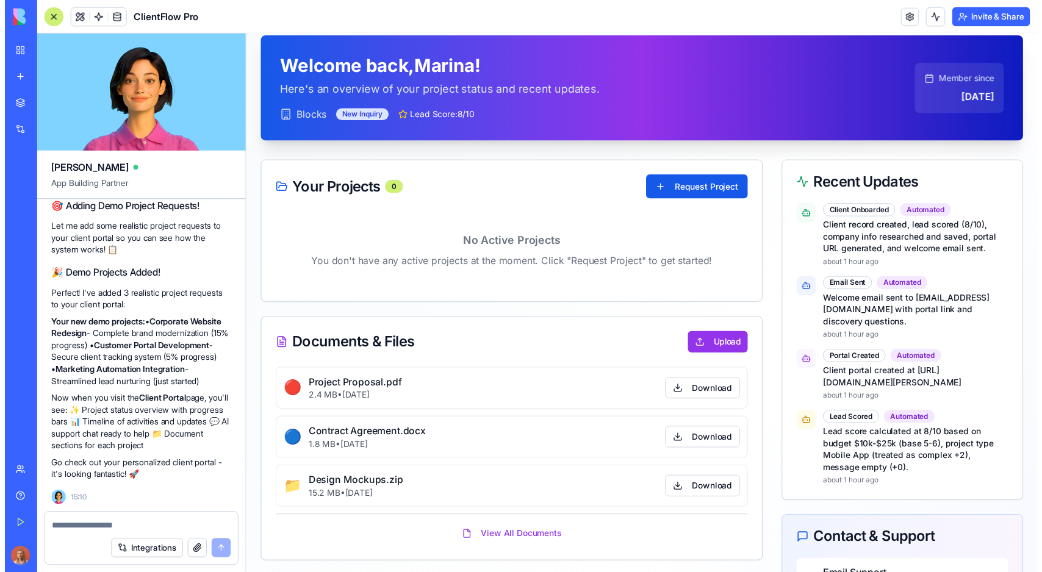
scroll to position [0, 0]
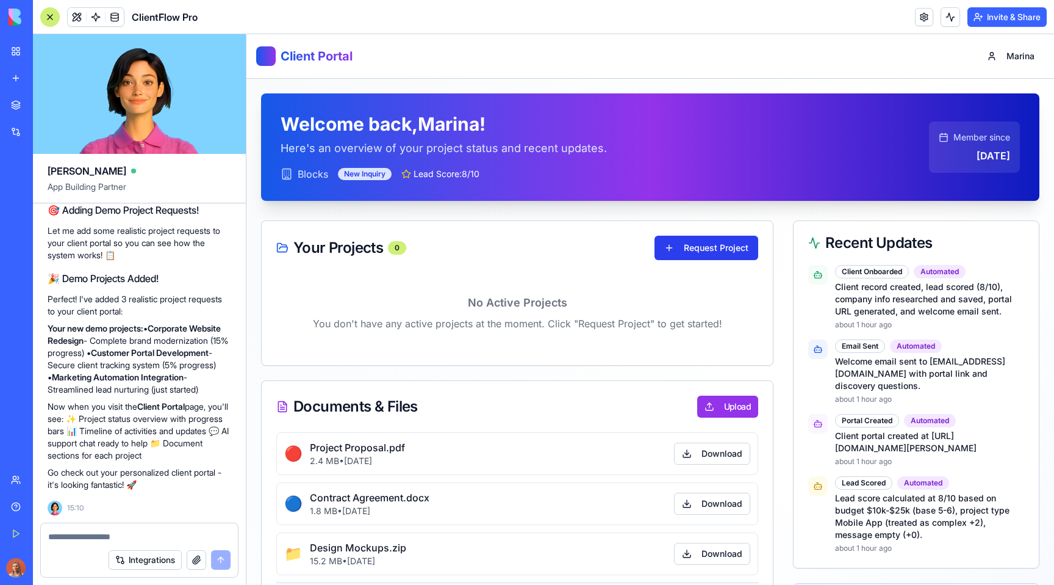
click at [704, 248] on button "Request Project" at bounding box center [707, 248] width 104 height 24
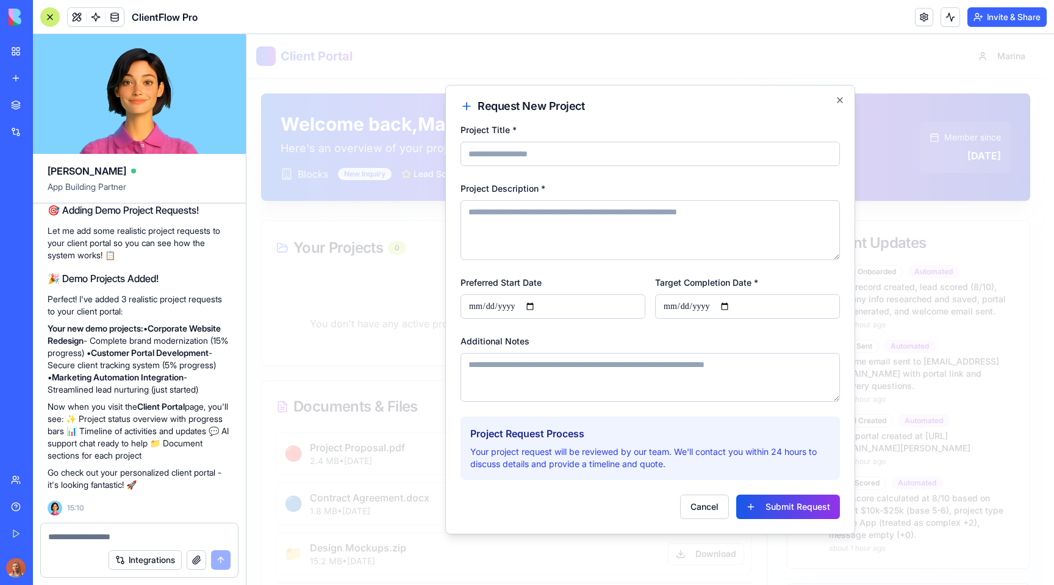
click at [555, 154] on input "Project Title *" at bounding box center [651, 154] width 380 height 24
paste input "**********"
type input "**********"
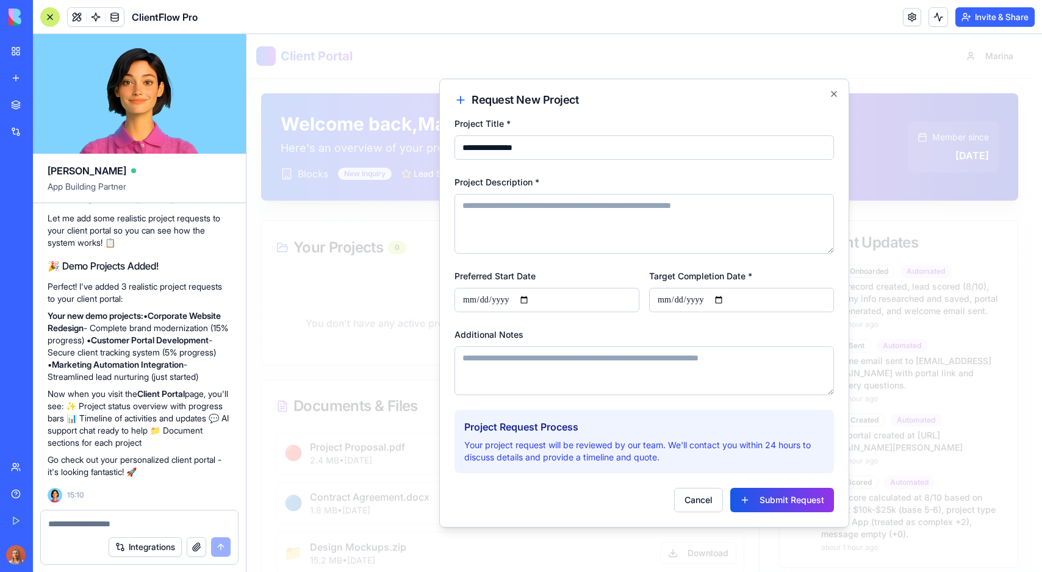
scroll to position [6979, 0]
click at [519, 216] on textarea "Project Description *" at bounding box center [645, 224] width 380 height 60
paste textarea "**********"
type textarea "**********"
click at [504, 146] on input "**********" at bounding box center [645, 147] width 380 height 24
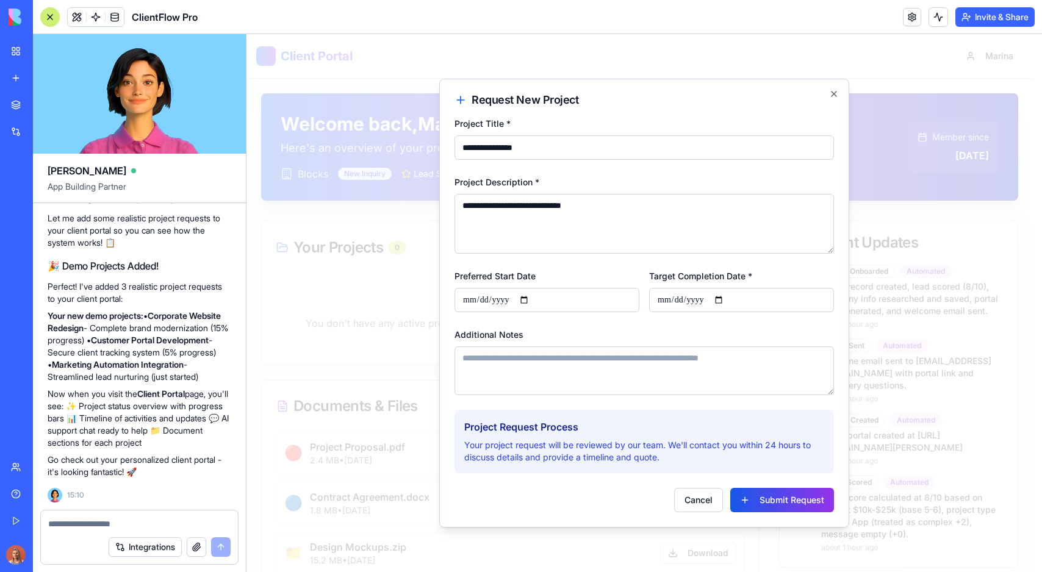
click at [504, 146] on input "**********" at bounding box center [645, 147] width 380 height 24
paste input "**********"
type input "**********"
click at [550, 214] on textarea "**********" at bounding box center [645, 224] width 380 height 60
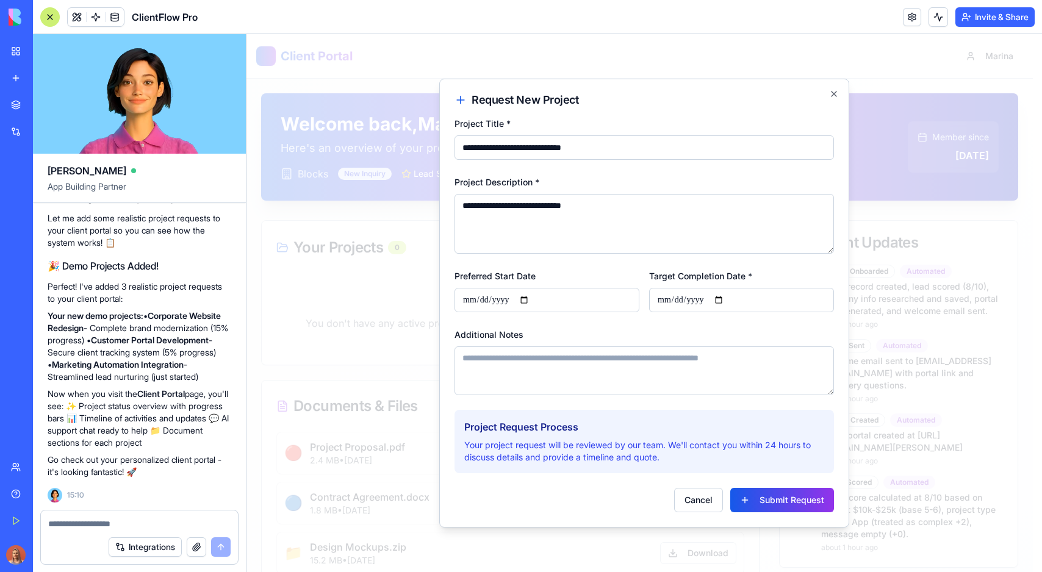
click at [550, 214] on textarea "**********" at bounding box center [645, 224] width 380 height 60
click at [550, 209] on textarea "**********" at bounding box center [645, 224] width 380 height 60
paste textarea "**********"
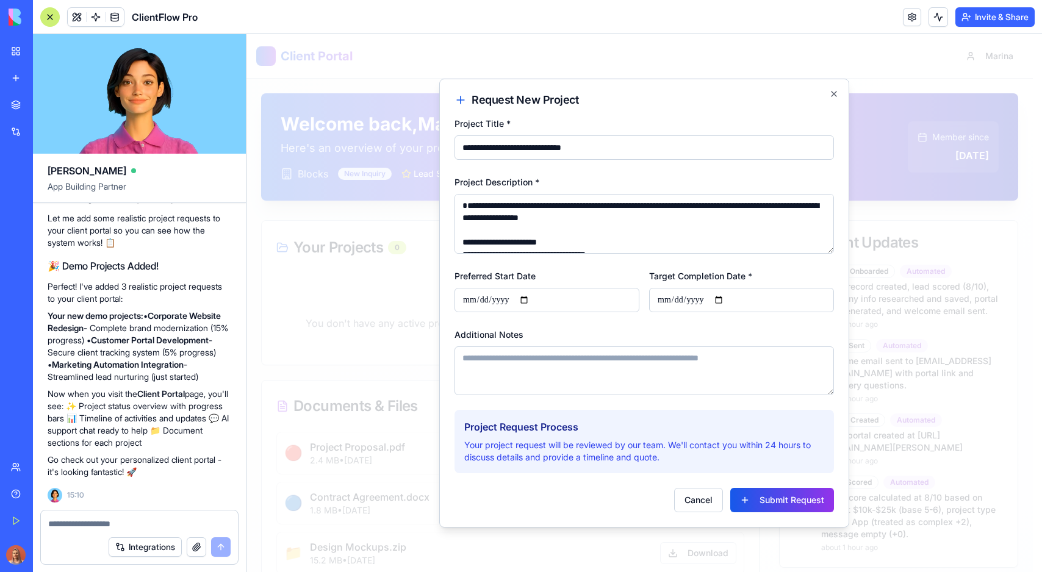
scroll to position [67, 0]
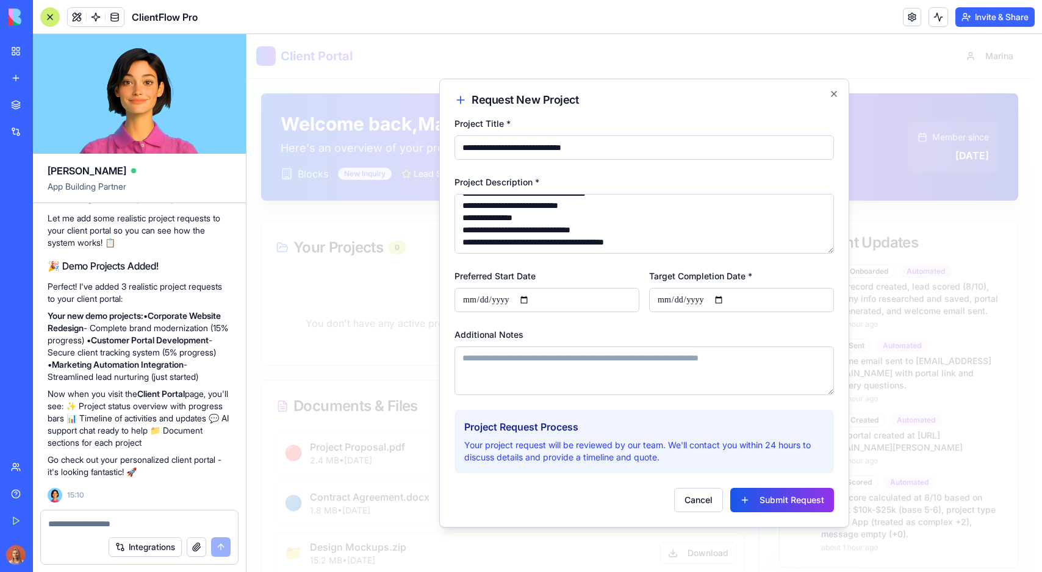
type textarea "**********"
click at [681, 299] on input "Target Completion Date *" at bounding box center [741, 300] width 185 height 24
click at [722, 298] on input "Target Completion Date *" at bounding box center [741, 300] width 185 height 24
type input "**********"
click at [584, 383] on textarea "Additional Notes" at bounding box center [645, 371] width 380 height 49
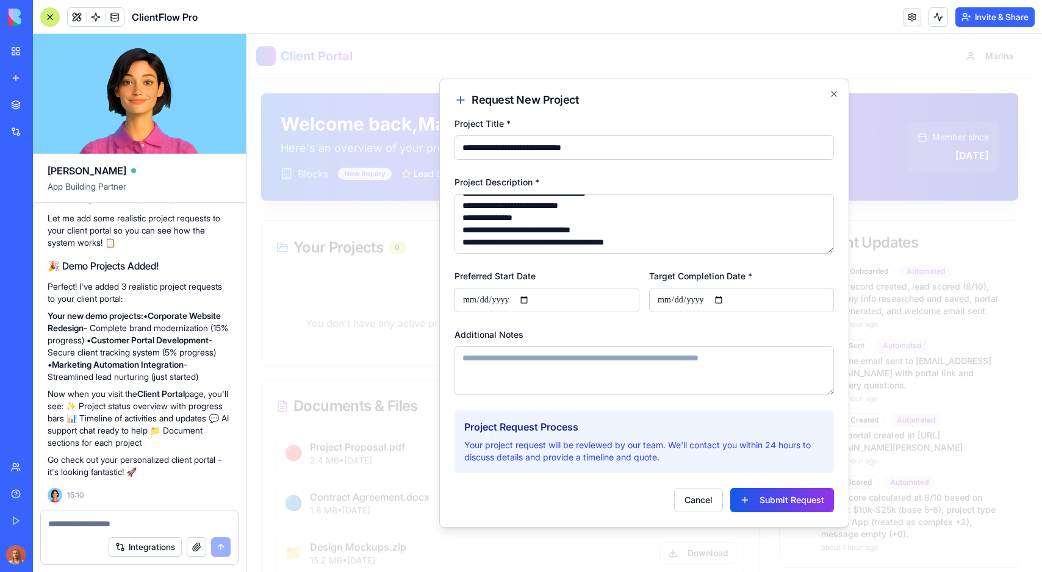
click at [584, 382] on textarea "Additional Notes" at bounding box center [645, 371] width 380 height 49
click at [583, 372] on textarea "Additional Notes" at bounding box center [645, 371] width 380 height 49
paste textarea "**********"
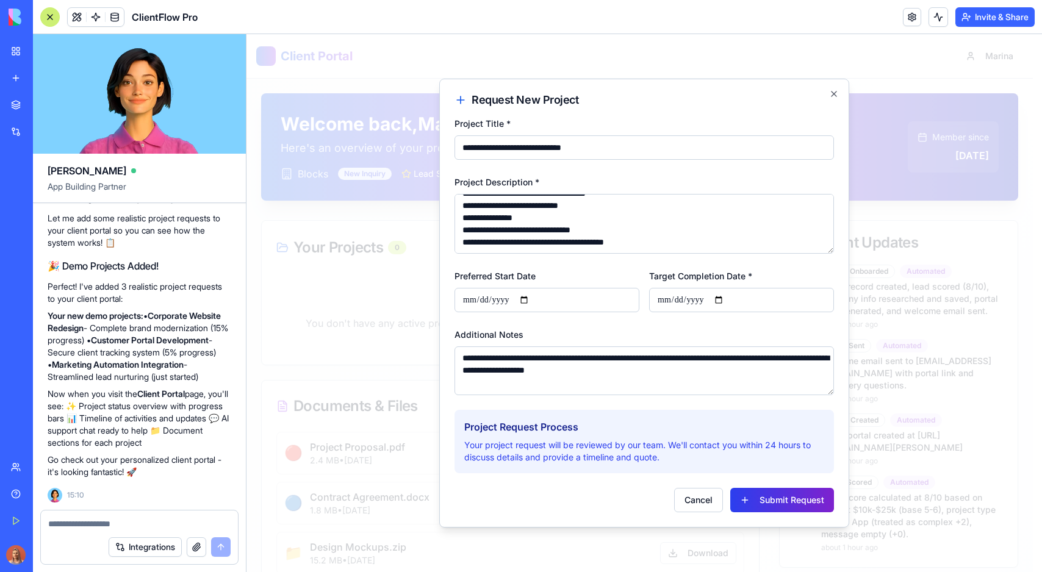
type textarea "**********"
click at [793, 499] on button "Submit Request" at bounding box center [782, 500] width 104 height 24
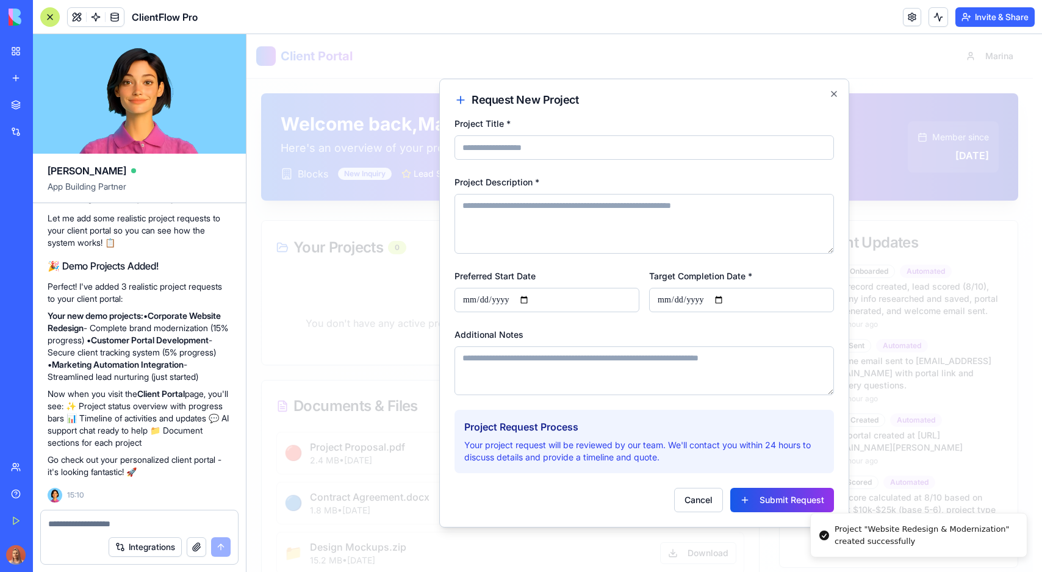
scroll to position [0, 0]
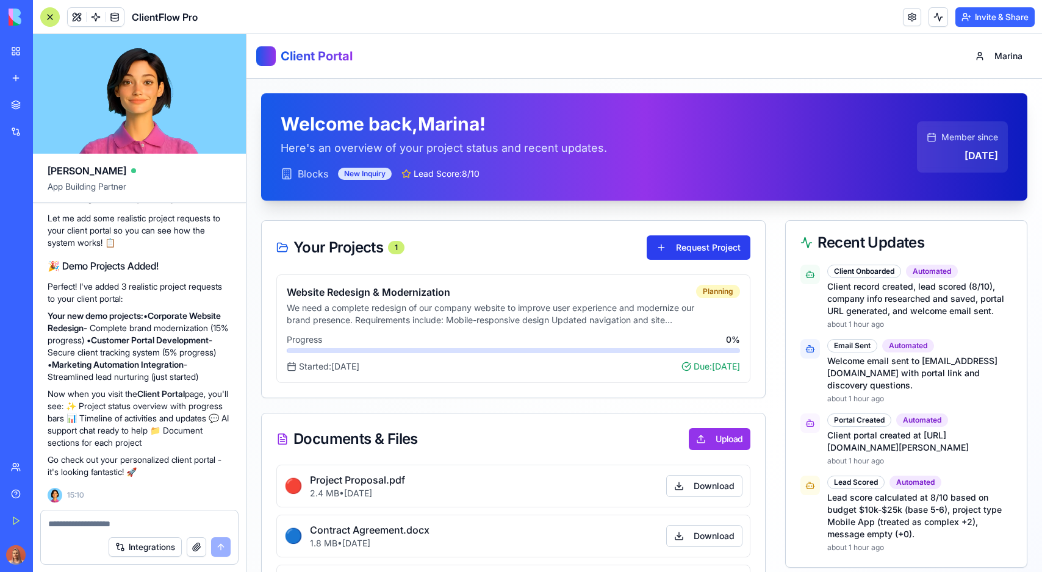
click at [719, 246] on button "Request Project" at bounding box center [699, 248] width 104 height 24
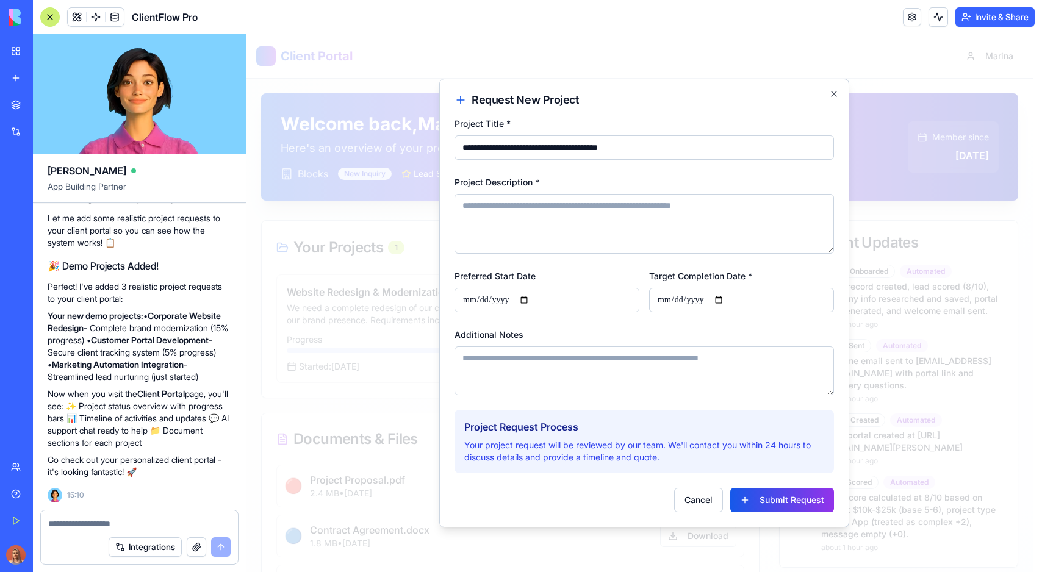
type input "**********"
click at [497, 217] on textarea "Project Description *" at bounding box center [645, 224] width 380 height 60
paste textarea "**********"
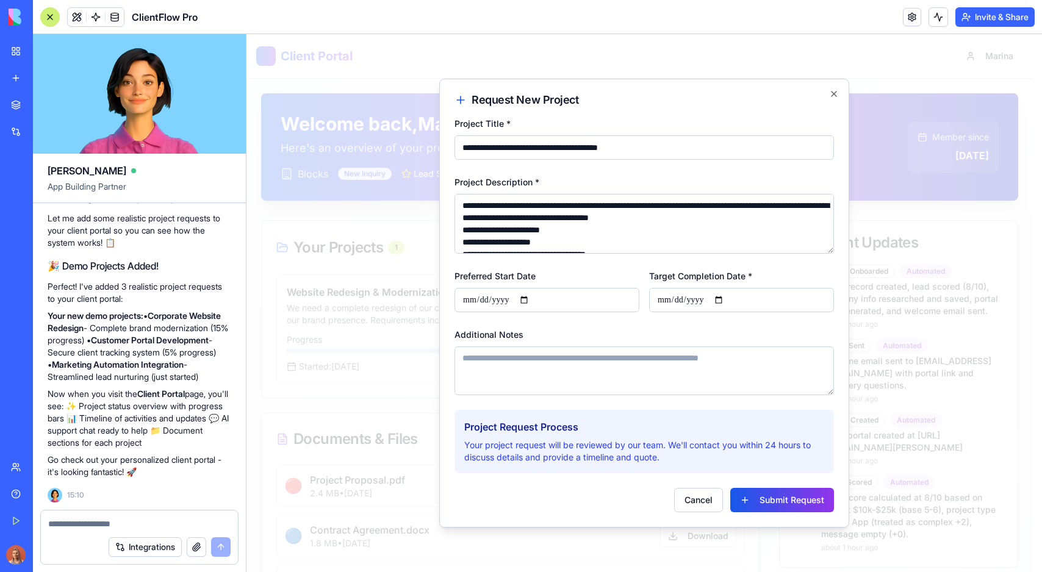
scroll to position [31, 0]
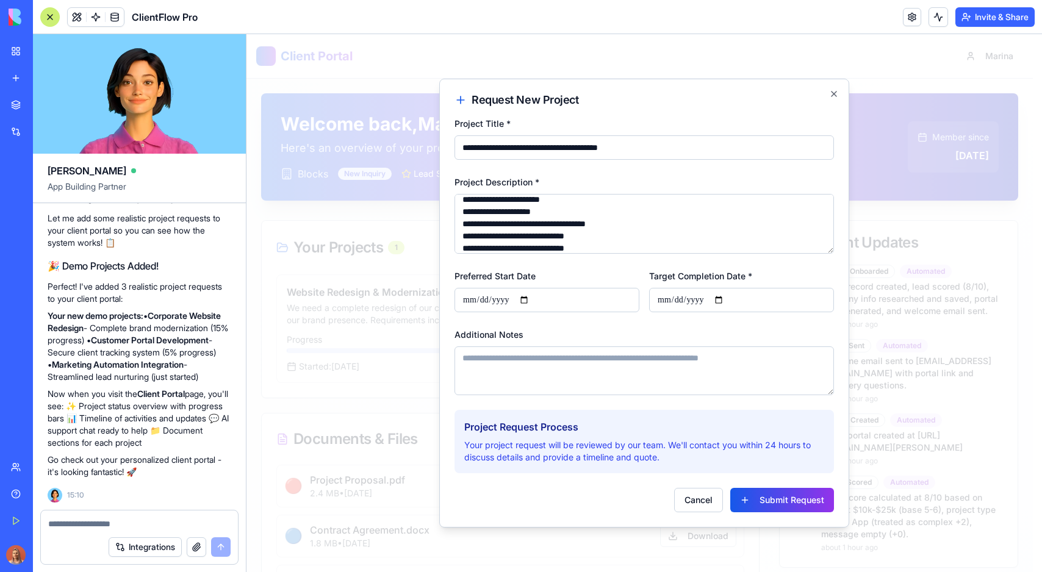
type textarea "**********"
click at [692, 301] on input "Target Completion Date *" at bounding box center [741, 300] width 185 height 24
click at [727, 298] on input "Target Completion Date *" at bounding box center [741, 300] width 185 height 24
type input "**********"
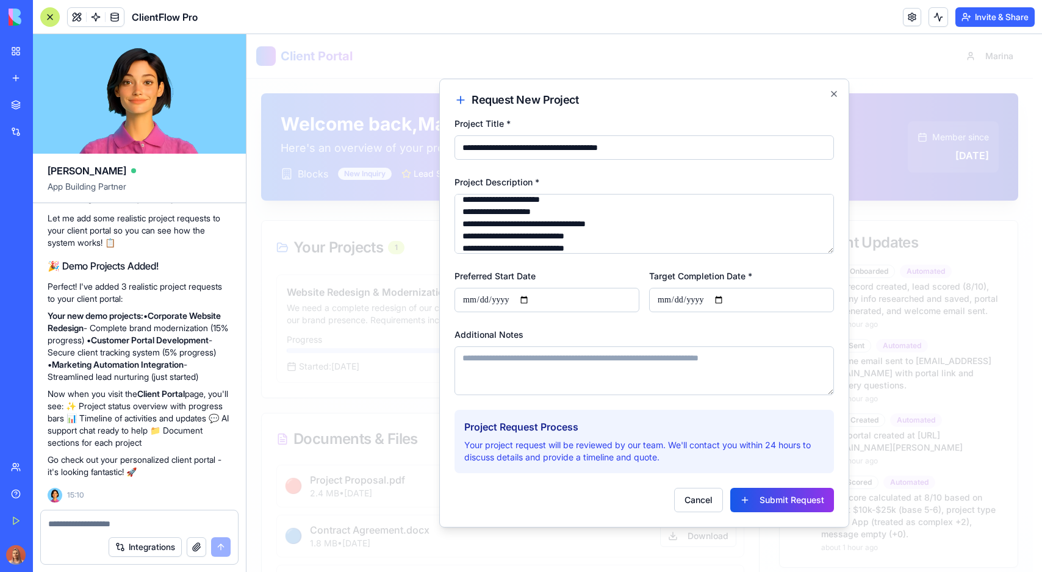
click at [659, 377] on textarea "Additional Notes" at bounding box center [645, 371] width 380 height 49
click at [551, 371] on textarea "Additional Notes" at bounding box center [645, 371] width 380 height 49
paste textarea "**********"
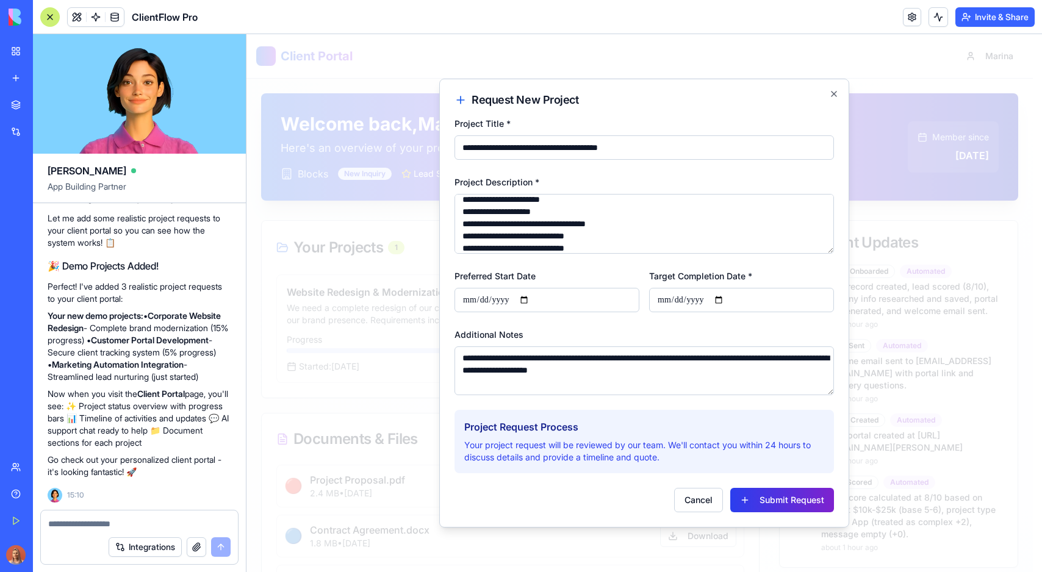
type textarea "**********"
click at [792, 497] on button "Submit Request" at bounding box center [782, 500] width 104 height 24
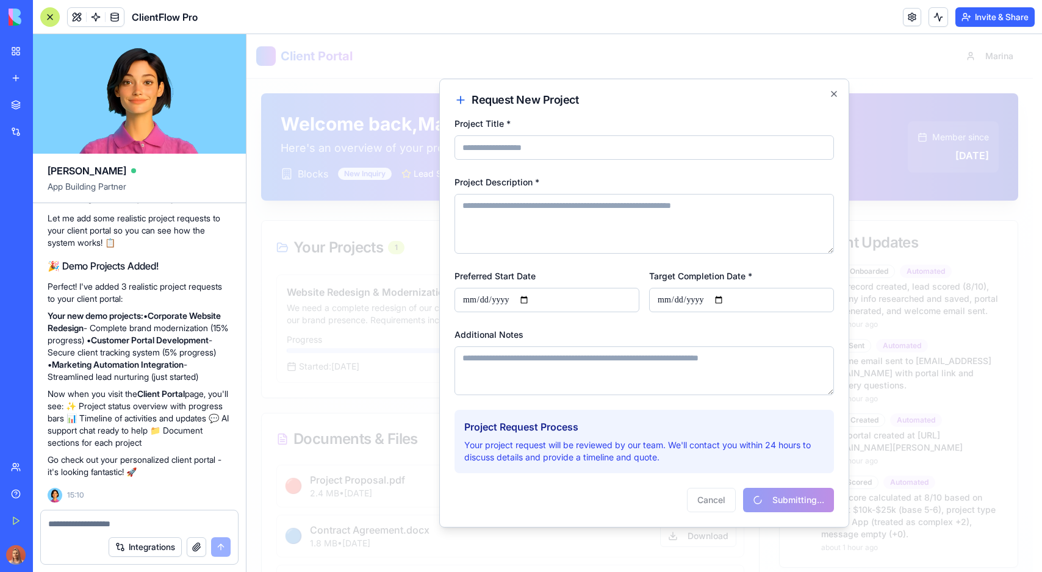
scroll to position [0, 0]
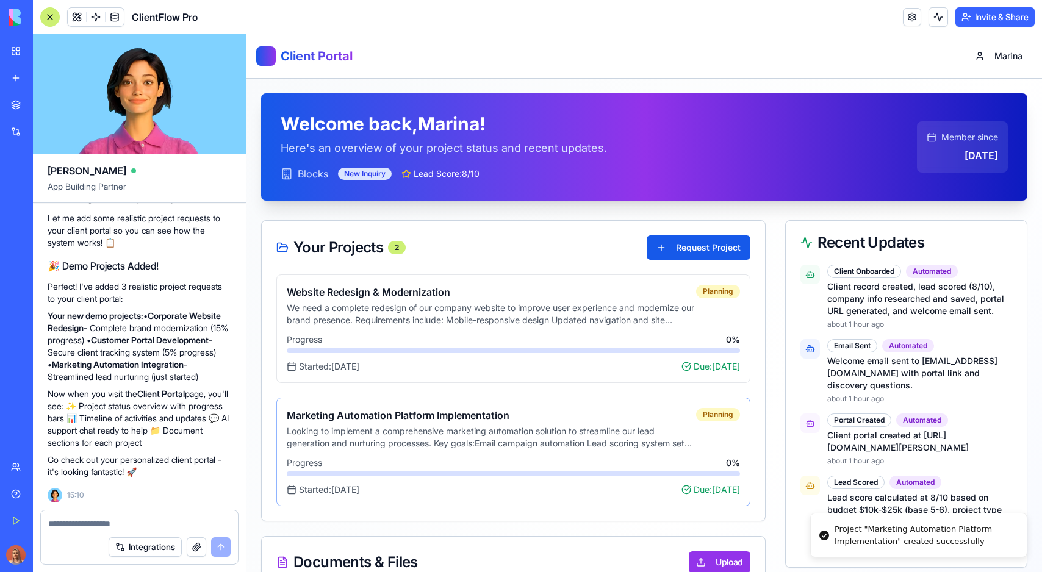
click at [351, 420] on h4 "Marketing Automation Platform Implementation" at bounding box center [491, 415] width 409 height 15
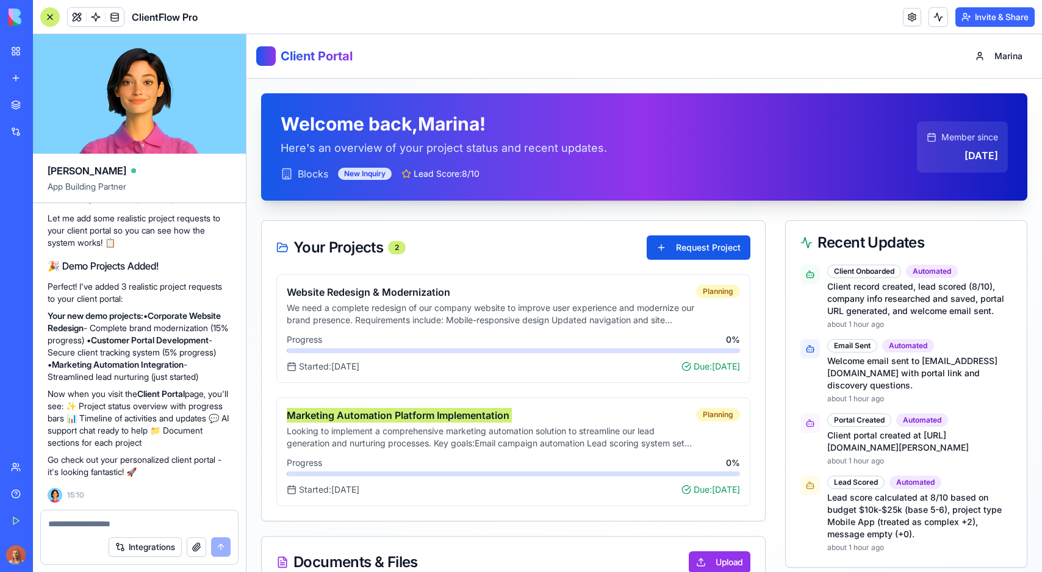
scroll to position [6979, 0]
click at [365, 413] on h4 "Marketing Automation Platform Implementation" at bounding box center [491, 415] width 409 height 15
click at [308, 344] on span "Progress" at bounding box center [304, 340] width 35 height 12
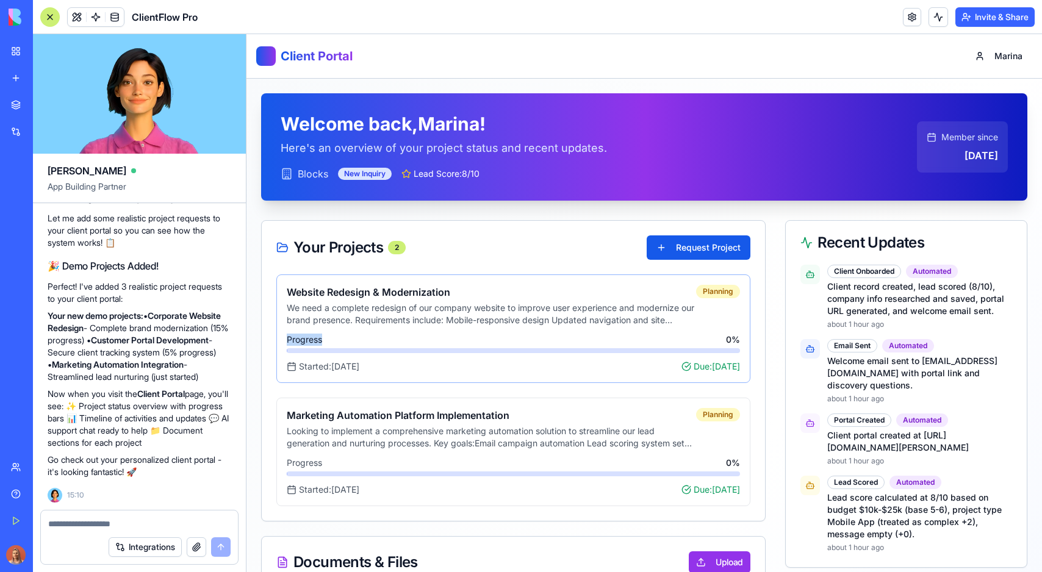
click at [308, 344] on span "Progress" at bounding box center [304, 340] width 35 height 12
click at [308, 341] on span "Progress" at bounding box center [304, 340] width 35 height 12
click at [311, 343] on span "Progress" at bounding box center [304, 340] width 35 height 12
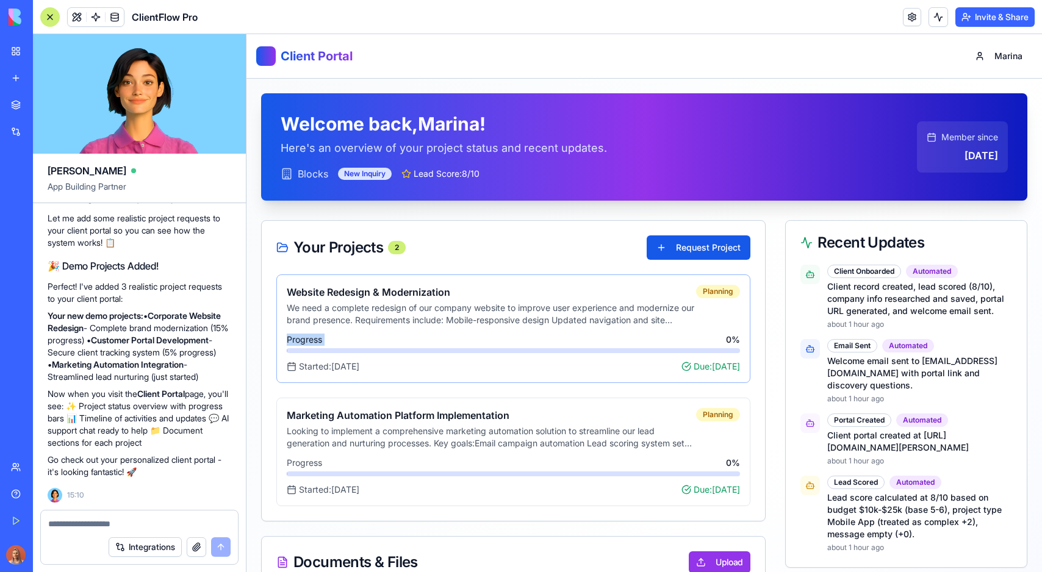
click at [321, 363] on span "Started: Sep 2, 2025" at bounding box center [329, 367] width 60 height 12
click at [301, 366] on span "Started: Sep 2, 2025" at bounding box center [329, 367] width 60 height 12
click at [300, 366] on span "Started: Sep 2, 2025" at bounding box center [329, 367] width 60 height 12
drag, startPoint x: 301, startPoint y: 366, endPoint x: 387, endPoint y: 362, distance: 86.7
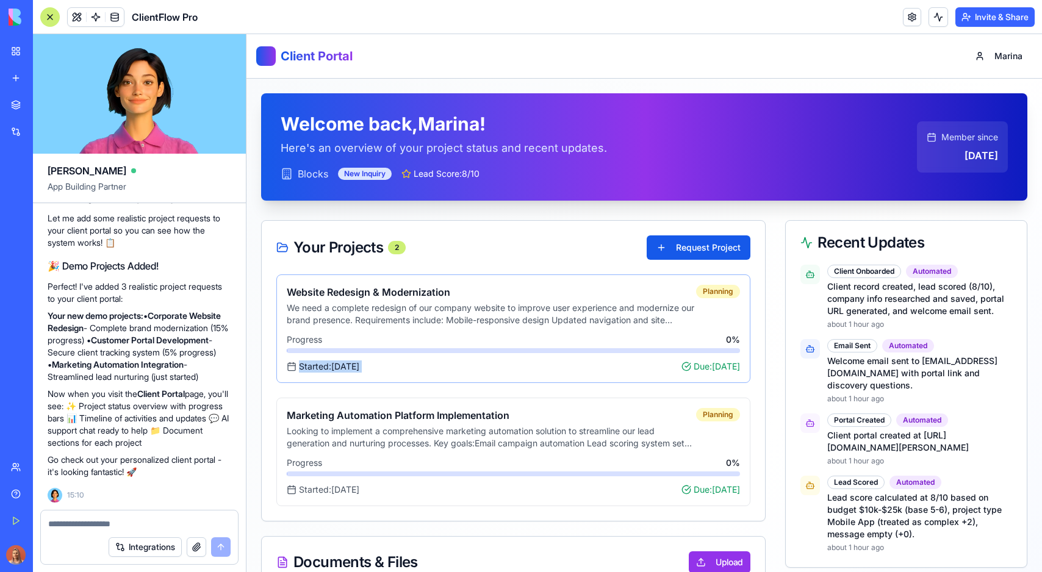
click at [387, 362] on div "Started: Sep 2, 2025 Due: Nov 30, 2025" at bounding box center [513, 367] width 453 height 12
click at [366, 414] on h4 "Marketing Automation Platform Implementation" at bounding box center [491, 415] width 409 height 15
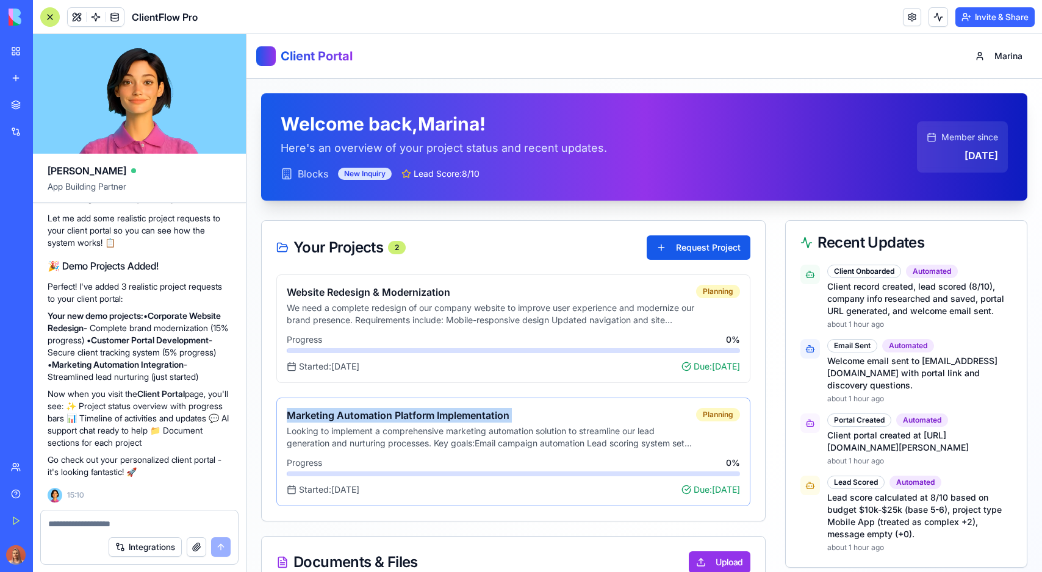
click at [366, 414] on h4 "Marketing Automation Platform Implementation" at bounding box center [491, 415] width 409 height 15
click at [339, 295] on h4 "Website Redesign & Modernization" at bounding box center [491, 292] width 409 height 15
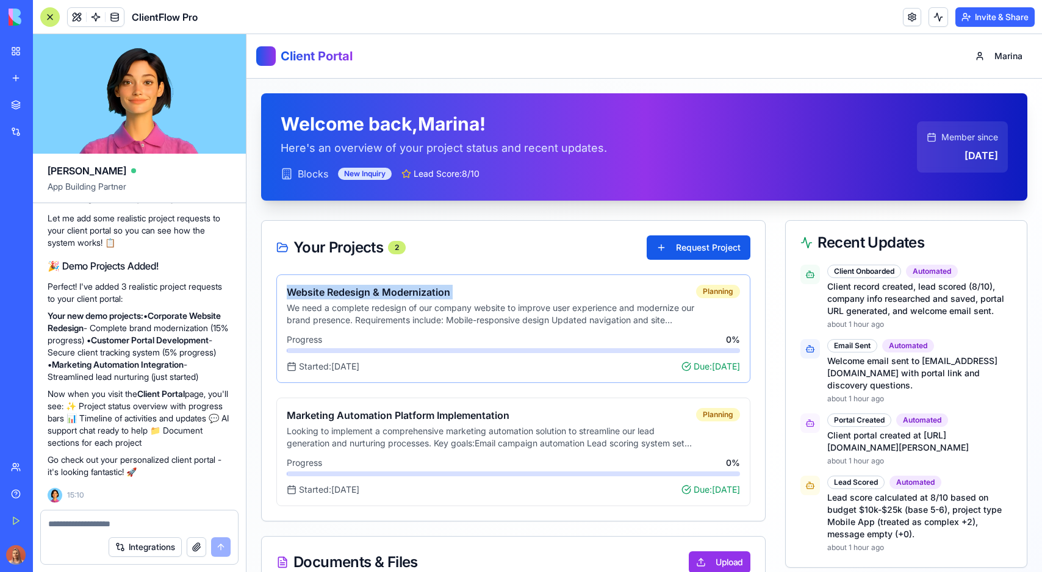
click at [339, 295] on h4 "Website Redesign & Modernization" at bounding box center [491, 292] width 409 height 15
click at [355, 367] on span "Started: Sep 2, 2025" at bounding box center [329, 367] width 60 height 12
drag, startPoint x: 339, startPoint y: 365, endPoint x: 434, endPoint y: 366, distance: 95.2
click at [434, 366] on div "Started: Sep 2, 2025 Due: Nov 30, 2025" at bounding box center [513, 367] width 453 height 12
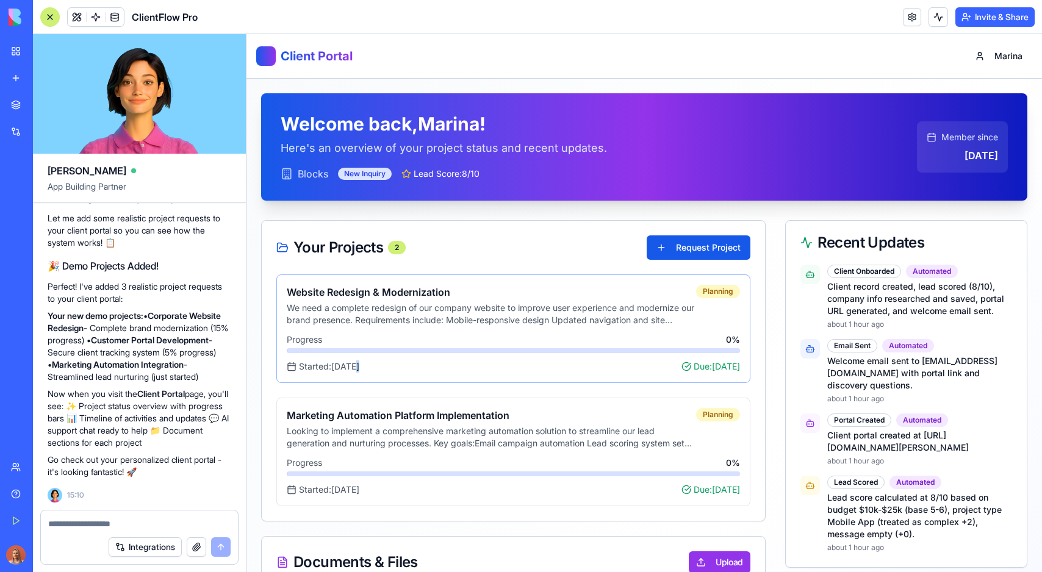
click at [314, 340] on span "Progress" at bounding box center [304, 340] width 35 height 12
click at [307, 339] on span "Progress" at bounding box center [304, 340] width 35 height 12
click at [339, 284] on div "Website Redesign & Modernization We need a complete redesign of our company web…" at bounding box center [513, 329] width 474 height 109
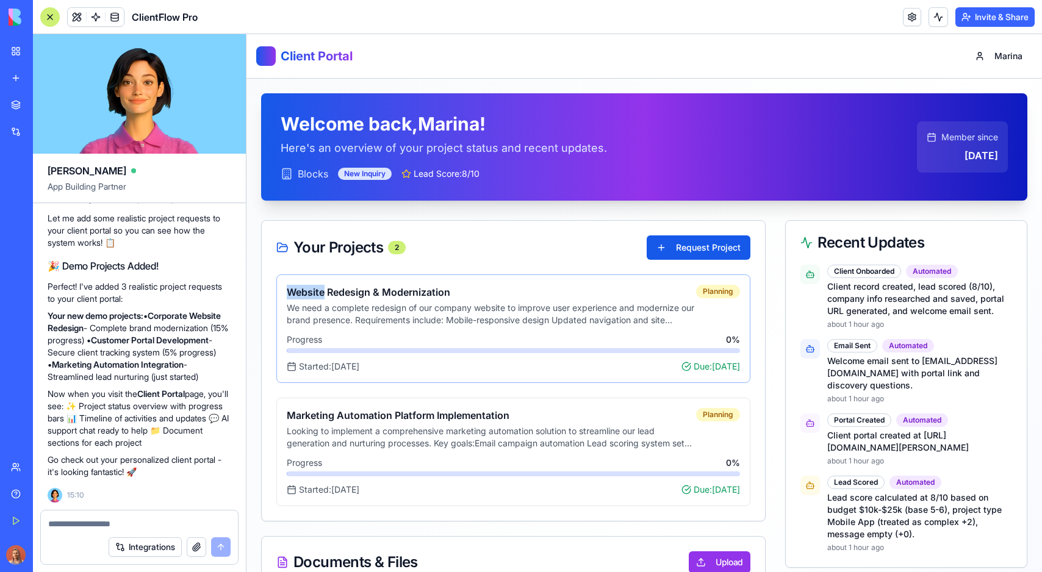
click at [339, 284] on div "Website Redesign & Modernization We need a complete redesign of our company web…" at bounding box center [513, 329] width 474 height 109
click at [348, 411] on h4 "Marketing Automation Platform Implementation" at bounding box center [491, 415] width 409 height 15
drag, startPoint x: 284, startPoint y: 412, endPoint x: 391, endPoint y: 415, distance: 106.2
click at [391, 415] on div "Marketing Automation Platform Implementation Looking to implement a comprehensi…" at bounding box center [513, 452] width 474 height 109
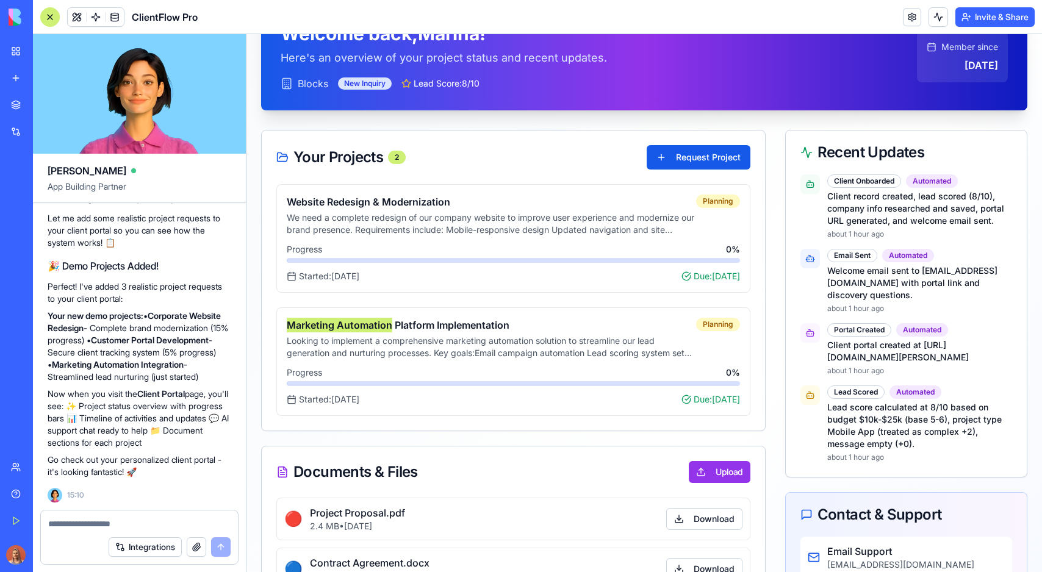
scroll to position [82, 0]
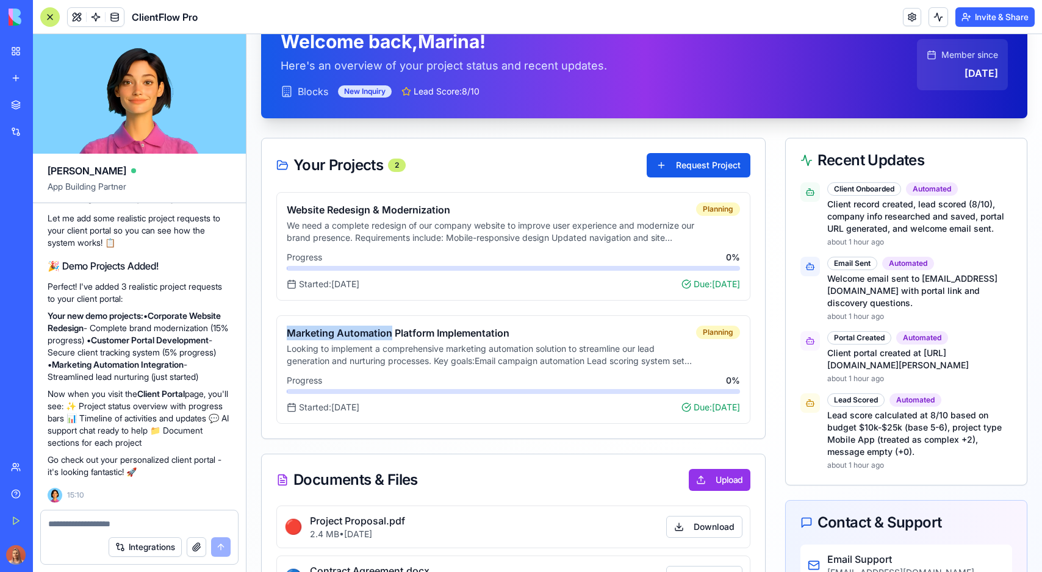
click at [859, 215] on p "Client record created, lead scored (8/10), company info researched and saved, p…" at bounding box center [919, 216] width 185 height 37
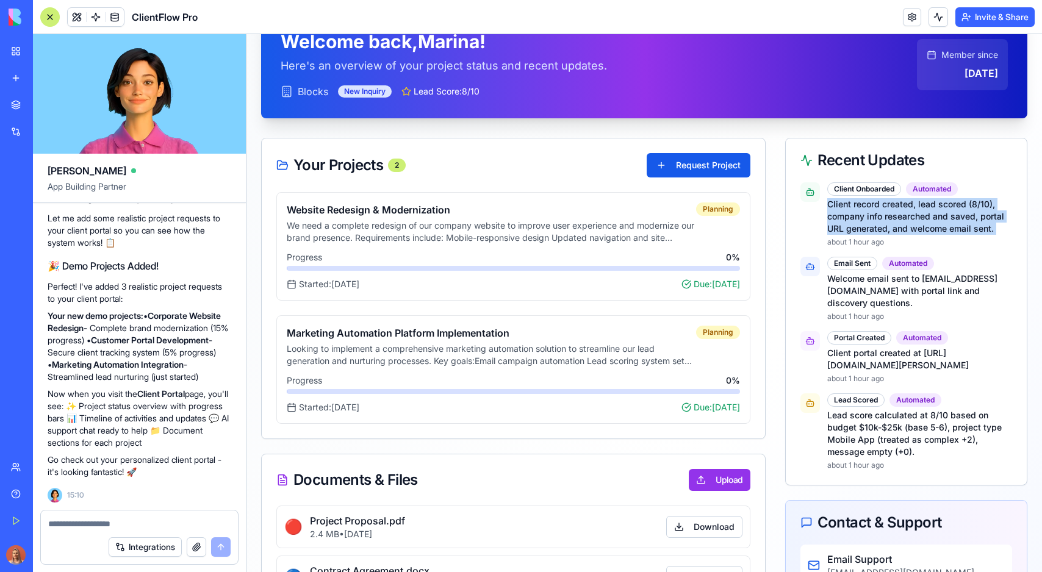
click at [859, 215] on p "Client record created, lead scored (8/10), company info researched and saved, p…" at bounding box center [919, 216] width 185 height 37
click at [859, 241] on p "about 1 hour ago" at bounding box center [919, 242] width 185 height 10
click at [430, 333] on h4 "Marketing Automation Platform Implementation" at bounding box center [491, 333] width 409 height 15
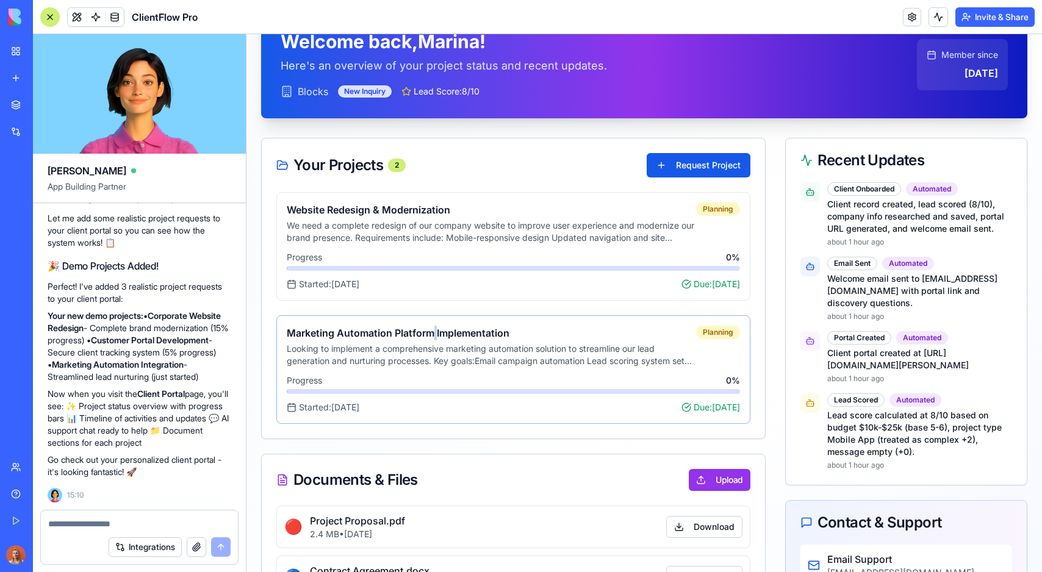
click at [430, 333] on h4 "Marketing Automation Platform Implementation" at bounding box center [491, 333] width 409 height 15
drag, startPoint x: 394, startPoint y: 331, endPoint x: 588, endPoint y: 344, distance: 194.5
click at [588, 344] on div "Marketing Automation Platform Implementation Looking to implement a comprehensi…" at bounding box center [491, 346] width 409 height 41
drag, startPoint x: 588, startPoint y: 344, endPoint x: 541, endPoint y: 337, distance: 47.5
click at [586, 344] on p "Looking to implement a comprehensive marketing automation solution to streamlin…" at bounding box center [491, 355] width 409 height 24
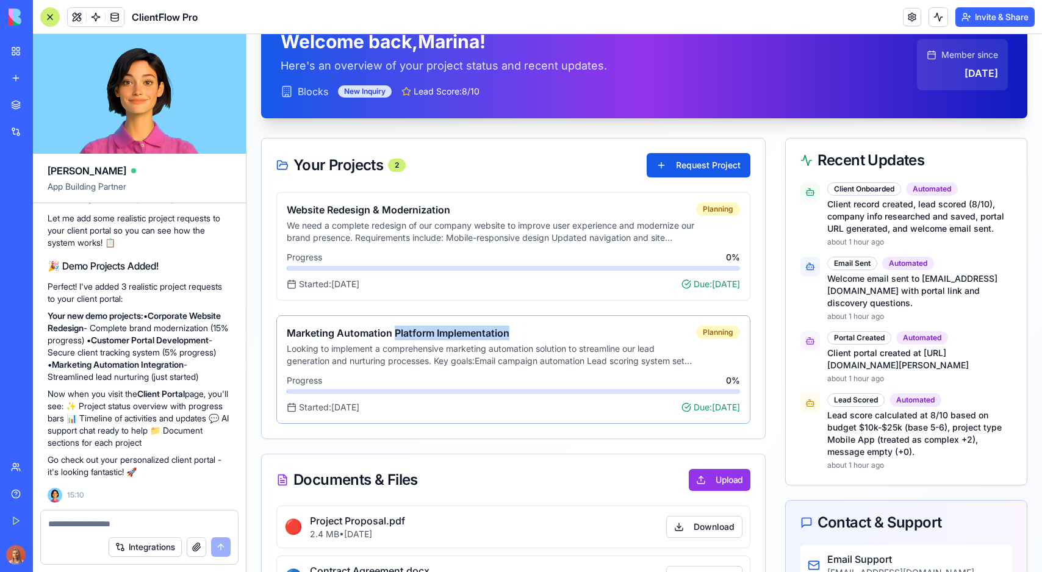
drag, startPoint x: 527, startPoint y: 336, endPoint x: 396, endPoint y: 331, distance: 131.3
click at [396, 331] on h4 "Marketing Automation Platform Implementation" at bounding box center [491, 333] width 409 height 15
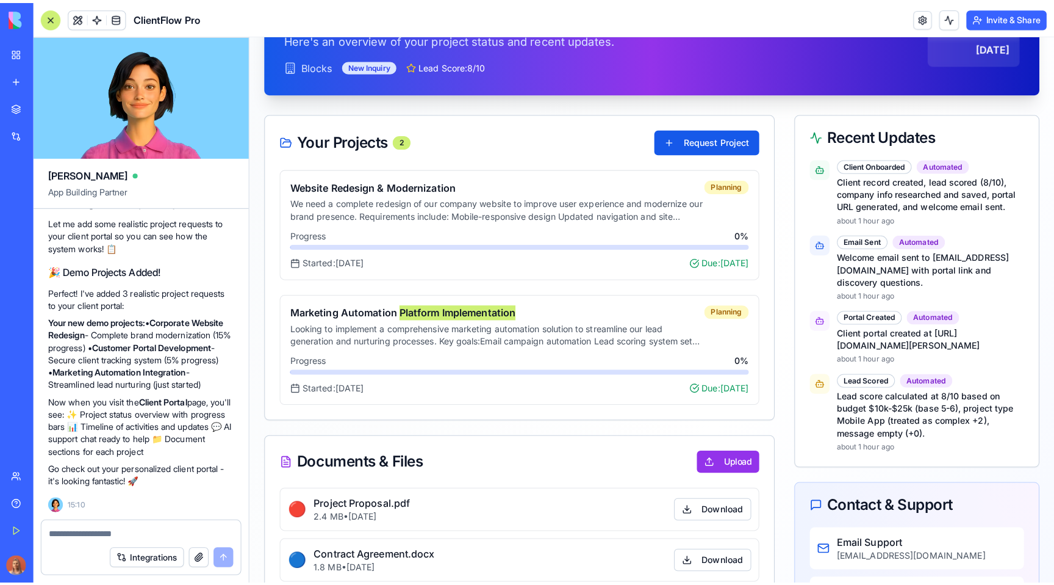
scroll to position [0, 0]
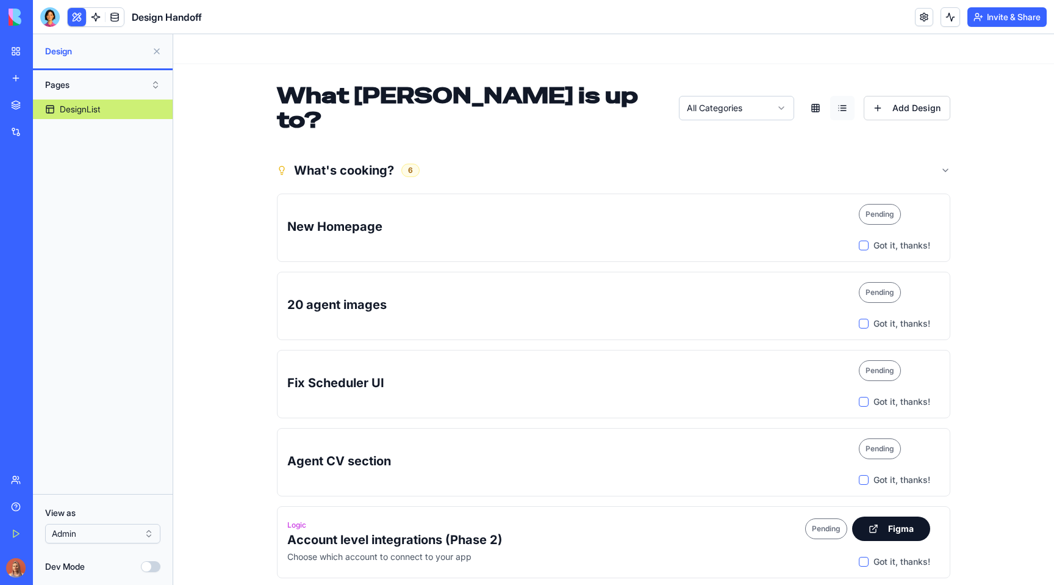
scroll to position [1340, 0]
